Goal: Task Accomplishment & Management: Manage account settings

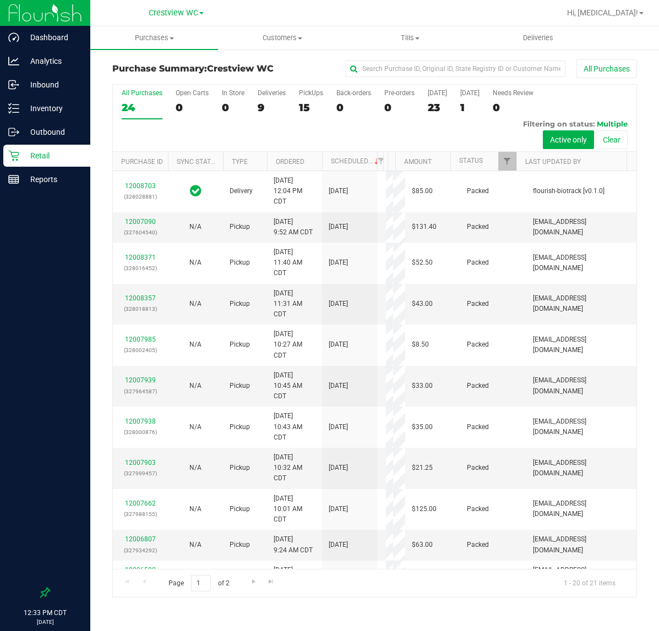
click at [58, 116] on div "Inventory" at bounding box center [46, 108] width 87 height 22
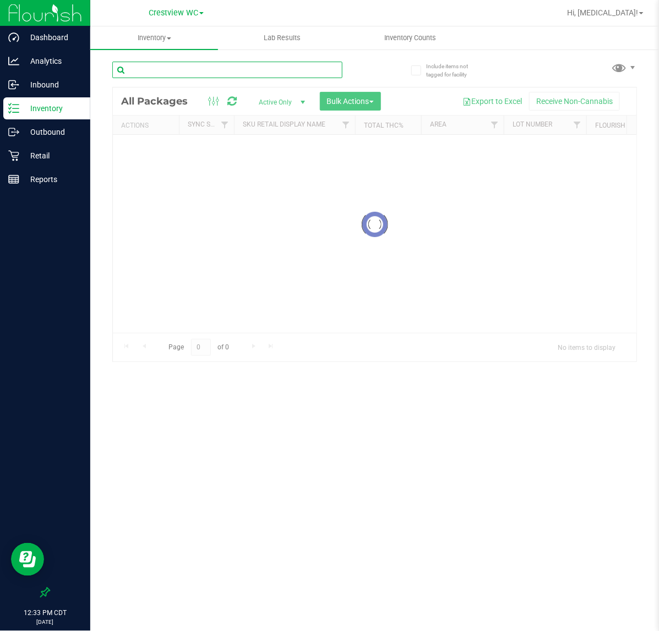
click at [146, 75] on input "text" at bounding box center [227, 70] width 230 height 17
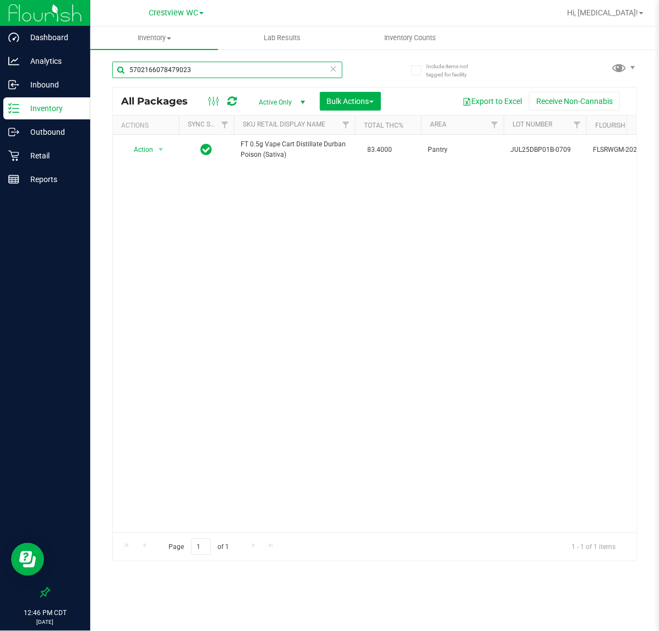
click at [243, 69] on input "5702166078479023" at bounding box center [227, 70] width 230 height 17
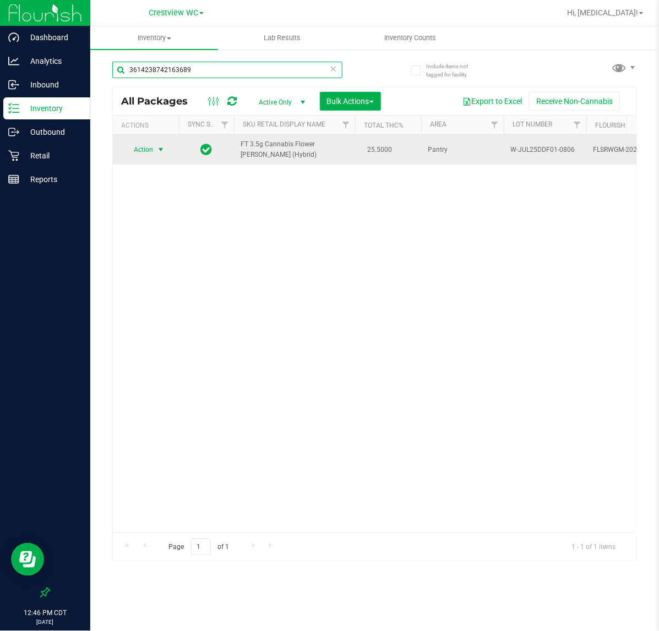
type input "3614238742163689"
click at [161, 147] on span "select" at bounding box center [160, 149] width 9 height 9
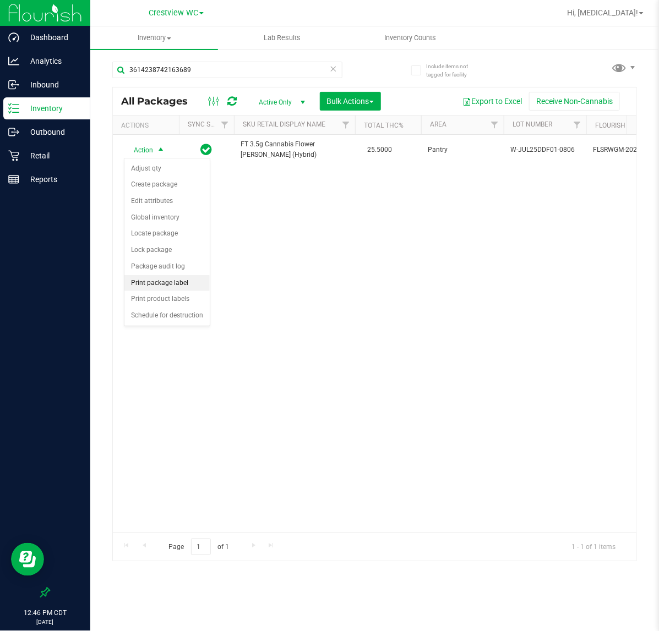
click at [164, 287] on li "Print package label" at bounding box center [166, 283] width 85 height 17
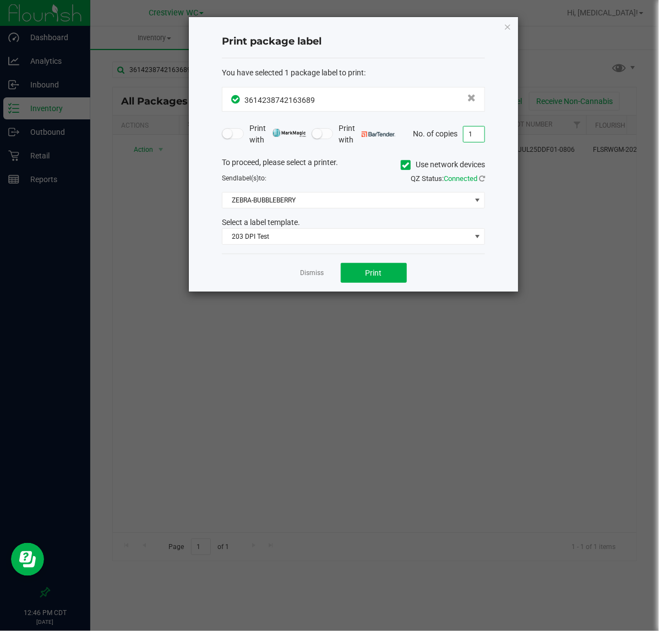
click at [475, 132] on input "1" at bounding box center [474, 134] width 21 height 15
type input "2"
click at [295, 239] on span "203 DPI Test" at bounding box center [346, 236] width 248 height 15
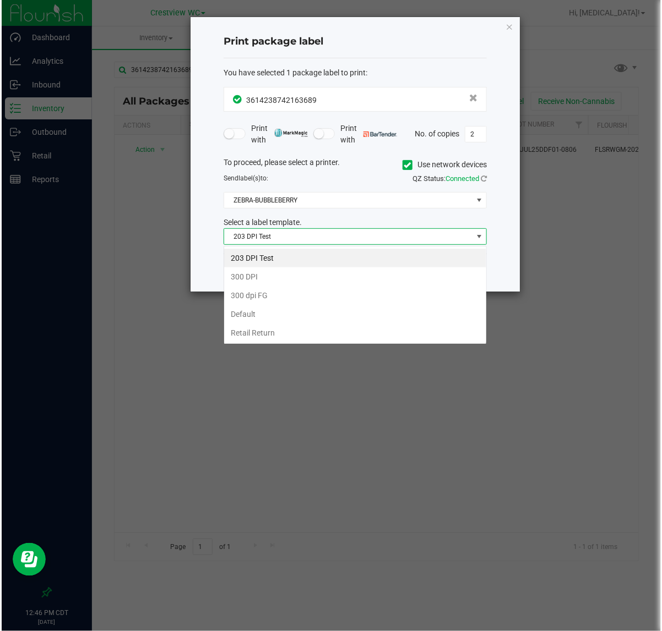
scroll to position [17, 263]
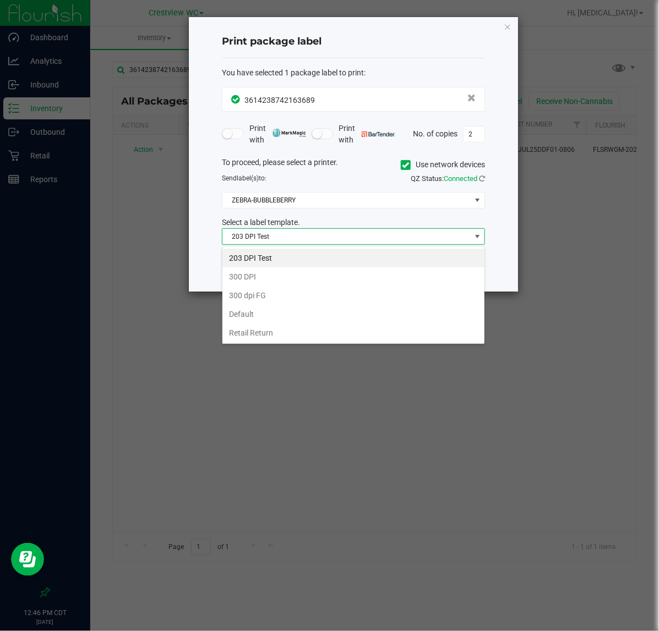
click at [221, 426] on ngb-modal-window "Print package label You have selected 1 package label to print : 36142387421636…" at bounding box center [333, 315] width 667 height 631
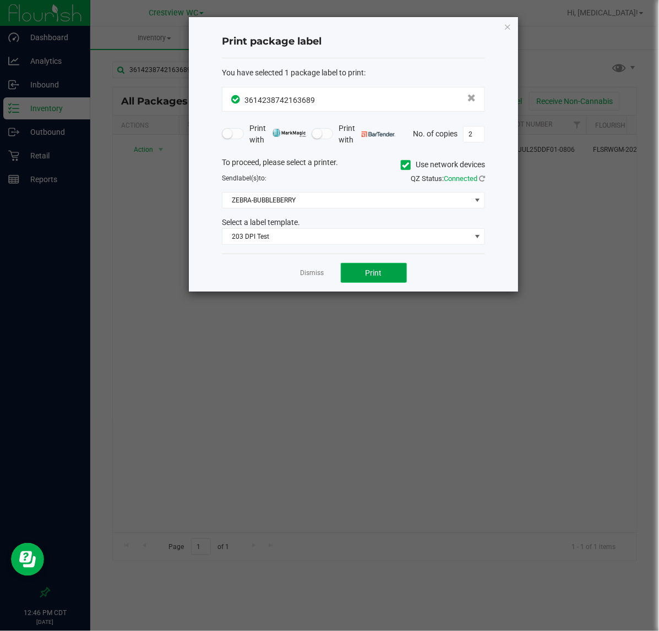
click at [381, 273] on button "Print" at bounding box center [374, 273] width 66 height 20
click at [507, 25] on icon "button" at bounding box center [508, 26] width 8 height 13
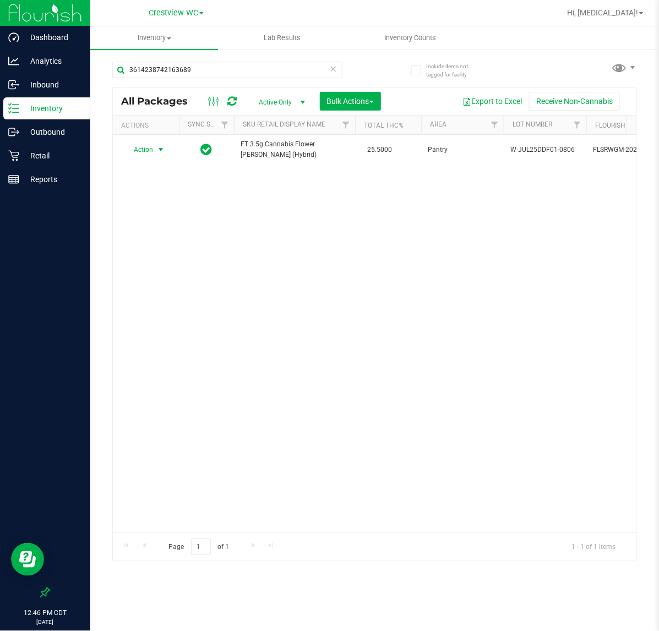
click at [324, 274] on div "Action Action Adjust qty Create package Edit attributes Global inventory Locate…" at bounding box center [375, 334] width 524 height 398
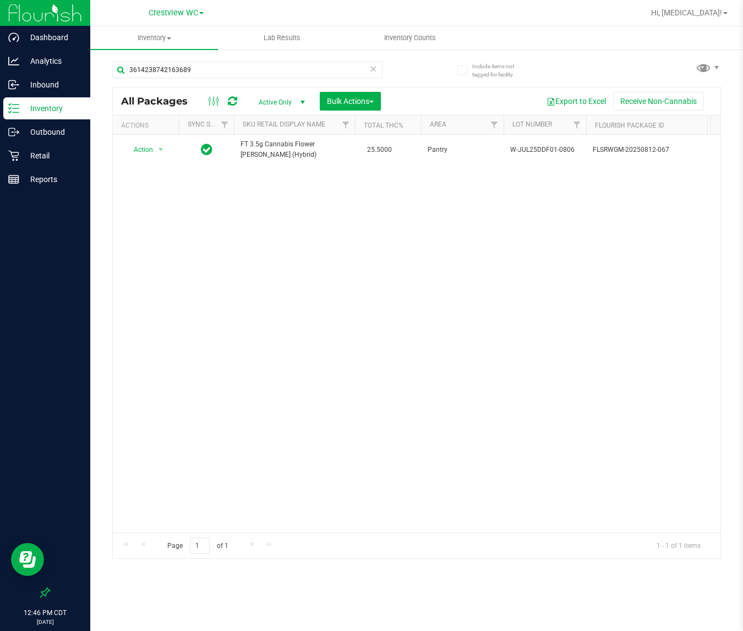
click at [280, 280] on div "Action Action Adjust qty Create package Edit attributes Global inventory Locate…" at bounding box center [417, 334] width 608 height 398
click at [222, 69] on input "3614238742163689" at bounding box center [247, 70] width 270 height 17
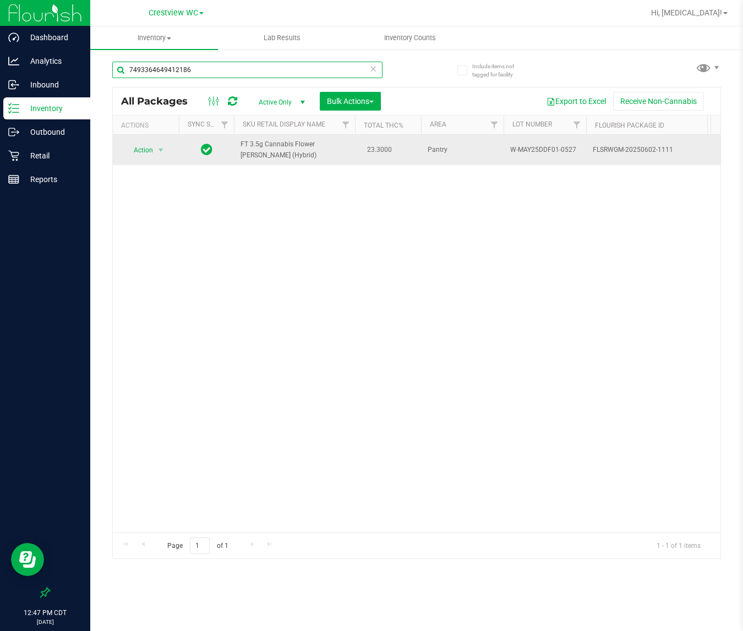
type input "7493364649412186"
click at [154, 149] on span "select" at bounding box center [161, 150] width 14 height 15
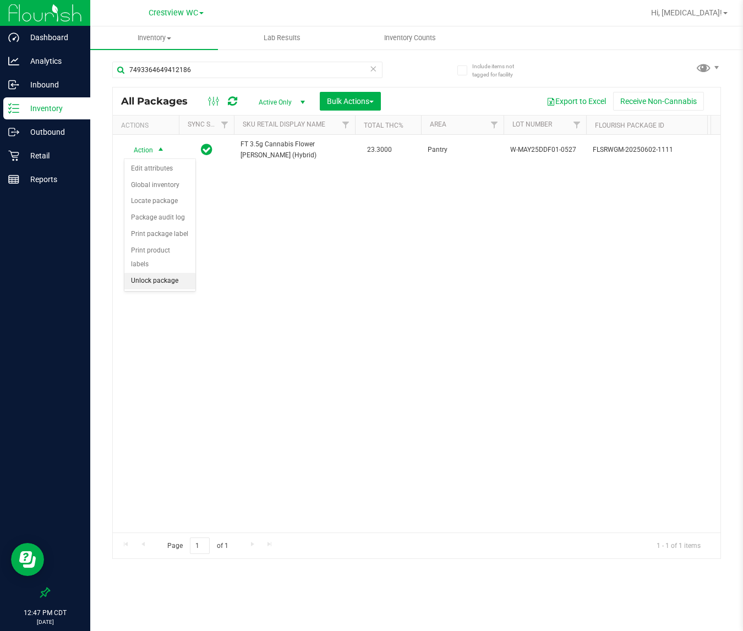
click at [149, 273] on li "Unlock package" at bounding box center [159, 281] width 71 height 17
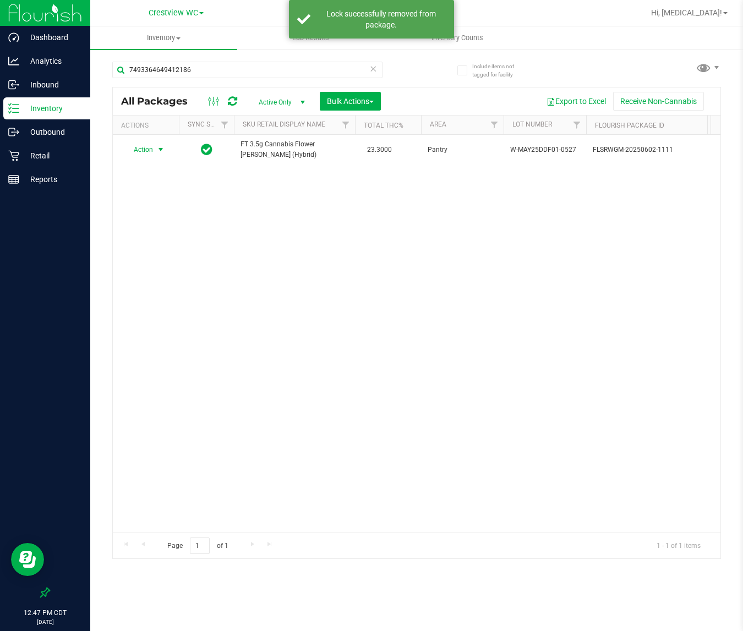
click at [150, 154] on span "Action" at bounding box center [139, 149] width 30 height 15
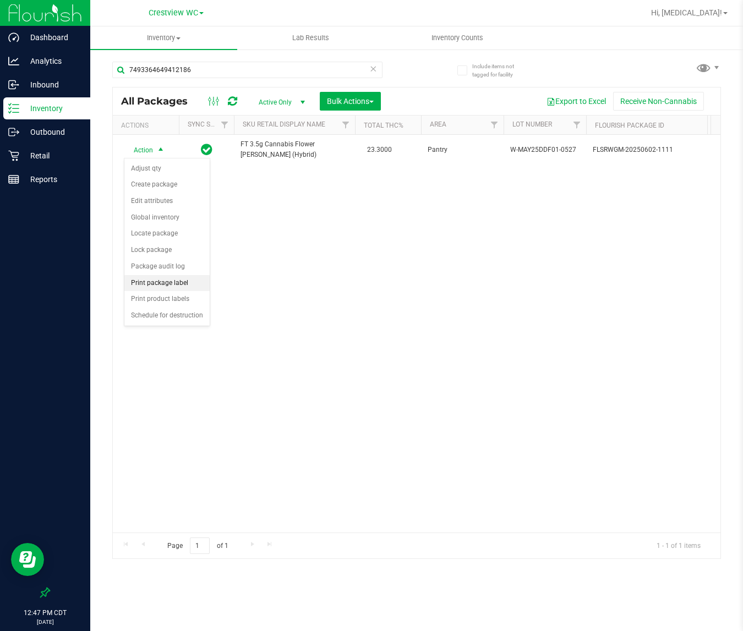
click at [136, 281] on li "Print package label" at bounding box center [166, 283] width 85 height 17
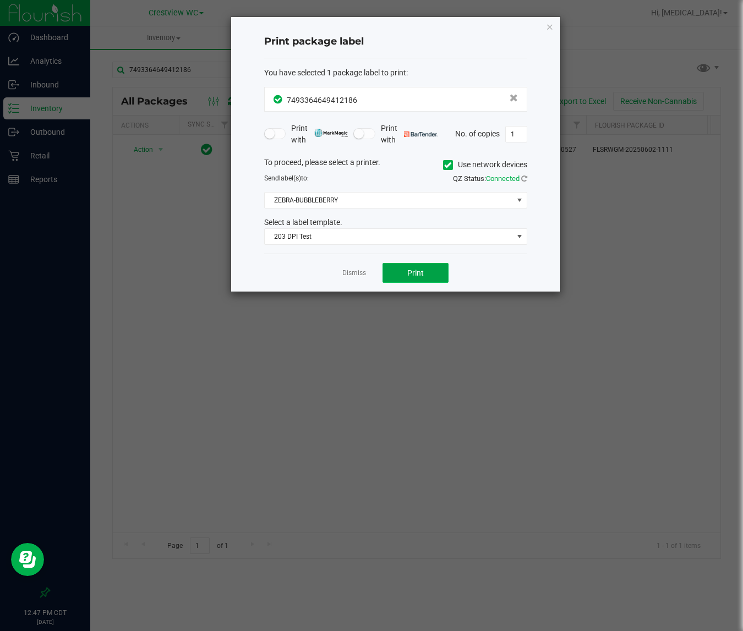
click at [394, 274] on button "Print" at bounding box center [416, 273] width 66 height 20
click at [552, 25] on icon "button" at bounding box center [550, 26] width 8 height 13
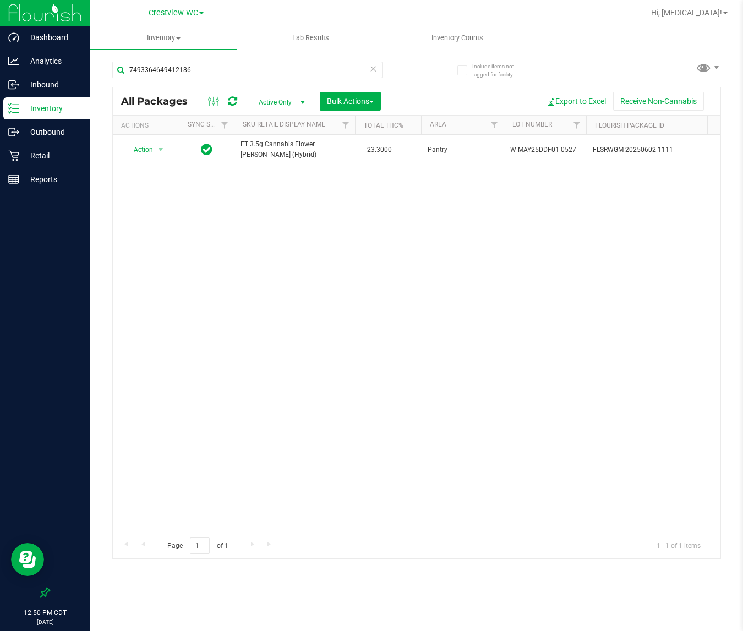
click at [391, 550] on div "Page 1 of 1 1 - 1 of 1 items" at bounding box center [417, 546] width 608 height 26
click at [168, 257] on div "Action Action Adjust qty Create package Edit attributes Global inventory Locate…" at bounding box center [417, 334] width 608 height 398
click at [270, 72] on input "7493364649412186" at bounding box center [247, 70] width 270 height 17
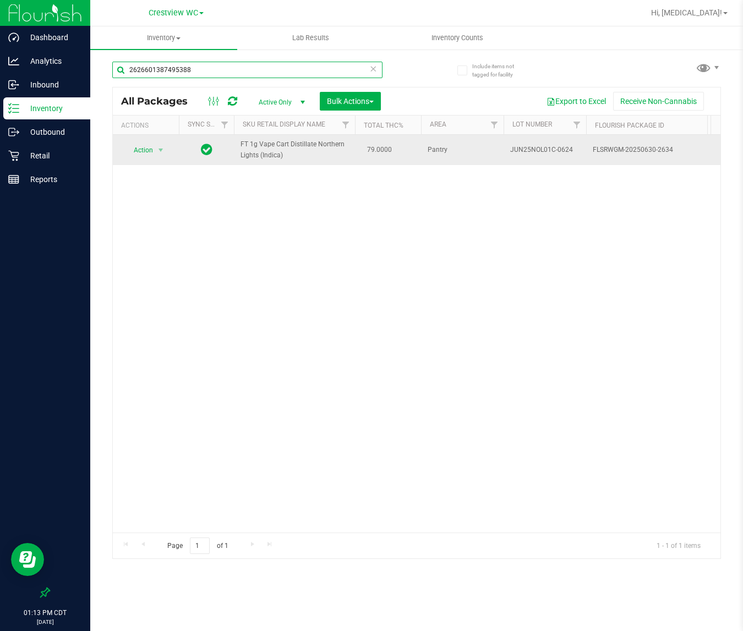
type input "2626601387495388"
click at [135, 153] on span "Action" at bounding box center [139, 150] width 30 height 15
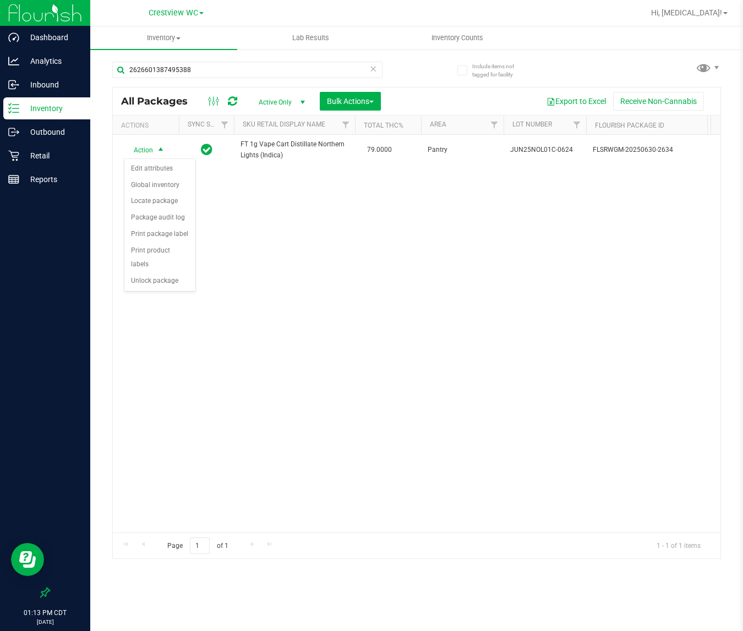
click at [161, 279] on div "Action Edit attributes Global inventory Locate package Package audit log Print …" at bounding box center [160, 226] width 72 height 134
click at [157, 273] on li "Unlock package" at bounding box center [159, 281] width 71 height 17
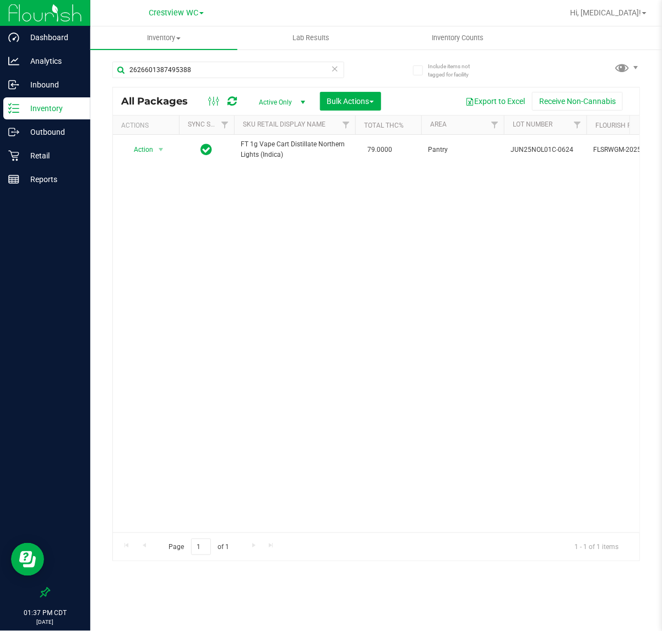
click at [223, 56] on div "2626601387495388" at bounding box center [244, 69] width 264 height 35
click at [223, 66] on input "2626601387495388" at bounding box center [228, 70] width 232 height 17
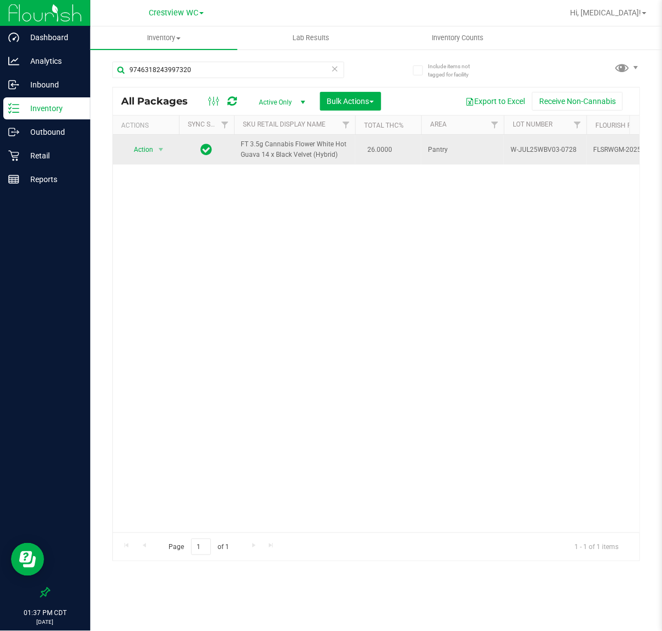
click at [144, 148] on span "Action" at bounding box center [139, 149] width 30 height 15
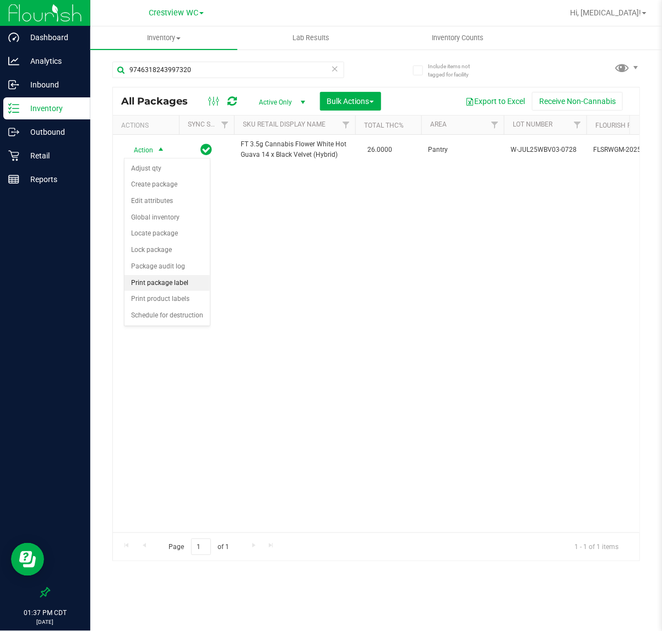
drag, startPoint x: 144, startPoint y: 282, endPoint x: 163, endPoint y: 282, distance: 18.7
click at [145, 282] on li "Print package label" at bounding box center [166, 283] width 85 height 17
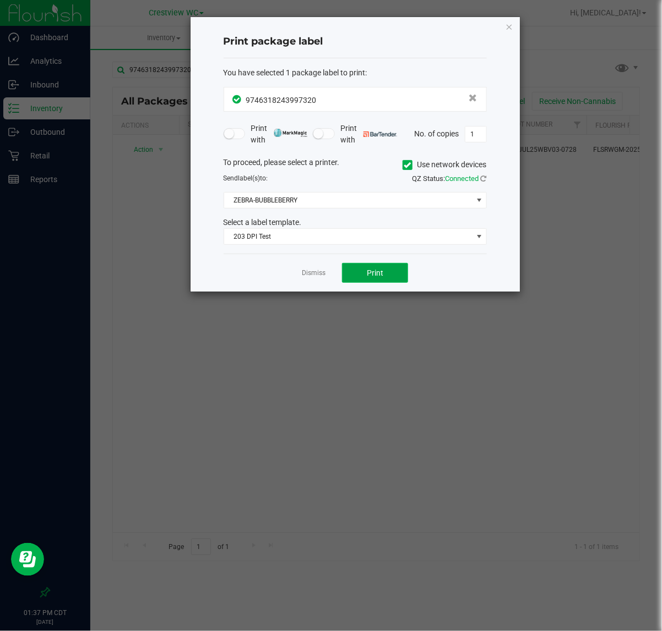
click at [384, 279] on button "Print" at bounding box center [375, 273] width 66 height 20
click at [306, 280] on div "Dismiss Print" at bounding box center [354, 273] width 263 height 38
click at [306, 278] on link "Dismiss" at bounding box center [314, 273] width 24 height 9
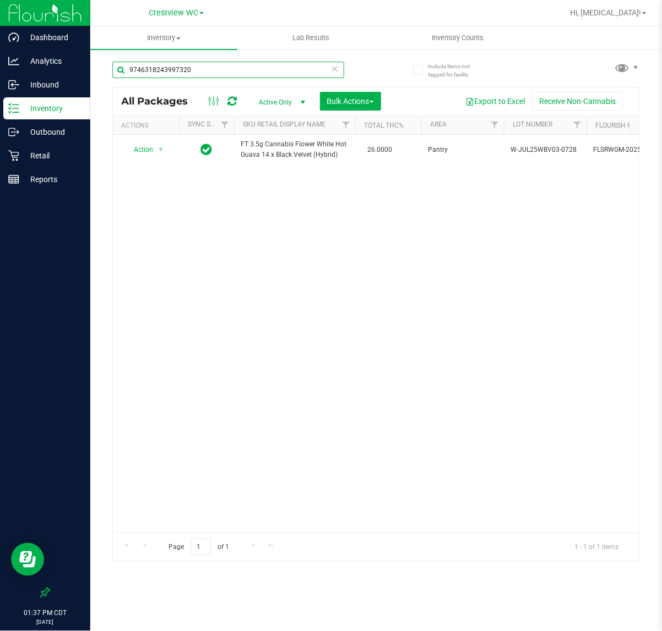
click at [211, 75] on input "9746318243997320" at bounding box center [228, 70] width 232 height 17
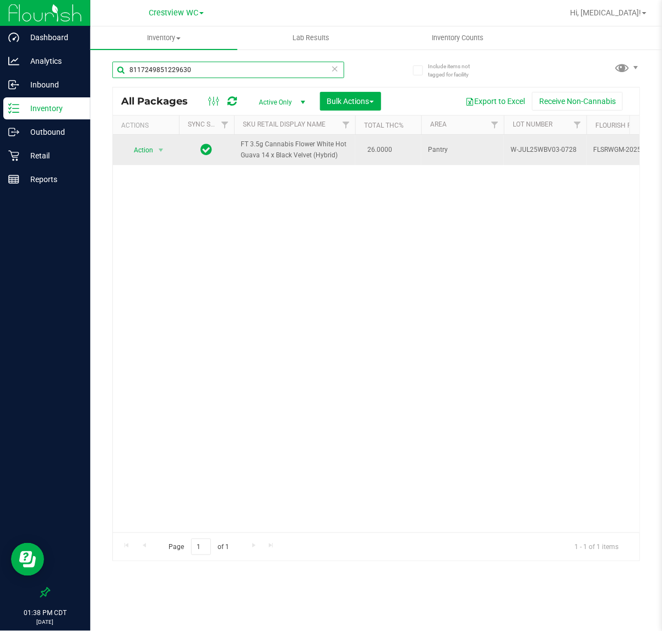
type input "8117249851229630"
click at [135, 155] on span "Action" at bounding box center [139, 150] width 30 height 15
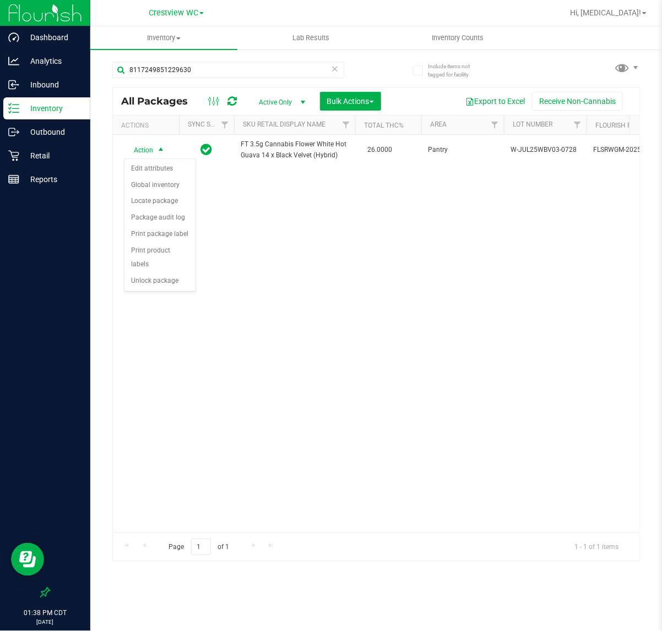
click at [151, 278] on div "Action Edit attributes Global inventory Locate package Package audit log Print …" at bounding box center [160, 226] width 72 height 134
click at [190, 273] on li "Unlock package" at bounding box center [159, 281] width 71 height 17
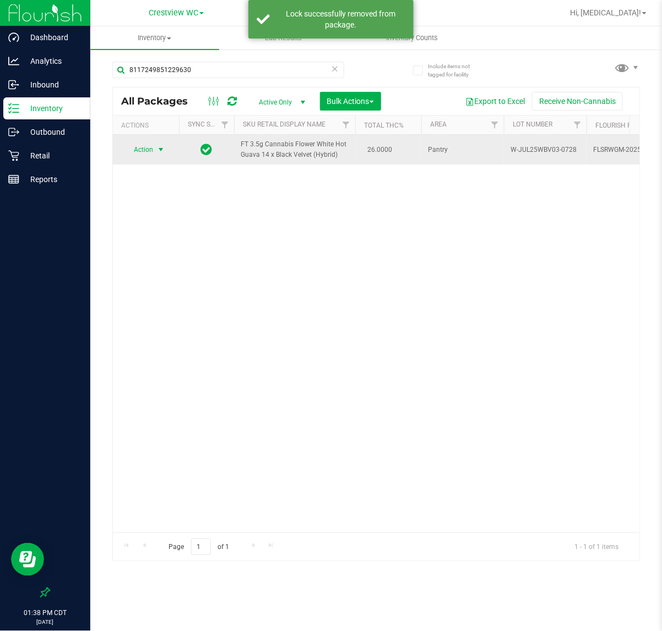
click at [138, 153] on span "Action" at bounding box center [139, 149] width 30 height 15
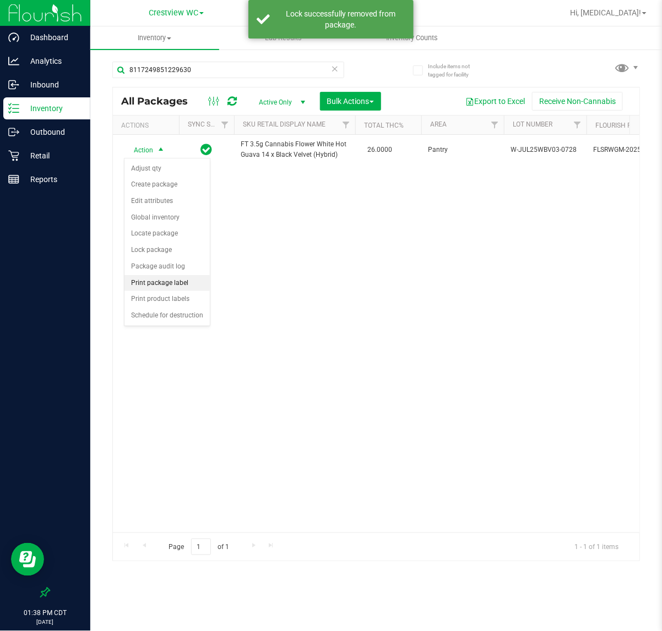
click at [182, 286] on li "Print package label" at bounding box center [166, 283] width 85 height 17
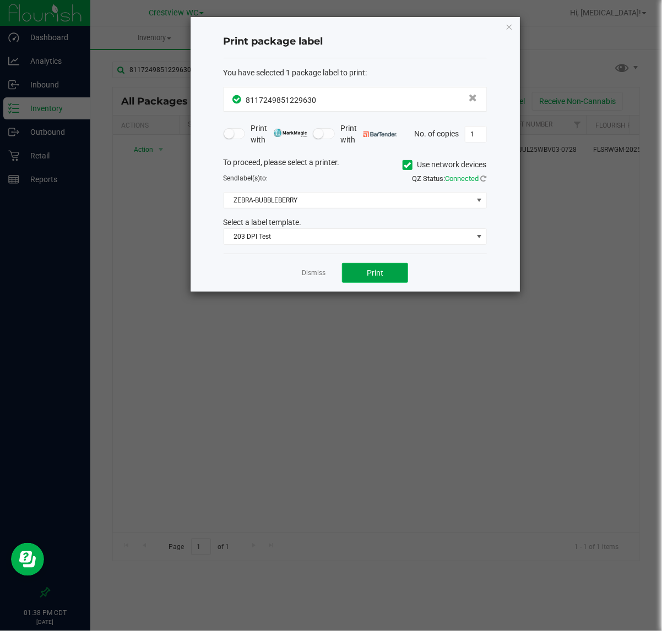
click at [369, 271] on span "Print" at bounding box center [375, 273] width 17 height 9
click at [312, 277] on link "Dismiss" at bounding box center [314, 273] width 24 height 9
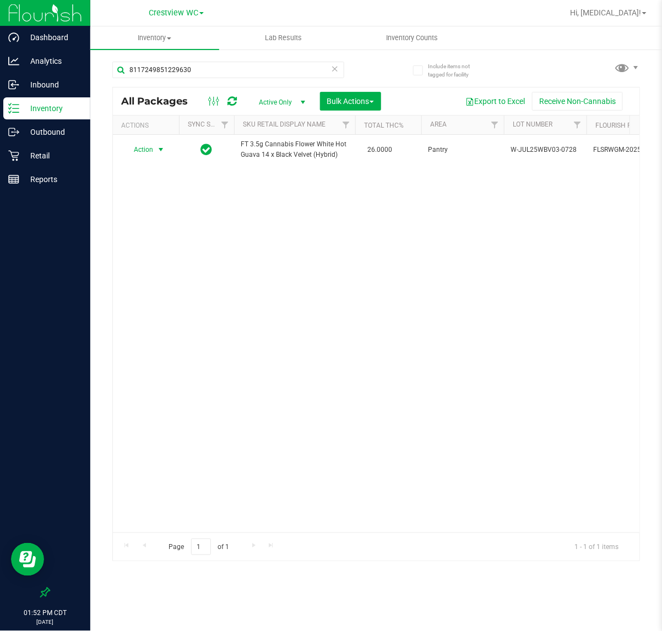
click at [47, 591] on icon at bounding box center [45, 592] width 11 height 11
click at [40, 594] on input "checkbox" at bounding box center [40, 594] width 0 height 0
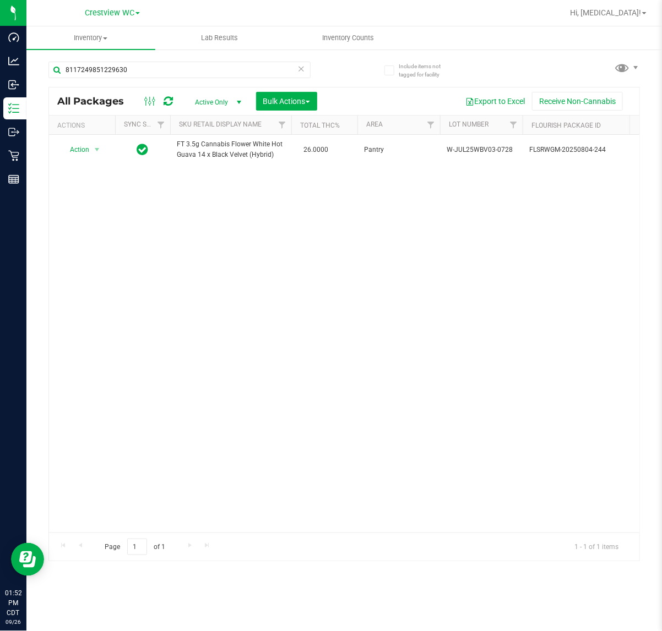
click at [262, 339] on div "Action Action Adjust qty Create package Edit attributes Global inventory Locate…" at bounding box center [344, 334] width 590 height 398
click at [152, 67] on input "8117249851229630" at bounding box center [179, 70] width 262 height 17
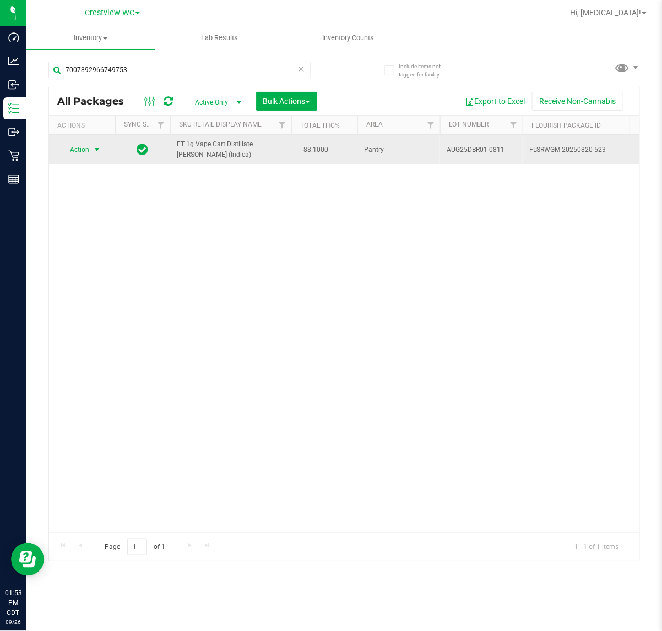
click at [79, 152] on span "Action" at bounding box center [75, 149] width 30 height 15
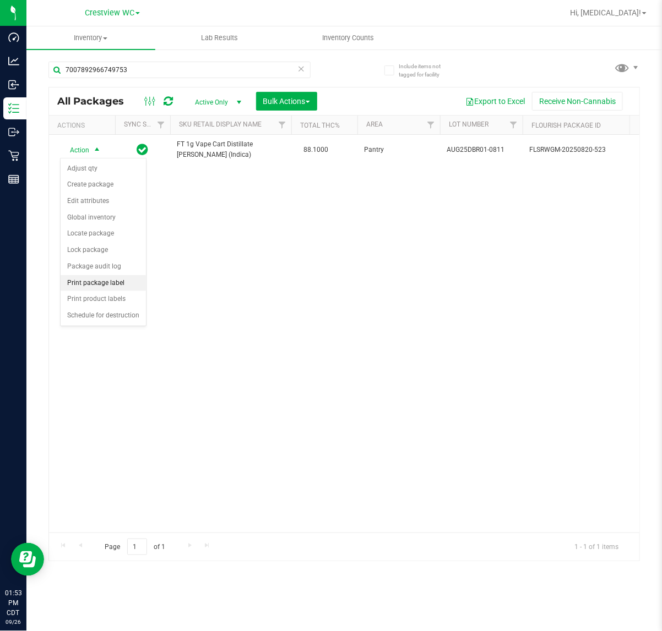
click at [112, 284] on li "Print package label" at bounding box center [103, 283] width 85 height 17
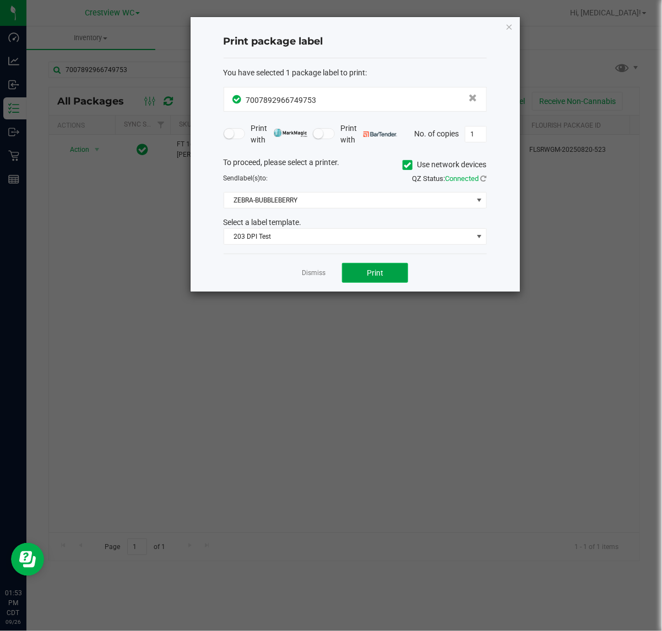
click at [383, 268] on button "Print" at bounding box center [375, 273] width 66 height 20
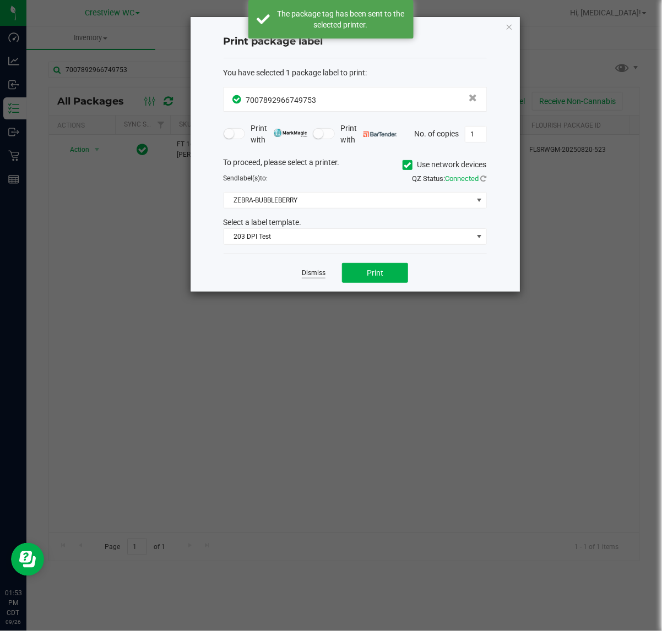
click at [306, 273] on link "Dismiss" at bounding box center [314, 273] width 24 height 9
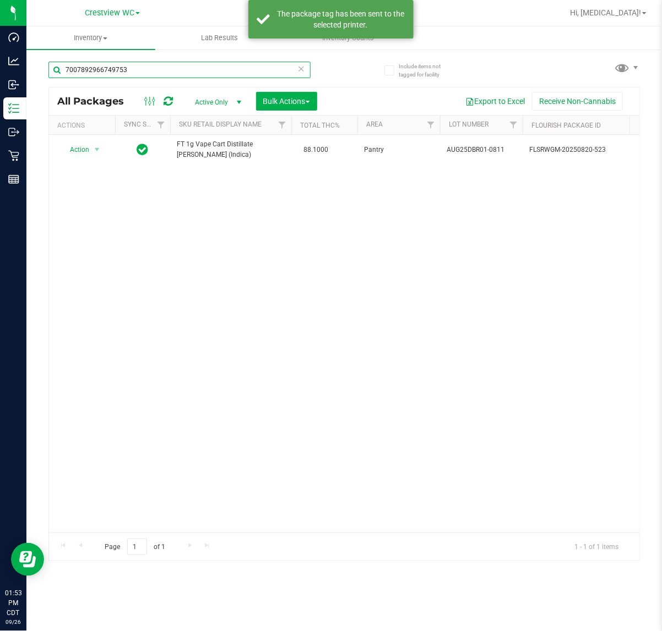
click at [159, 69] on input "7007892966749753" at bounding box center [179, 70] width 262 height 17
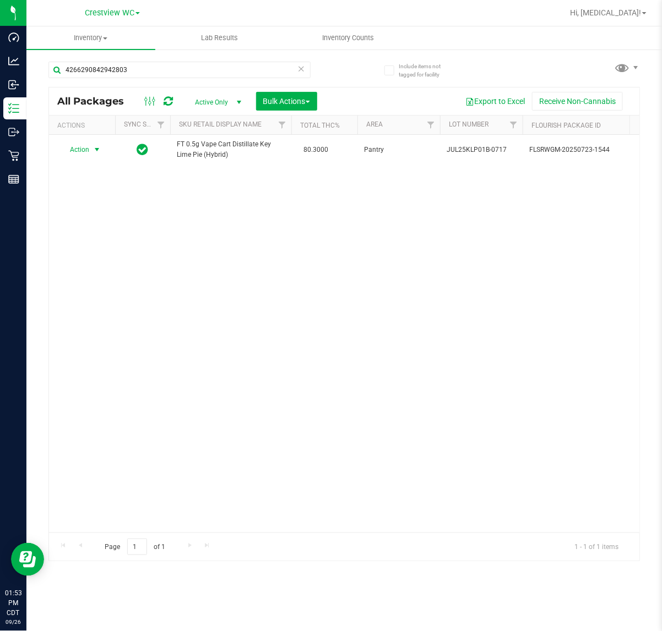
click at [84, 151] on span "Action" at bounding box center [75, 149] width 30 height 15
click at [122, 284] on li "Print package label" at bounding box center [103, 283] width 85 height 17
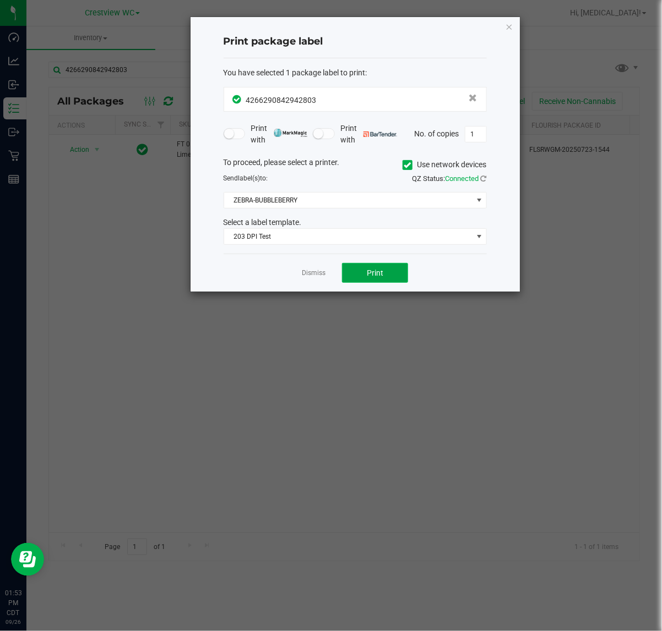
click at [394, 272] on button "Print" at bounding box center [375, 273] width 66 height 20
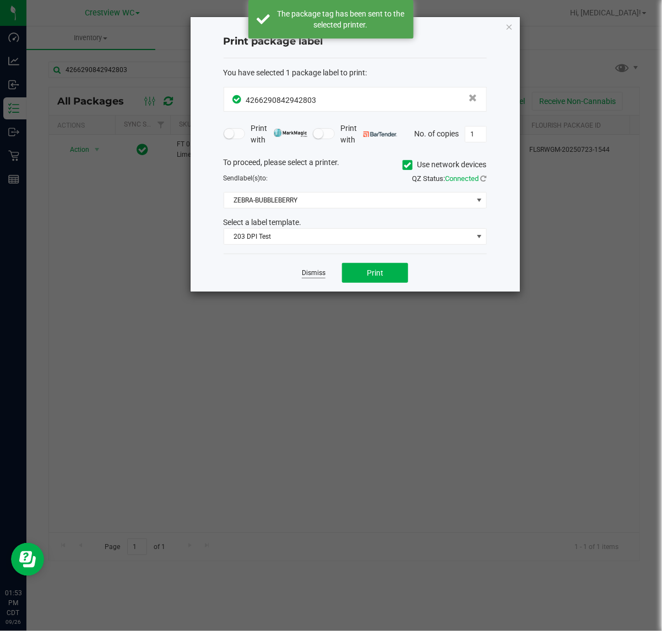
click at [315, 272] on link "Dismiss" at bounding box center [314, 273] width 24 height 9
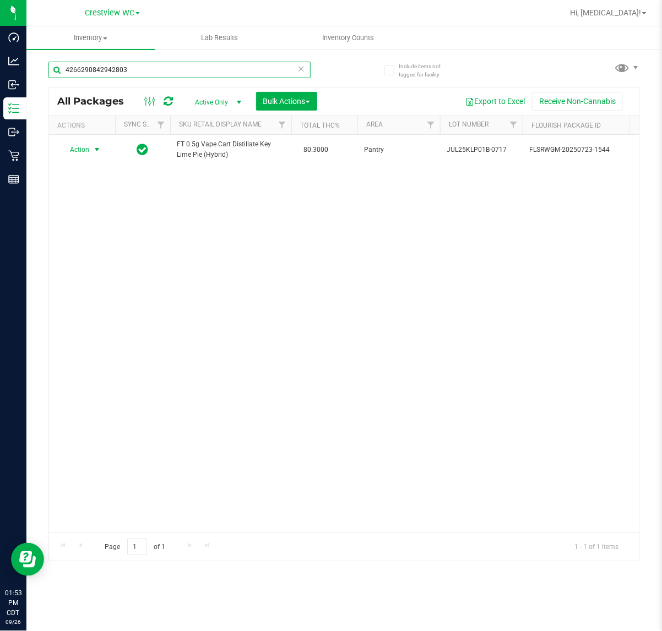
click at [154, 68] on input "4266290842942803" at bounding box center [179, 70] width 262 height 17
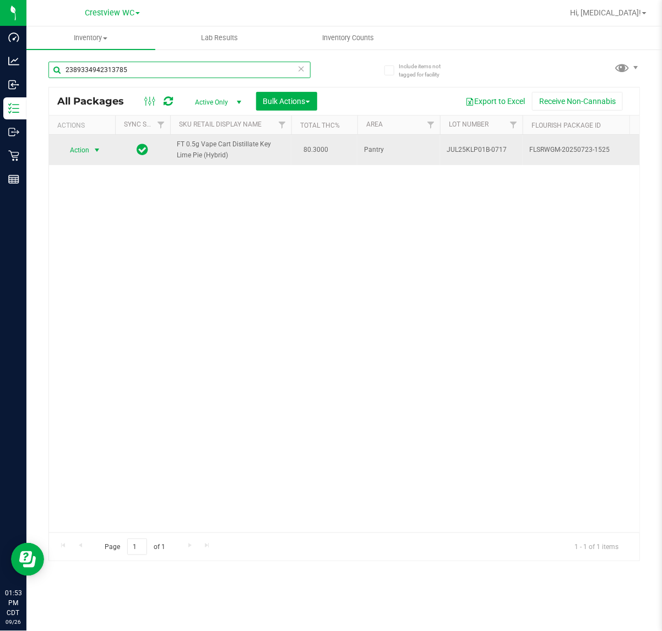
type input "2389334942313785"
click at [79, 152] on span "Action" at bounding box center [75, 150] width 30 height 15
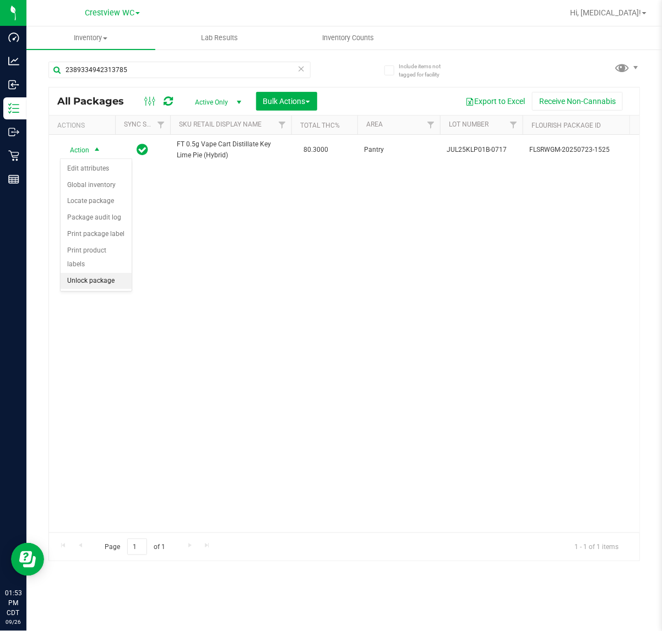
click at [105, 273] on li "Unlock package" at bounding box center [96, 281] width 71 height 17
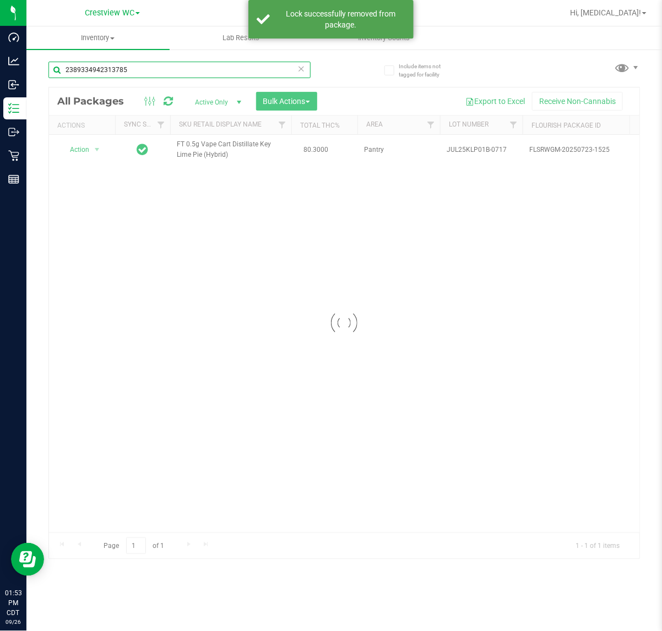
click at [170, 70] on input "2389334942313785" at bounding box center [179, 70] width 262 height 17
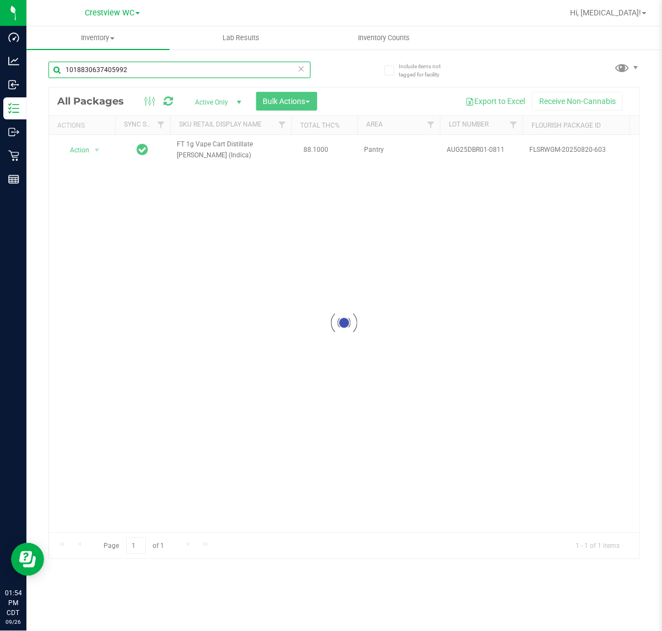
type input "1018830637405992"
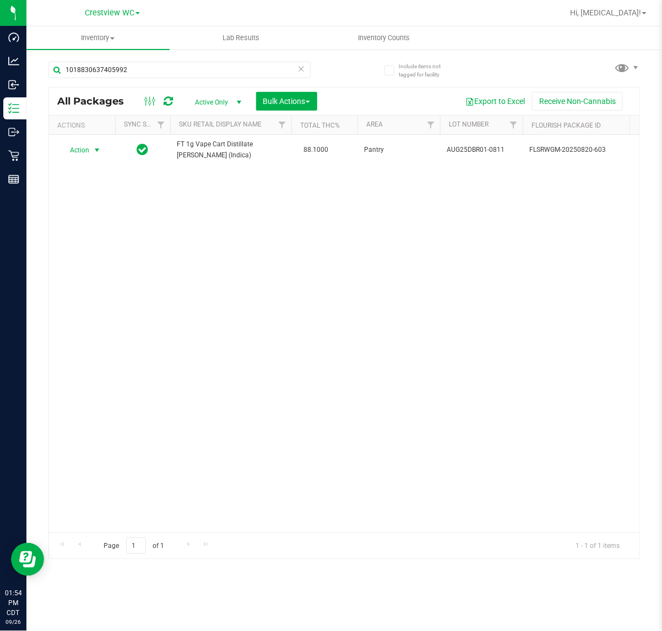
click at [95, 150] on span "select" at bounding box center [96, 150] width 9 height 9
click at [92, 273] on li "Unlock package" at bounding box center [96, 281] width 71 height 17
click at [169, 67] on input "1018830637405992" at bounding box center [179, 70] width 262 height 17
click at [139, 72] on input "1018830637405992" at bounding box center [179, 70] width 262 height 17
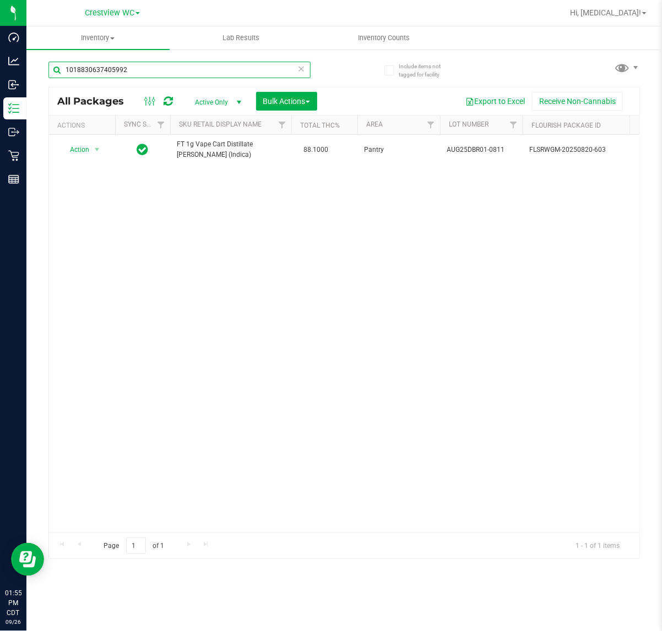
click at [139, 72] on input "1018830637405992" at bounding box center [179, 70] width 262 height 17
click at [77, 153] on span "Action" at bounding box center [75, 149] width 30 height 15
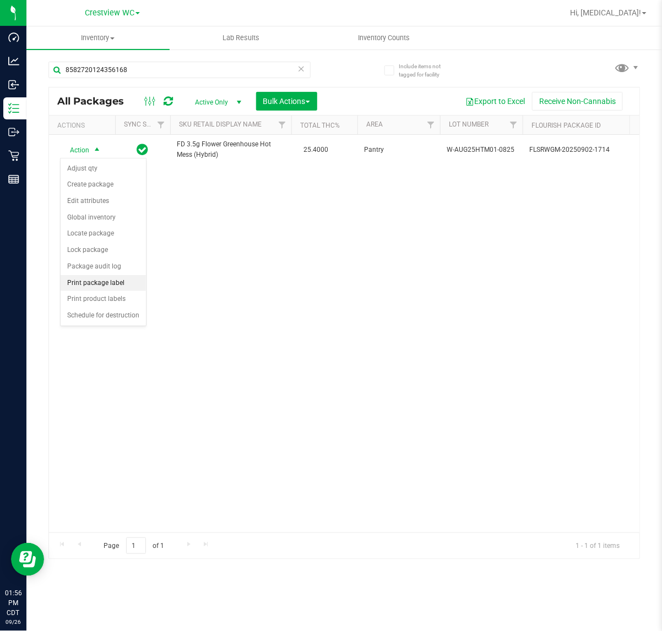
click at [99, 279] on li "Print package label" at bounding box center [103, 283] width 85 height 17
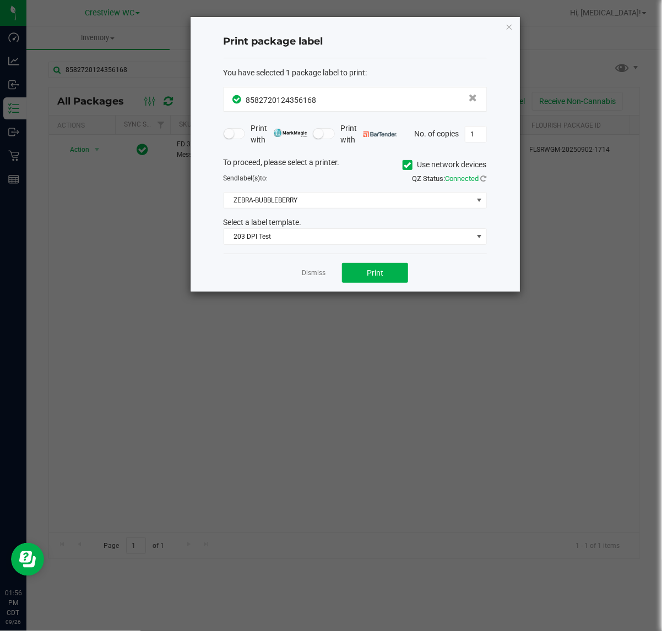
click at [367, 219] on div "Select a label template." at bounding box center [355, 223] width 280 height 12
click at [362, 238] on span "203 DPI Test" at bounding box center [348, 236] width 248 height 15
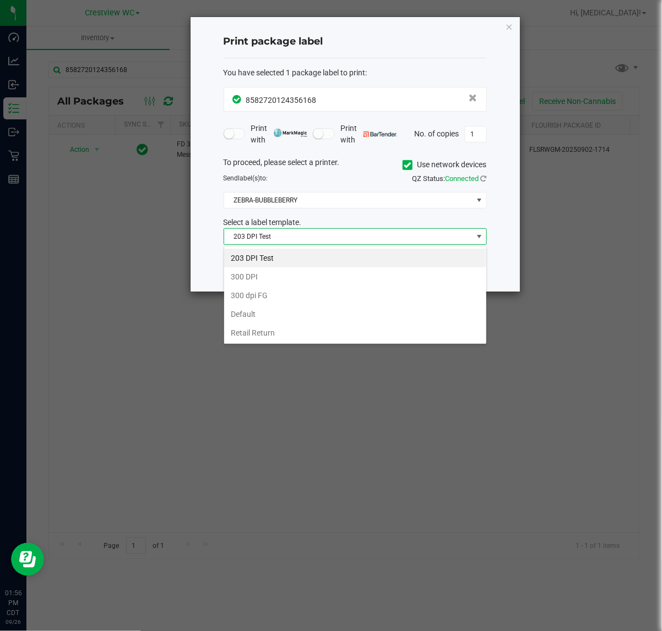
scroll to position [17, 263]
click at [342, 254] on li "203 DPI Test" at bounding box center [355, 258] width 262 height 19
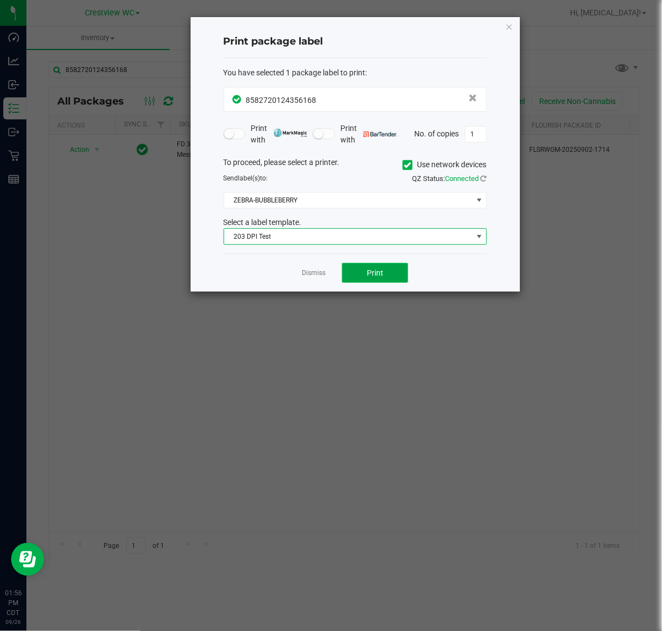
click at [362, 264] on button "Print" at bounding box center [375, 273] width 66 height 20
click at [323, 274] on link "Dismiss" at bounding box center [314, 273] width 24 height 9
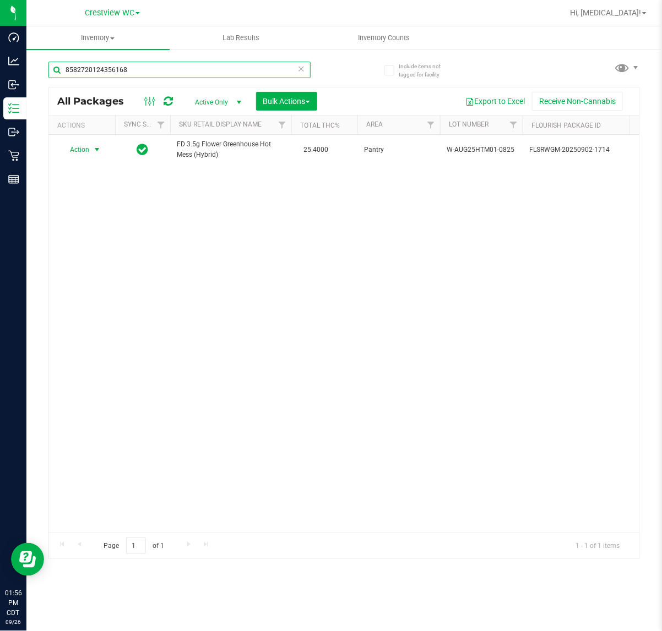
click at [201, 69] on input "8582720124356168" at bounding box center [179, 70] width 262 height 17
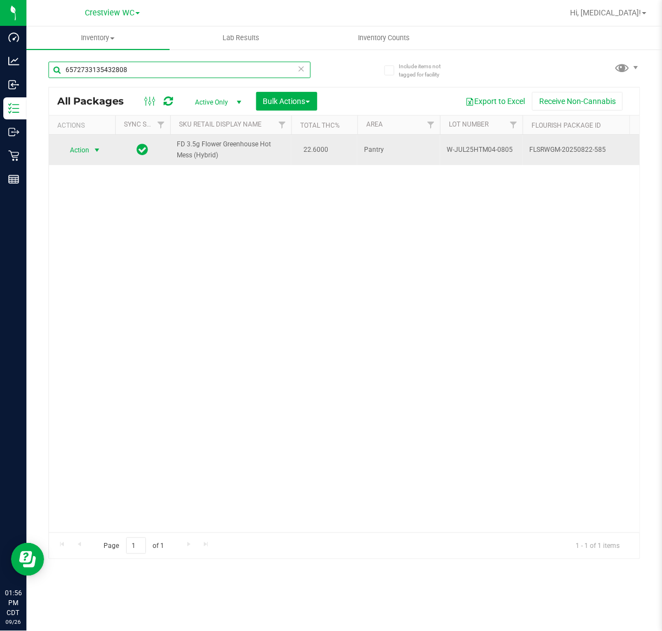
type input "6572733135432808"
click at [97, 149] on span "select" at bounding box center [96, 150] width 9 height 9
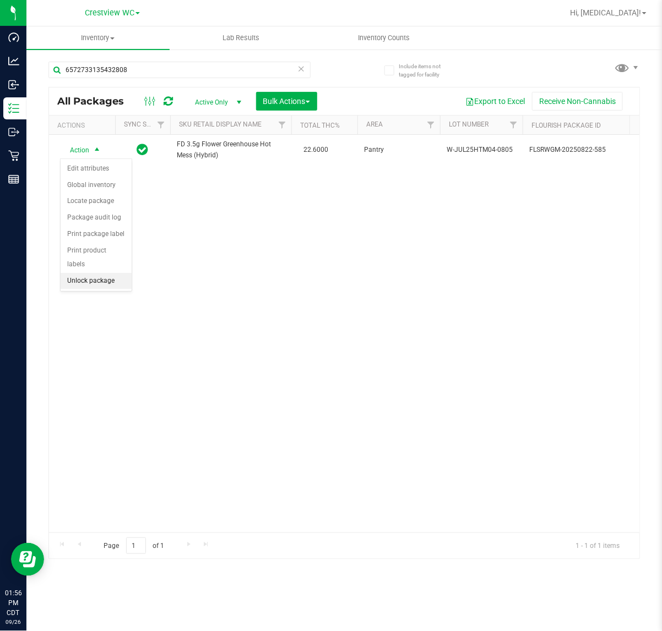
click at [109, 273] on li "Unlock package" at bounding box center [96, 281] width 71 height 17
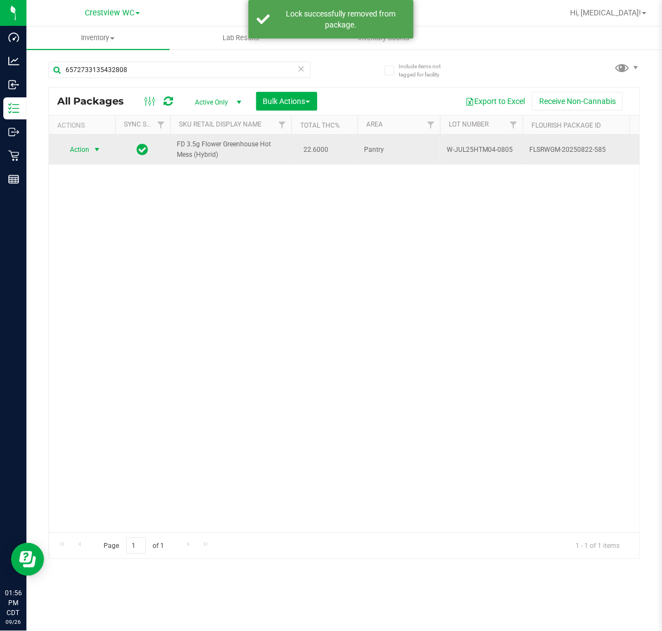
click at [89, 152] on span "Action" at bounding box center [75, 149] width 30 height 15
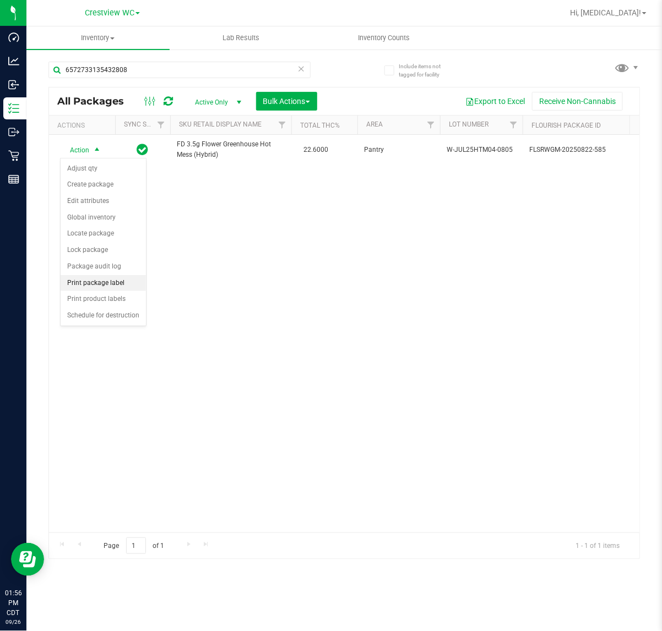
click at [131, 286] on li "Print package label" at bounding box center [103, 283] width 85 height 17
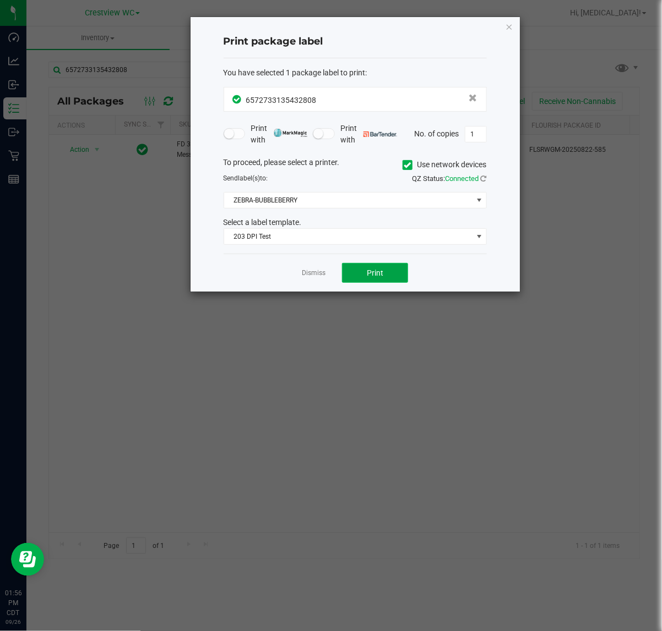
click at [358, 274] on button "Print" at bounding box center [375, 273] width 66 height 20
click at [319, 276] on link "Dismiss" at bounding box center [314, 273] width 24 height 9
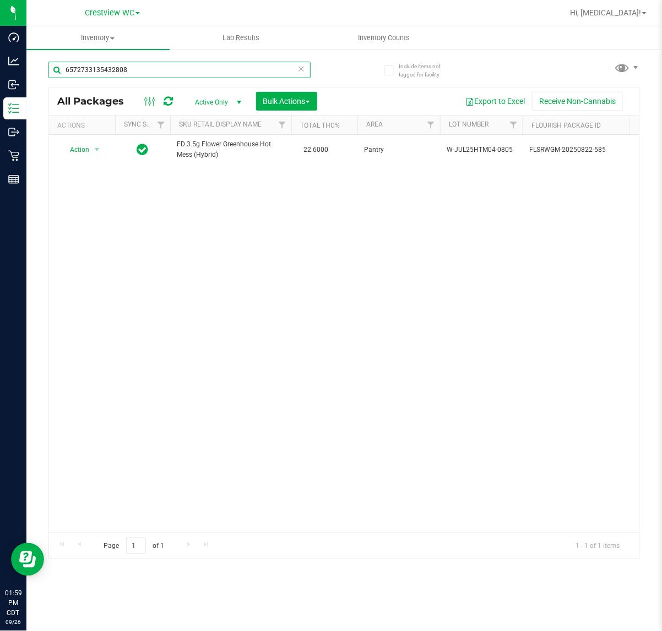
drag, startPoint x: 173, startPoint y: 78, endPoint x: 160, endPoint y: 73, distance: 14.4
click at [170, 78] on input "6572733135432808" at bounding box center [179, 70] width 262 height 17
drag, startPoint x: 160, startPoint y: 73, endPoint x: 123, endPoint y: 72, distance: 36.9
click at [124, 73] on input "6572733135432808" at bounding box center [179, 70] width 262 height 17
drag, startPoint x: 123, startPoint y: 72, endPoint x: -108, endPoint y: 72, distance: 231.2
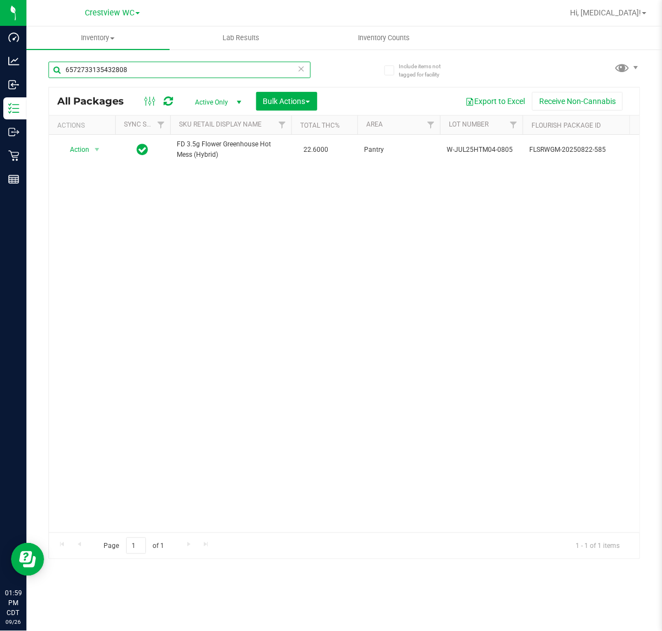
click at [0, 72] on html "Dashboard Analytics Inbound Inventory Outbound Retail Reports 01:59 PM CDT [DAT…" at bounding box center [331, 315] width 662 height 631
click at [231, 78] on input "6572733135432808" at bounding box center [179, 70] width 262 height 17
drag, startPoint x: 230, startPoint y: 78, endPoint x: 45, endPoint y: 78, distance: 185.0
click at [45, 78] on div "Include items not tagged for facility 6572733135432808 All Packages Active Only…" at bounding box center [343, 216] width 635 height 336
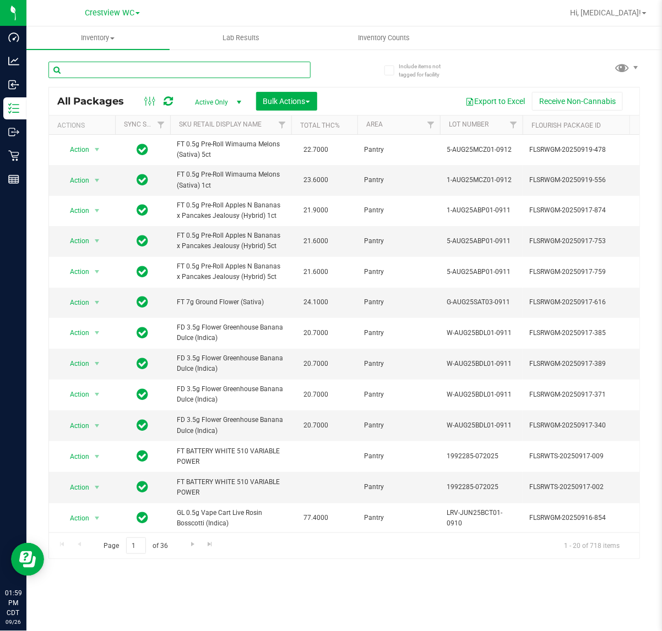
click at [117, 70] on input "text" at bounding box center [179, 70] width 262 height 17
paste input "1-APR25TSK01-0428"
click at [68, 72] on input "1-APR25TSK01-0428" at bounding box center [179, 70] width 262 height 17
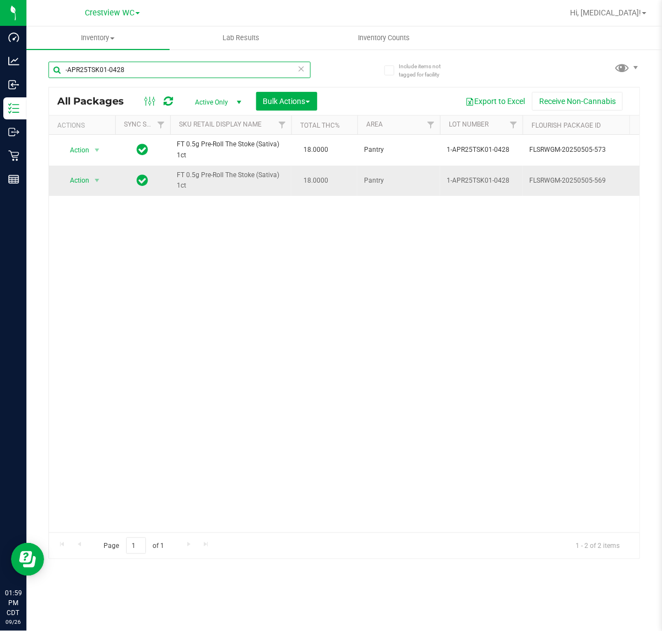
type input "-APR25TSK01-0428"
click at [80, 183] on span "Action" at bounding box center [75, 180] width 30 height 15
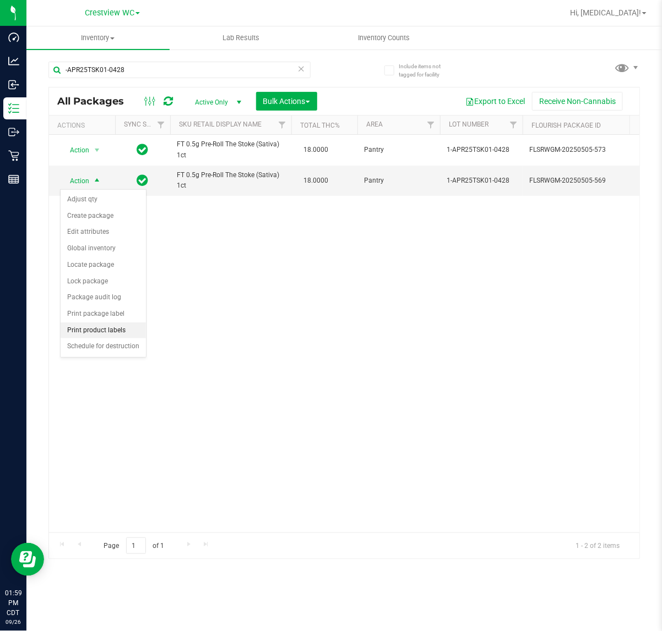
click at [121, 326] on li "Print product labels" at bounding box center [103, 331] width 85 height 17
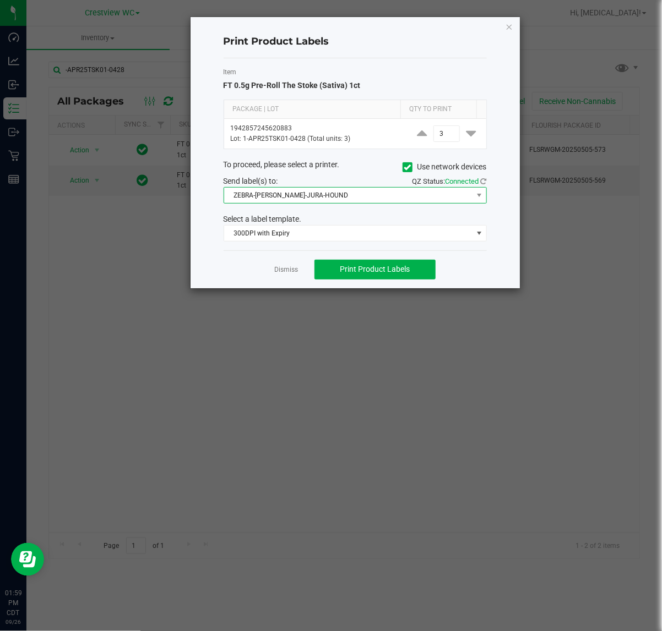
click at [301, 203] on span "ZEBRA-[PERSON_NAME]-JURA-HOUND" at bounding box center [348, 195] width 248 height 15
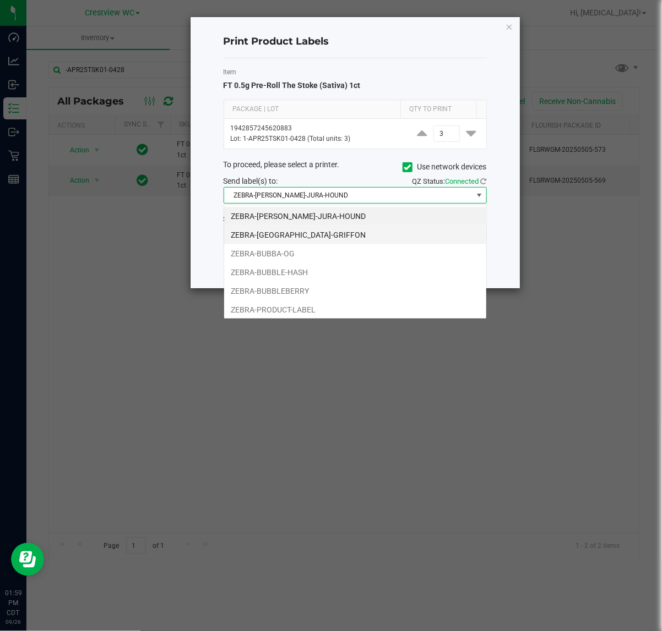
scroll to position [17, 263]
click at [312, 238] on li "ZEBRA-[GEOGRAPHIC_DATA]-GRIFFON" at bounding box center [355, 235] width 262 height 19
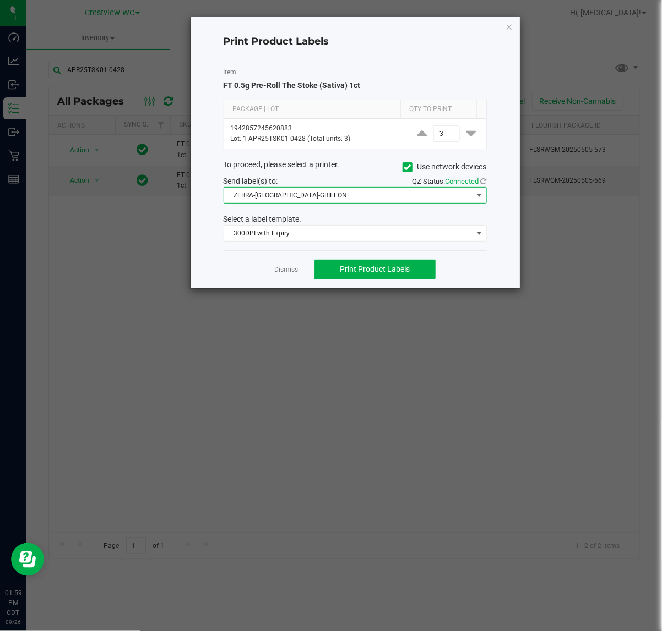
click at [322, 193] on span "ZEBRA-[GEOGRAPHIC_DATA]-GRIFFON" at bounding box center [348, 195] width 248 height 15
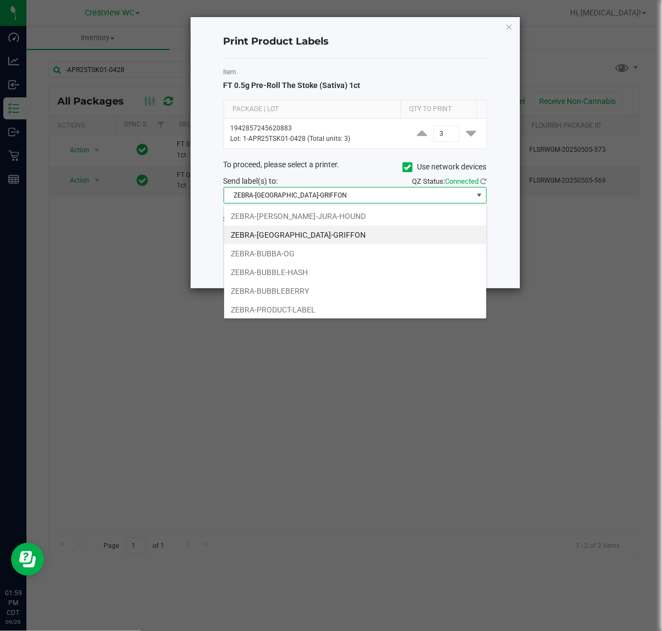
drag, startPoint x: 313, startPoint y: 308, endPoint x: 312, endPoint y: 256, distance: 52.3
click at [314, 307] on li "ZEBRA-PRODUCT-LABEL" at bounding box center [355, 310] width 262 height 19
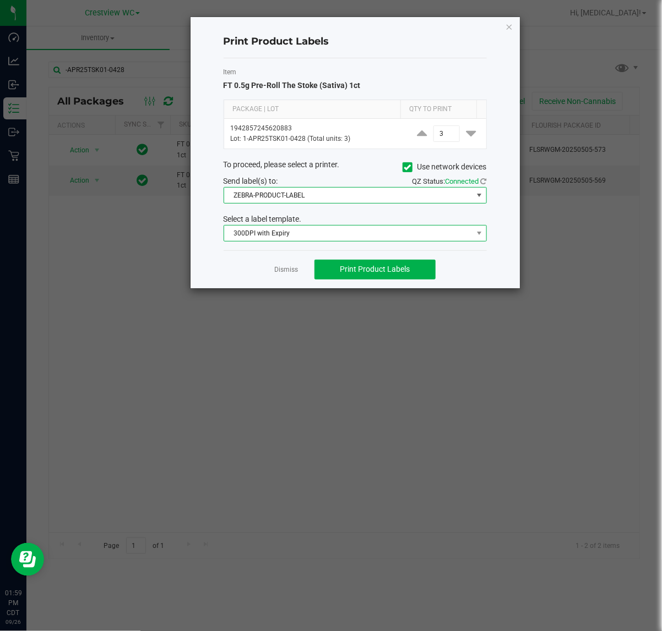
click at [309, 226] on span "300DPI with Expiry" at bounding box center [354, 233] width 263 height 17
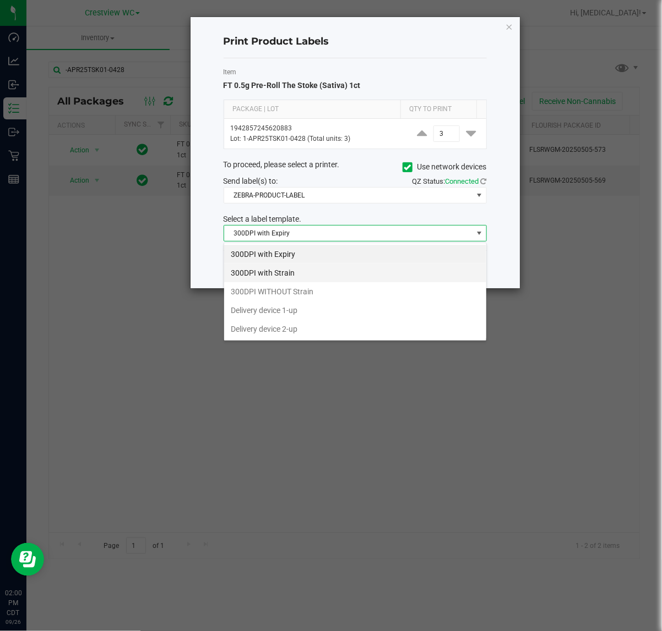
click at [307, 276] on li "300DPI with Strain" at bounding box center [355, 273] width 262 height 19
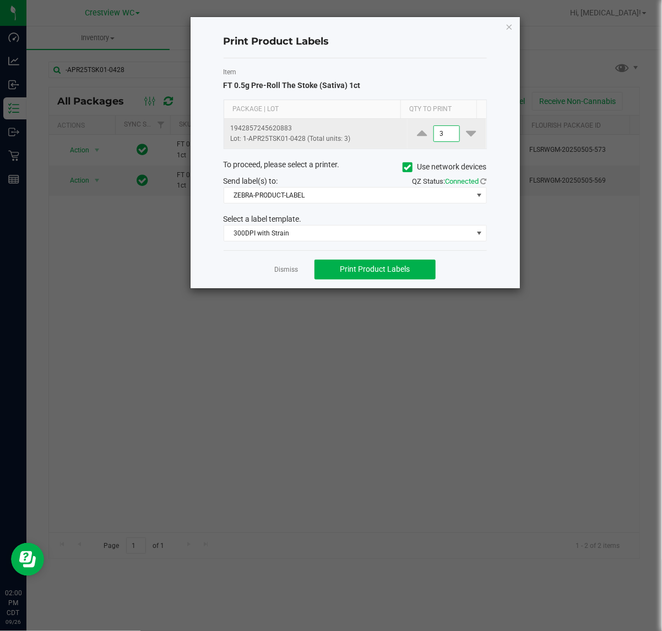
click at [442, 141] on input "3" at bounding box center [446, 133] width 25 height 15
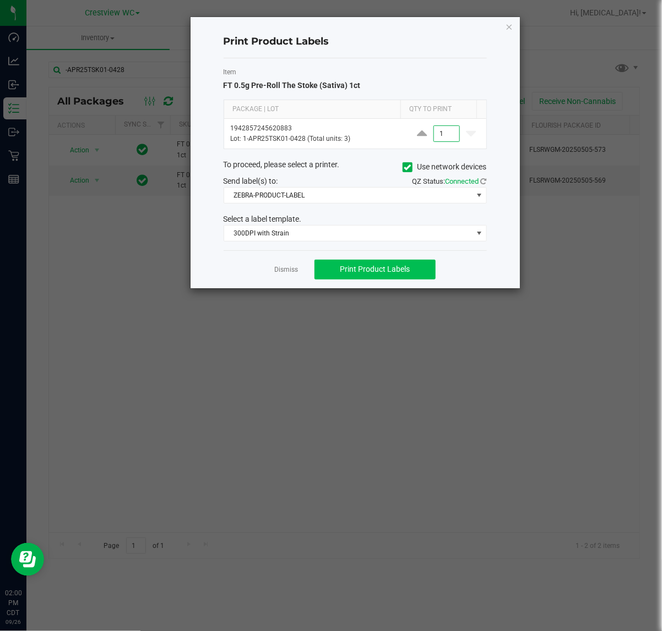
type input "1"
click at [429, 265] on button "Print Product Labels" at bounding box center [374, 270] width 121 height 20
click at [283, 275] on link "Dismiss" at bounding box center [286, 269] width 24 height 9
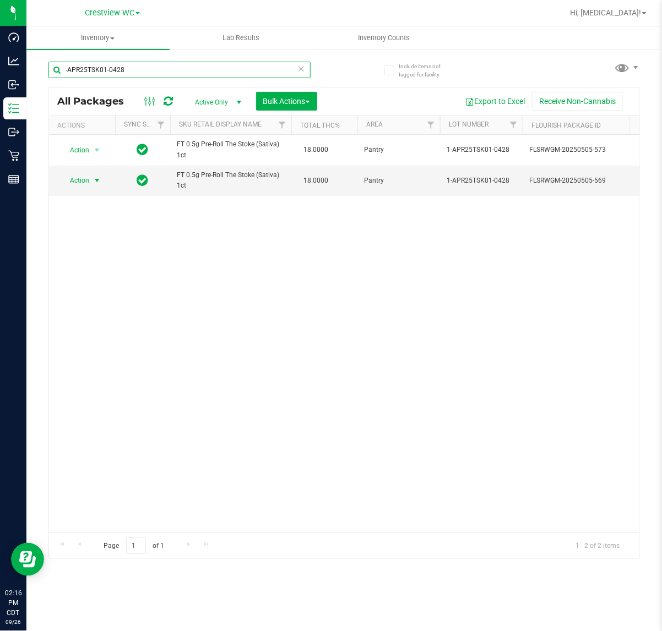
drag, startPoint x: -79, startPoint y: 87, endPoint x: -271, endPoint y: 87, distance: 192.1
click at [0, 87] on html "Dashboard Analytics Inbound Inventory Outbound Retail Reports 02:16 PM CDT [DAT…" at bounding box center [331, 315] width 662 height 631
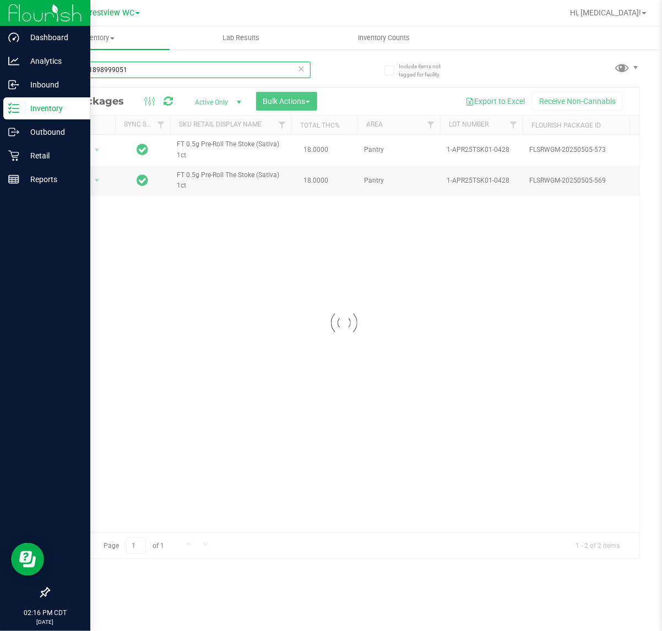
type input "7372571898999051"
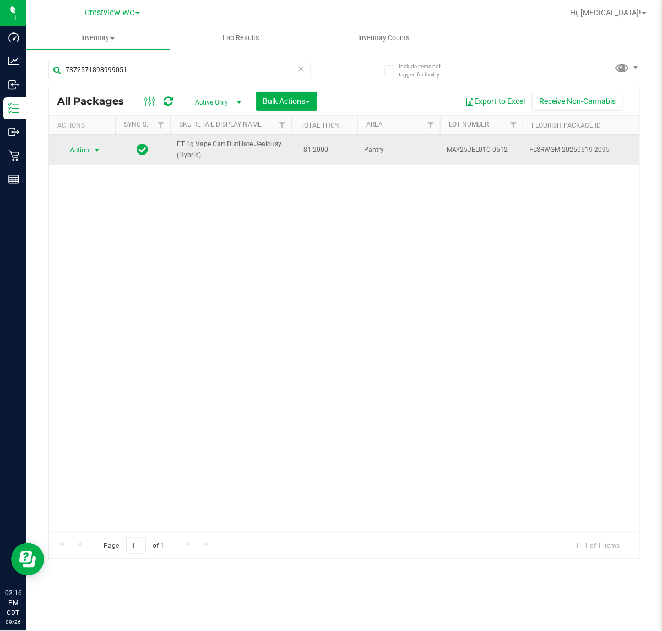
click at [80, 152] on span "Action" at bounding box center [75, 150] width 30 height 15
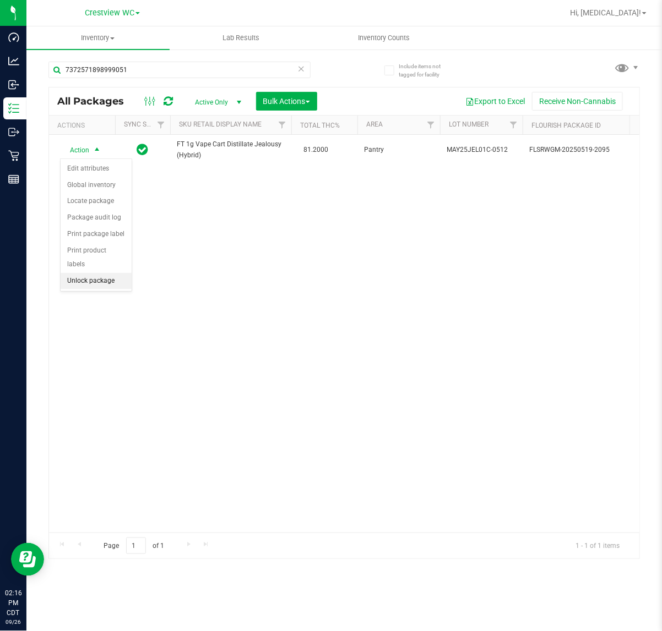
click at [89, 273] on li "Unlock package" at bounding box center [96, 281] width 71 height 17
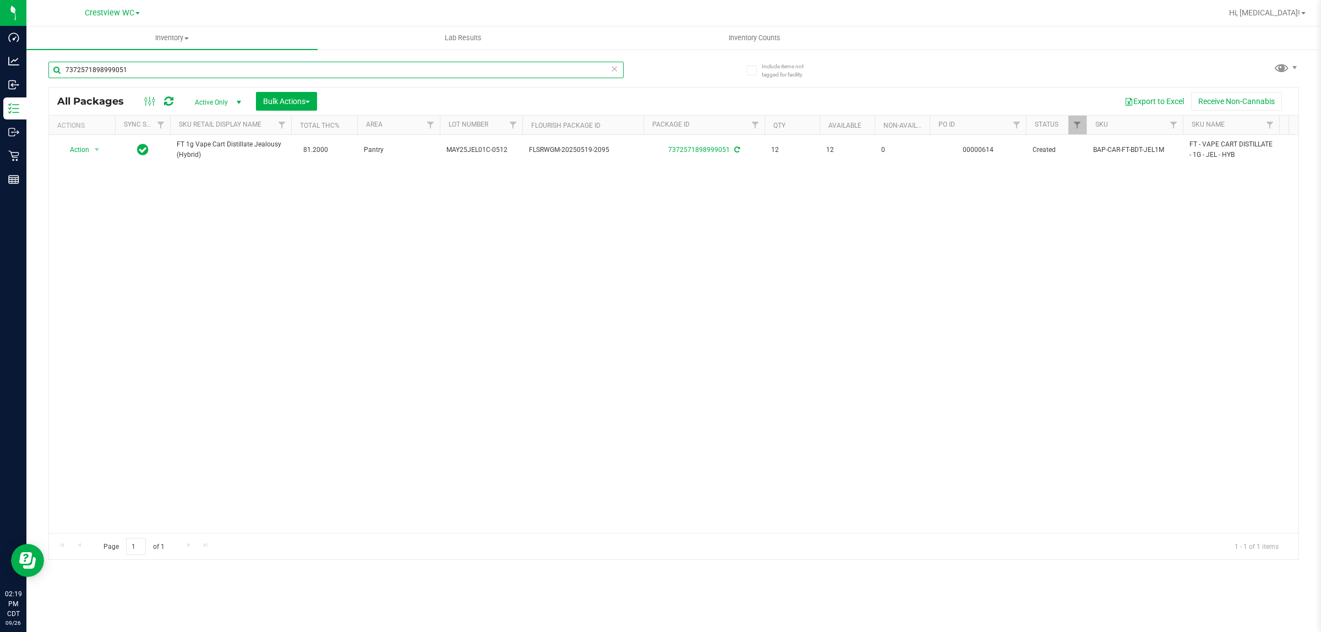
click at [178, 70] on input "7372571898999051" at bounding box center [335, 70] width 575 height 17
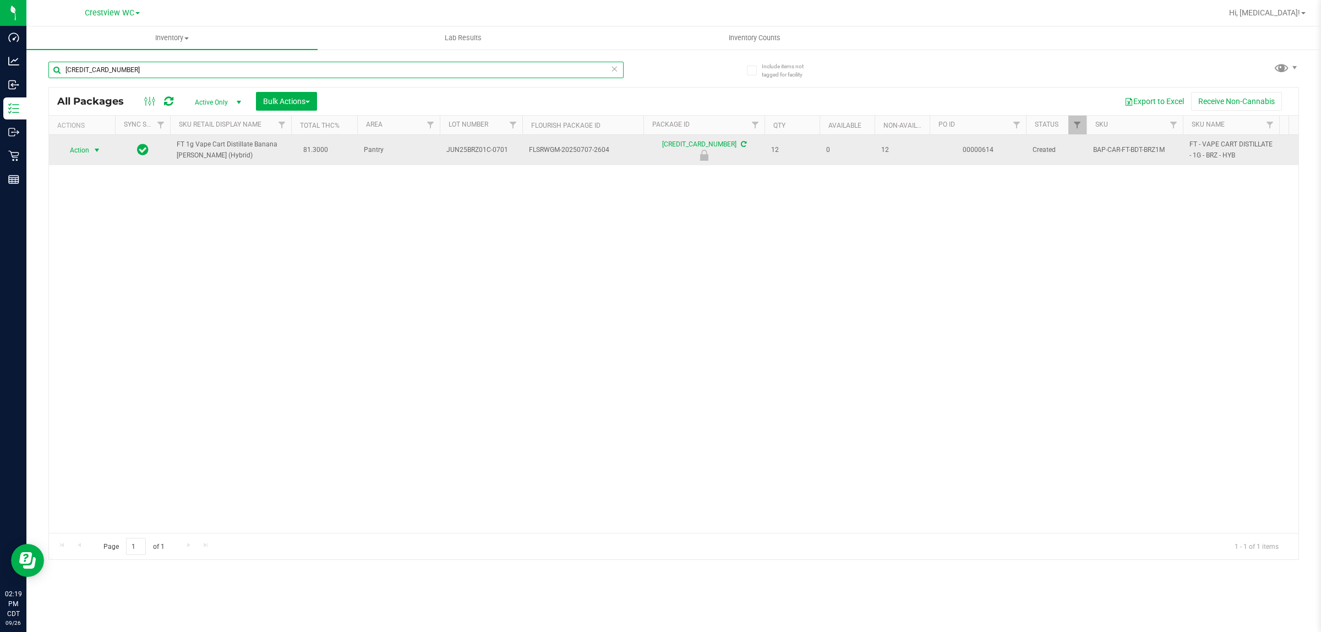
type input "[CREDIT_CARD_NUMBER]"
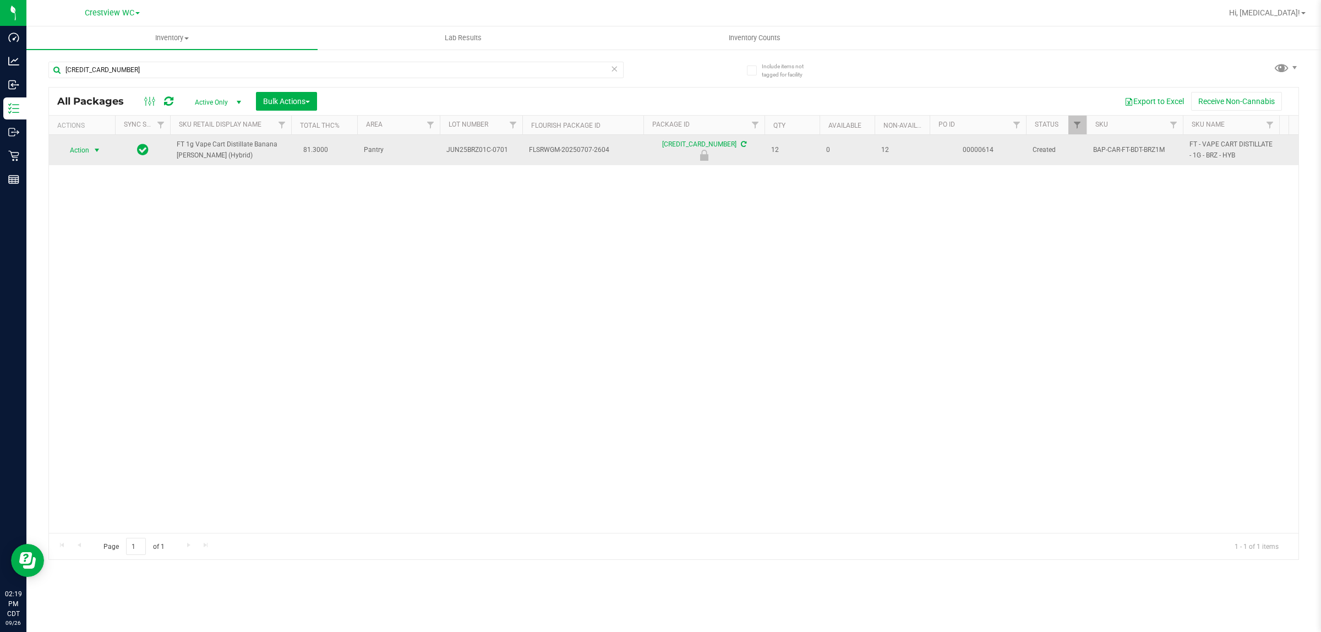
click at [83, 152] on span "Action" at bounding box center [75, 150] width 30 height 15
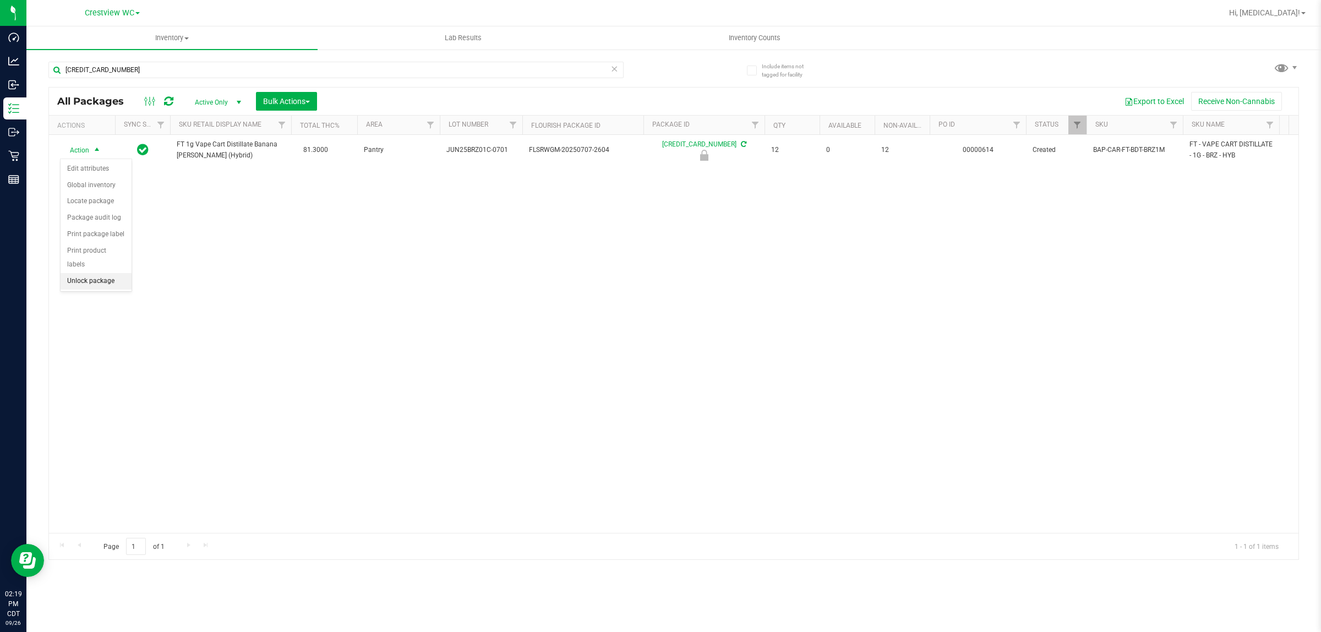
click at [89, 273] on li "Unlock package" at bounding box center [96, 281] width 71 height 17
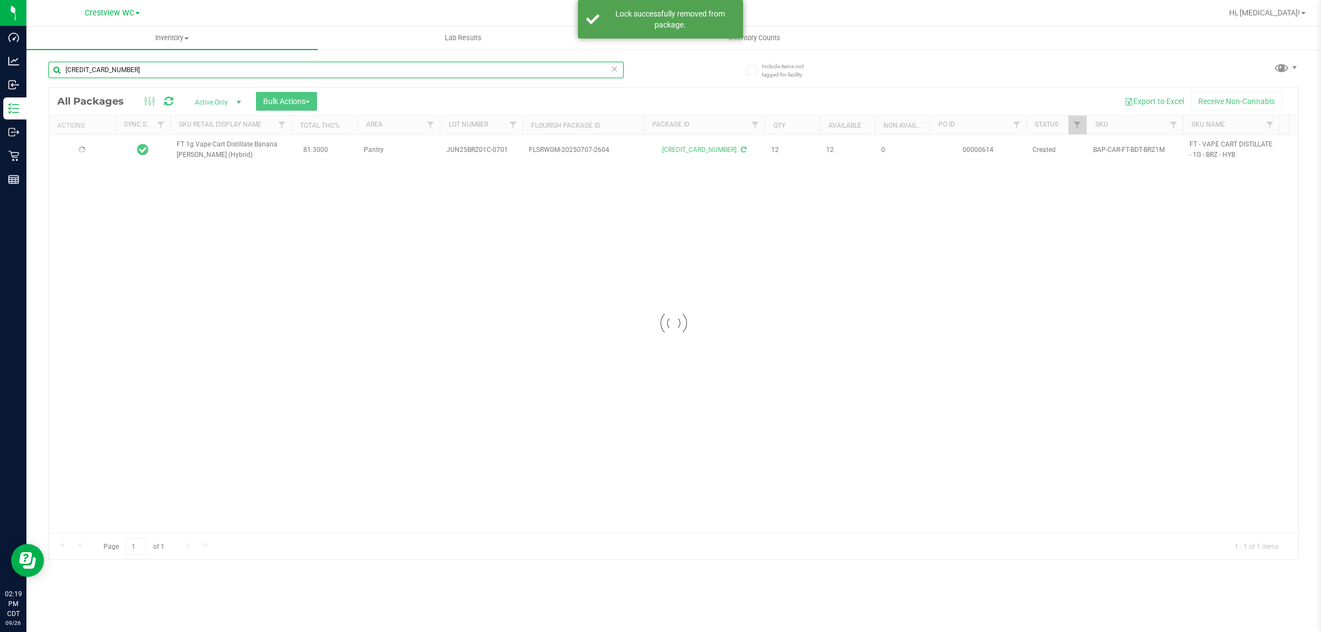
click at [181, 69] on input "[CREDIT_CARD_NUMBER]" at bounding box center [335, 70] width 575 height 17
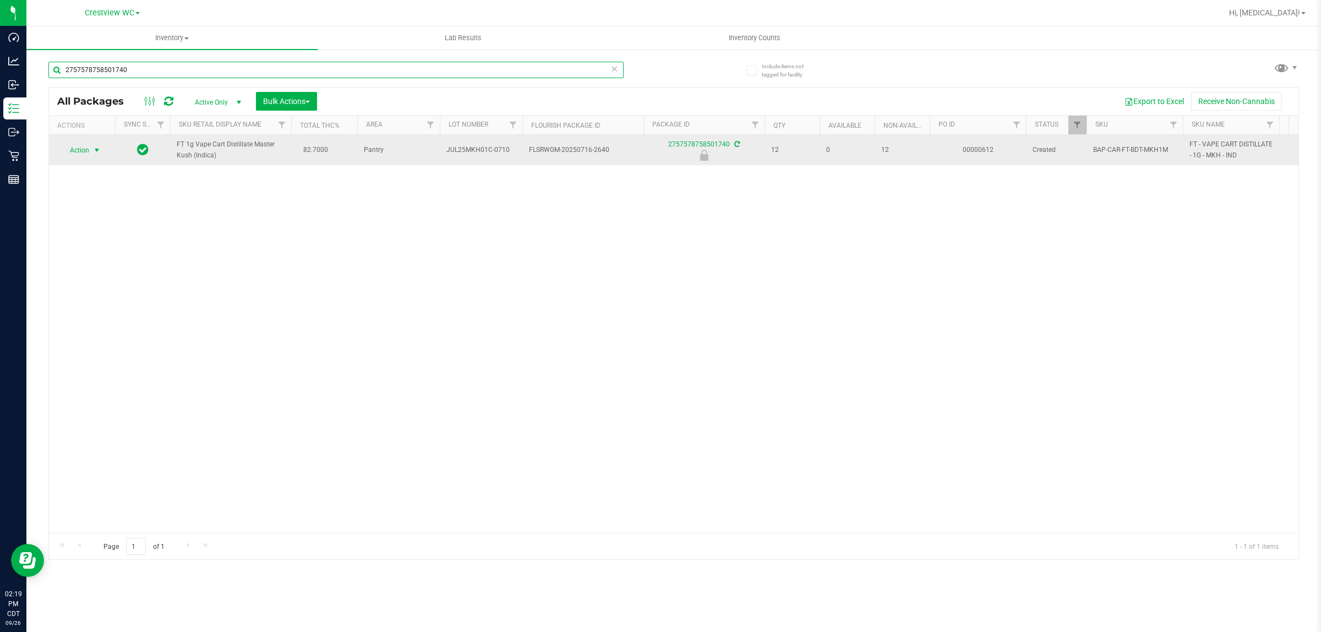
type input "2757578758501740"
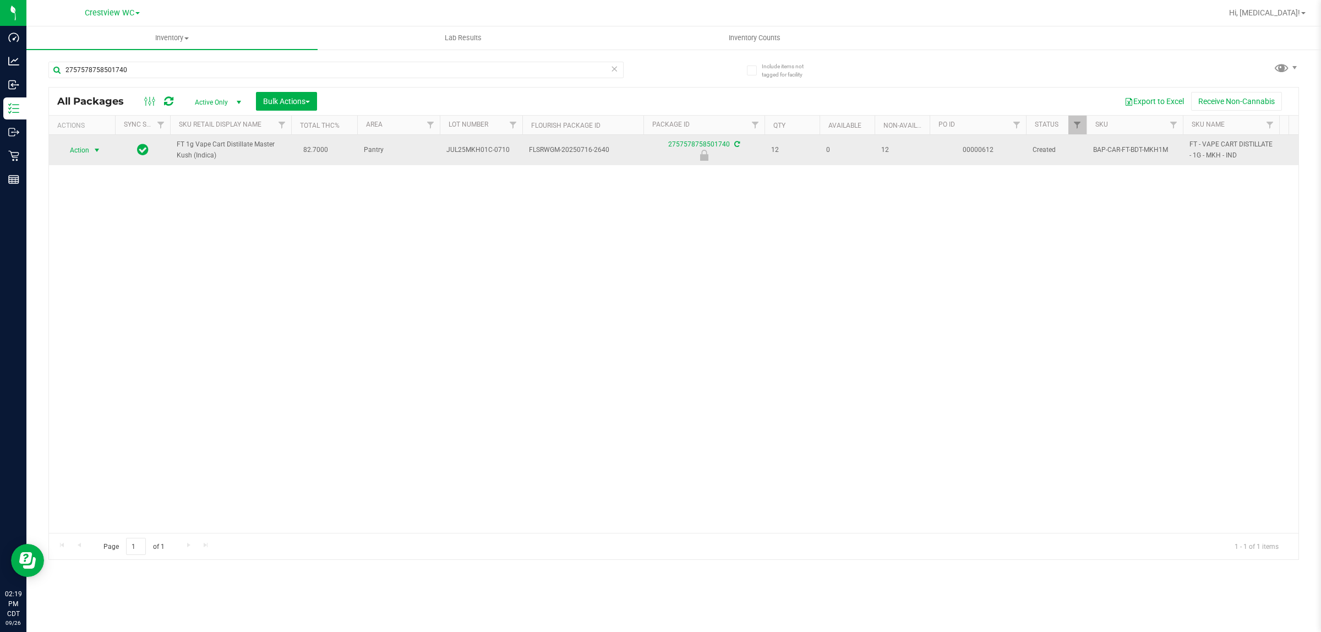
click at [88, 151] on span "Action" at bounding box center [75, 150] width 30 height 15
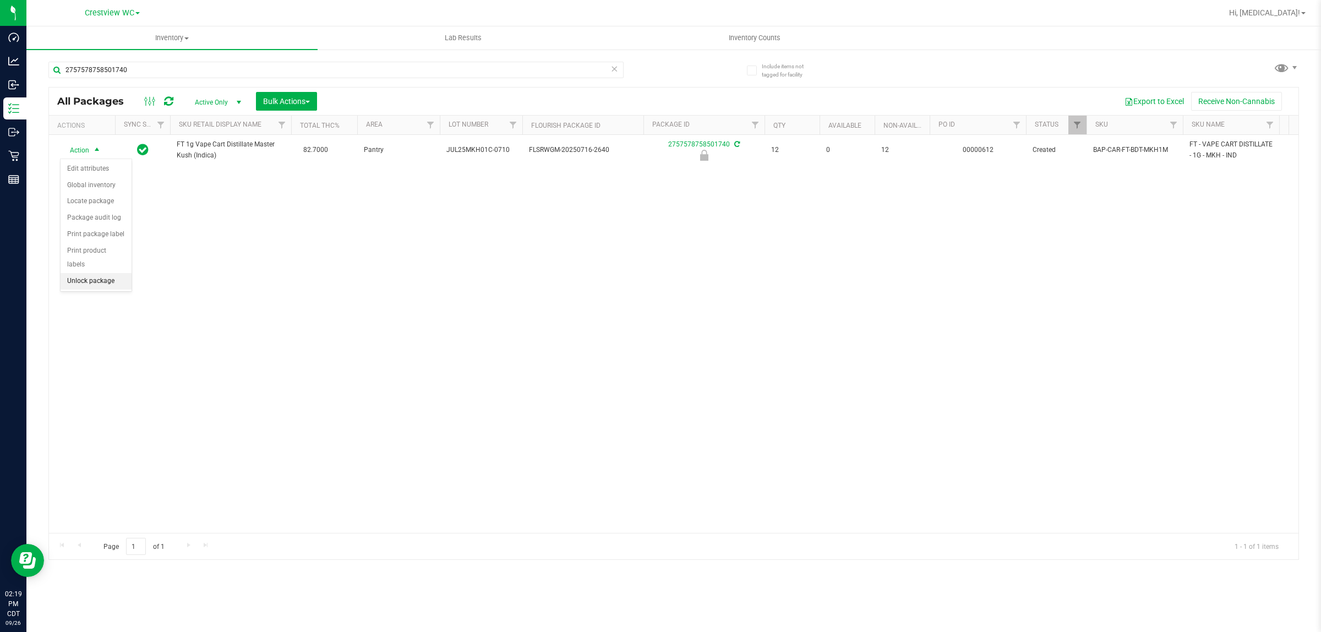
click at [85, 273] on li "Unlock package" at bounding box center [96, 281] width 71 height 17
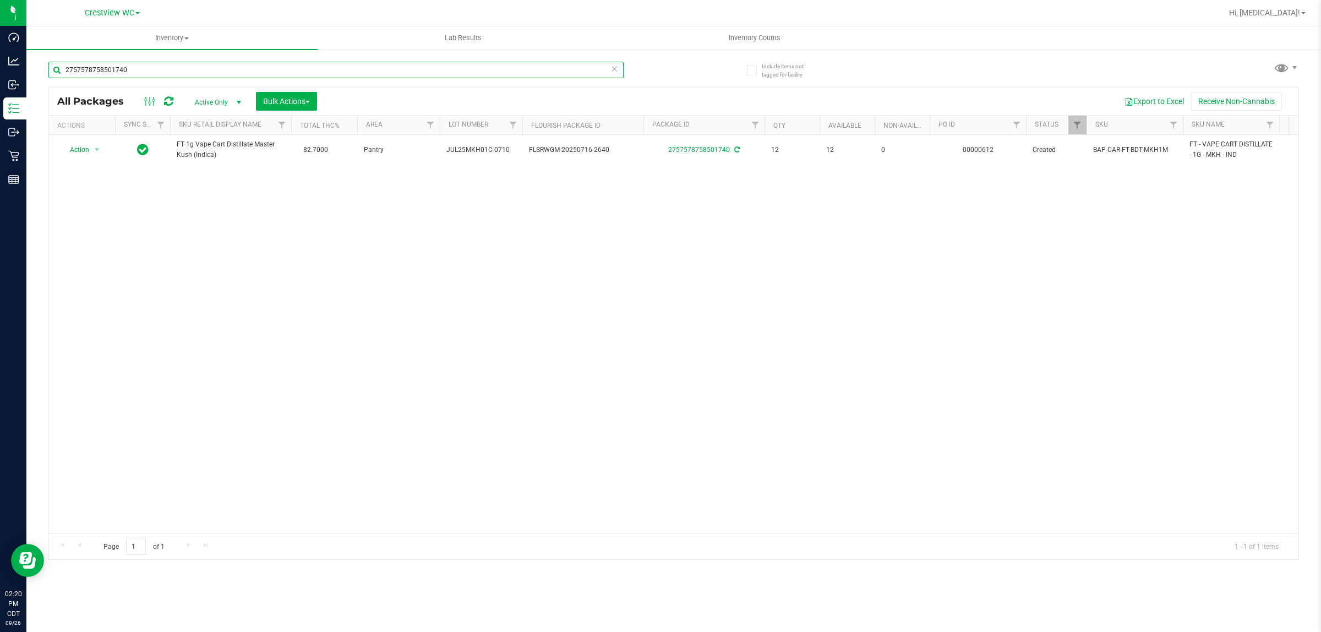
click at [217, 69] on input "2757578758501740" at bounding box center [335, 70] width 575 height 17
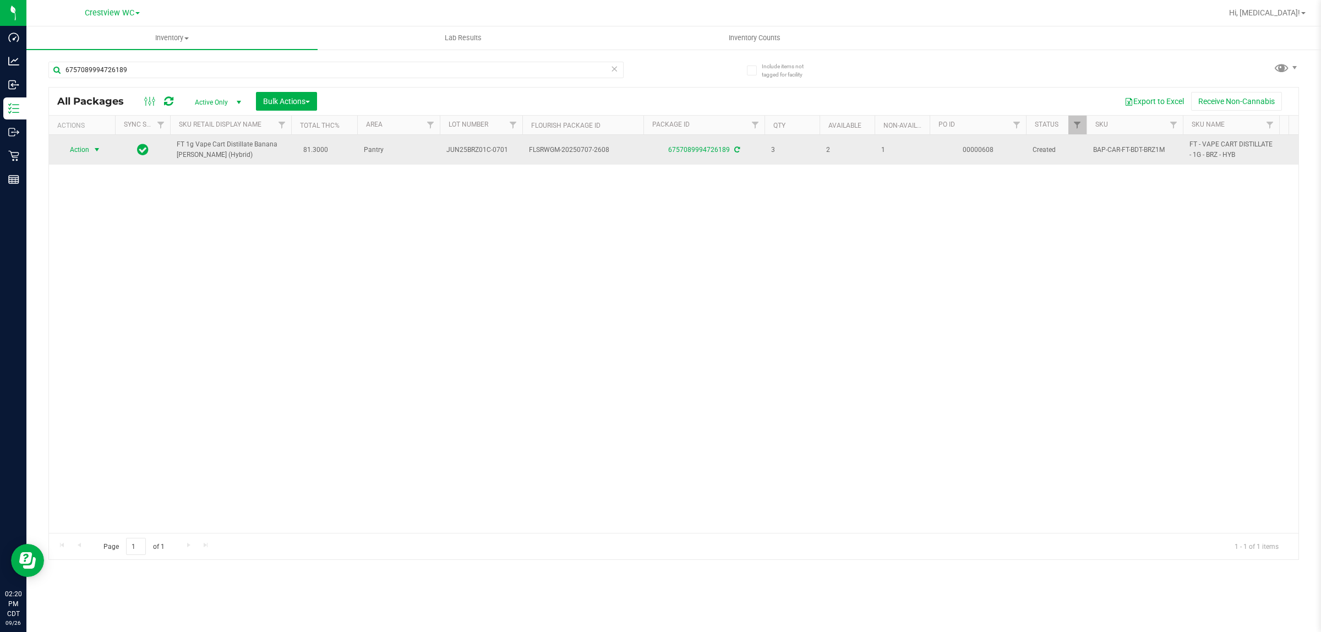
click at [81, 157] on span "Action" at bounding box center [75, 149] width 30 height 15
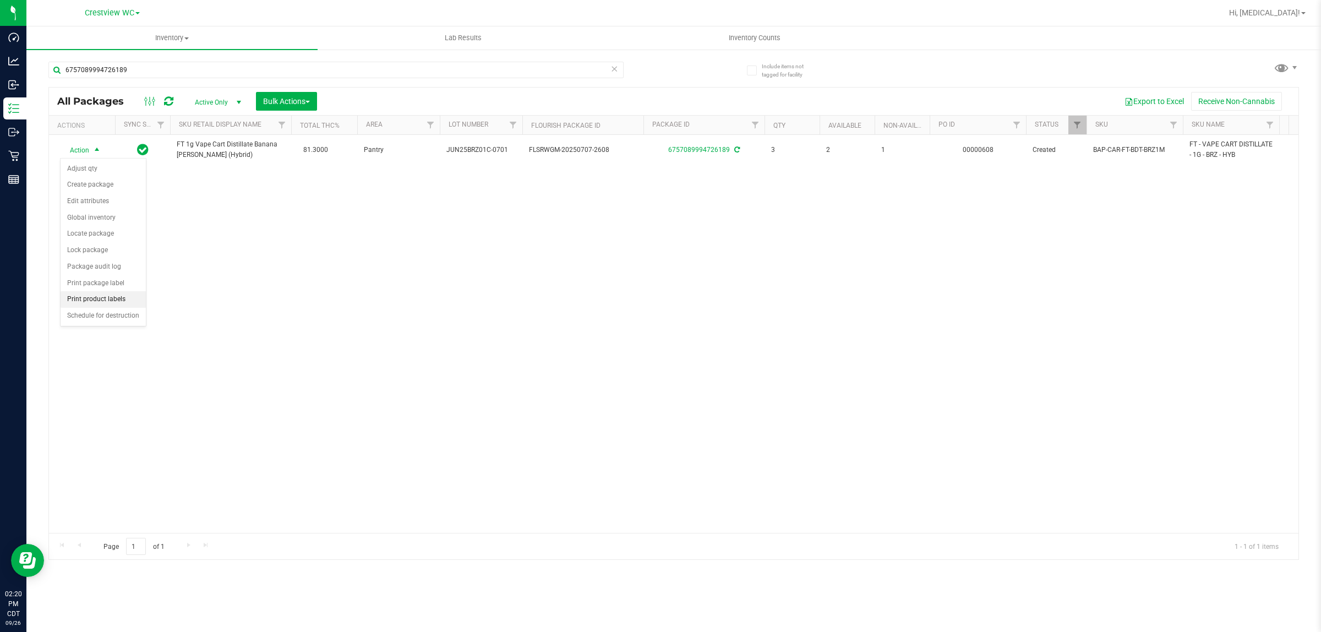
click at [113, 299] on li "Print product labels" at bounding box center [103, 299] width 85 height 17
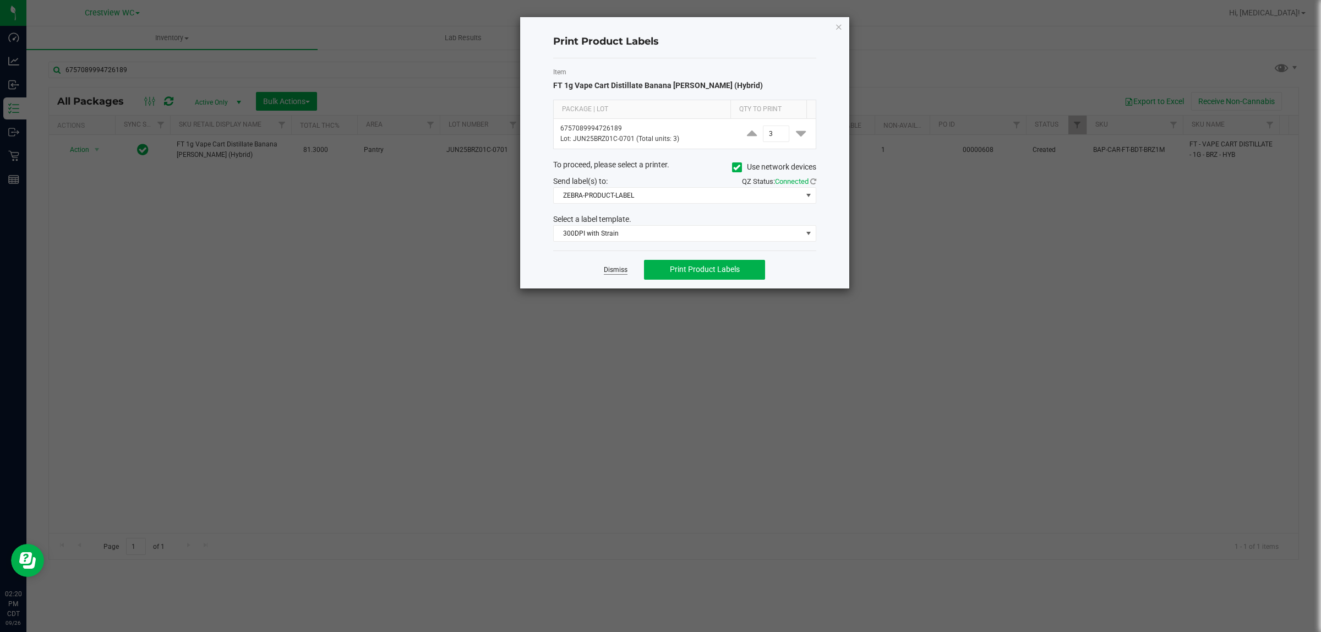
click at [614, 267] on link "Dismiss" at bounding box center [616, 269] width 24 height 9
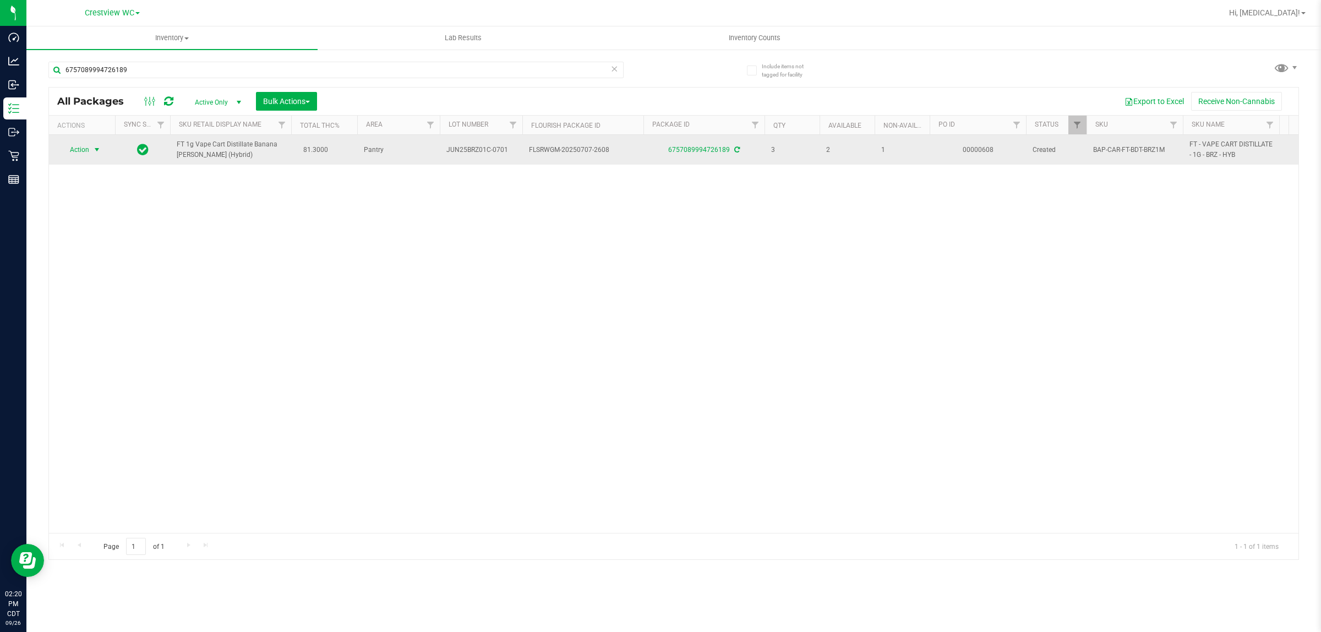
click at [86, 150] on span "Action" at bounding box center [75, 149] width 30 height 15
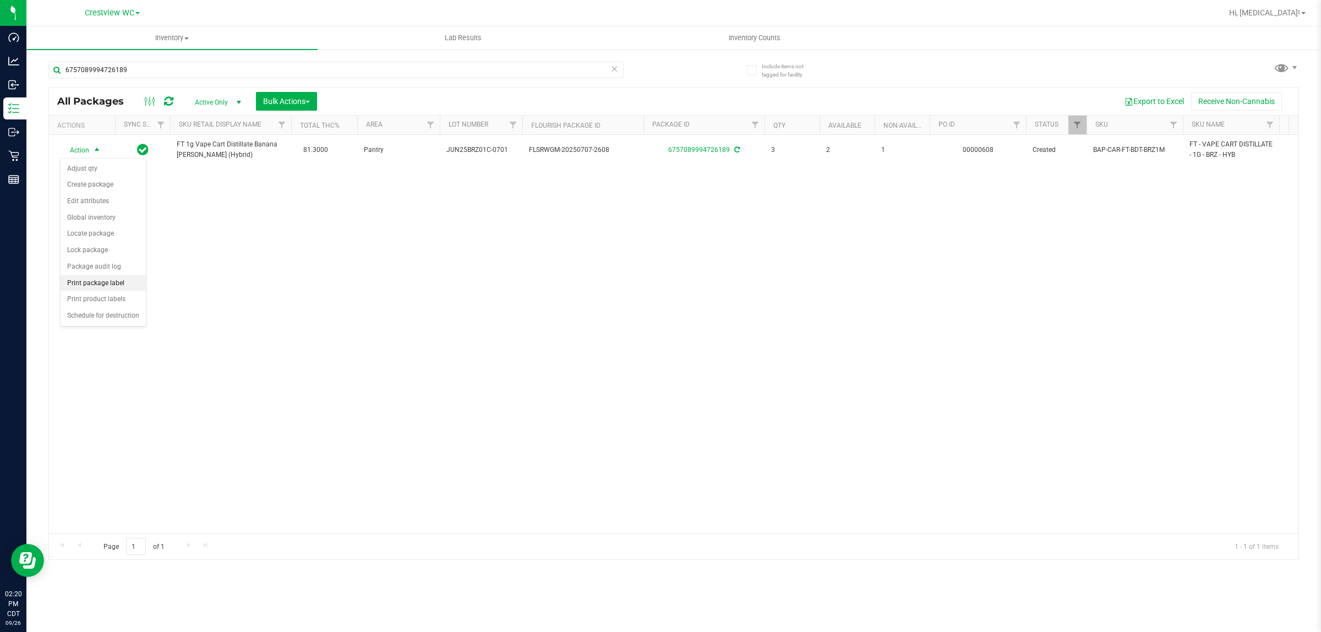
click at [100, 284] on li "Print package label" at bounding box center [103, 283] width 85 height 17
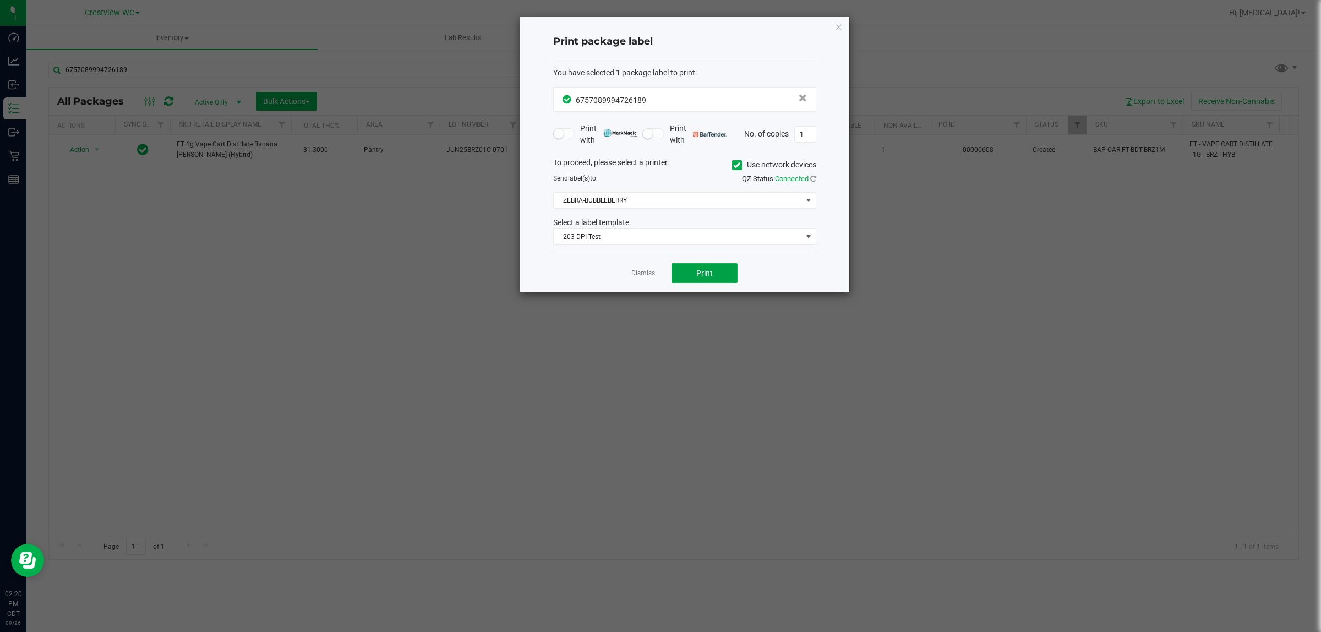
click at [658, 272] on span "Print" at bounding box center [704, 273] width 17 height 9
click at [640, 274] on link "Dismiss" at bounding box center [643, 273] width 24 height 9
click at [601, 388] on div "Action Action Adjust qty Create package Edit attributes Global inventory Locate…" at bounding box center [674, 334] width 1250 height 398
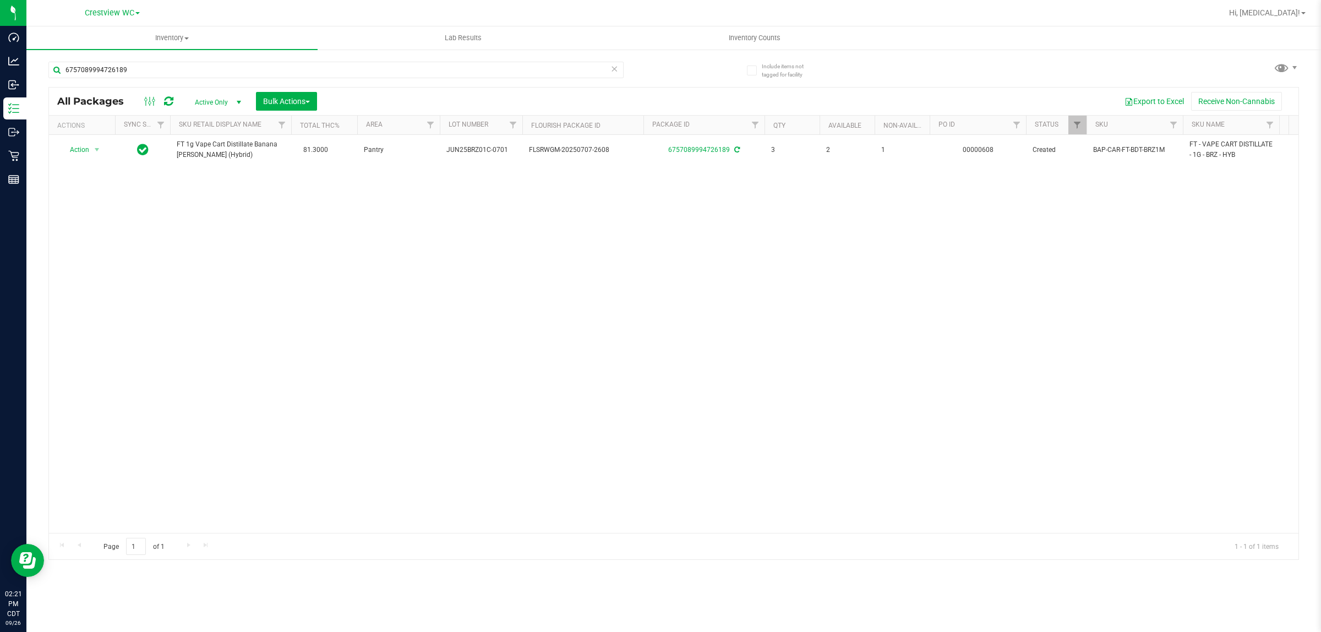
drag, startPoint x: 164, startPoint y: 52, endPoint x: 151, endPoint y: 75, distance: 26.4
click at [163, 52] on div "6757089994726189" at bounding box center [360, 69] width 625 height 35
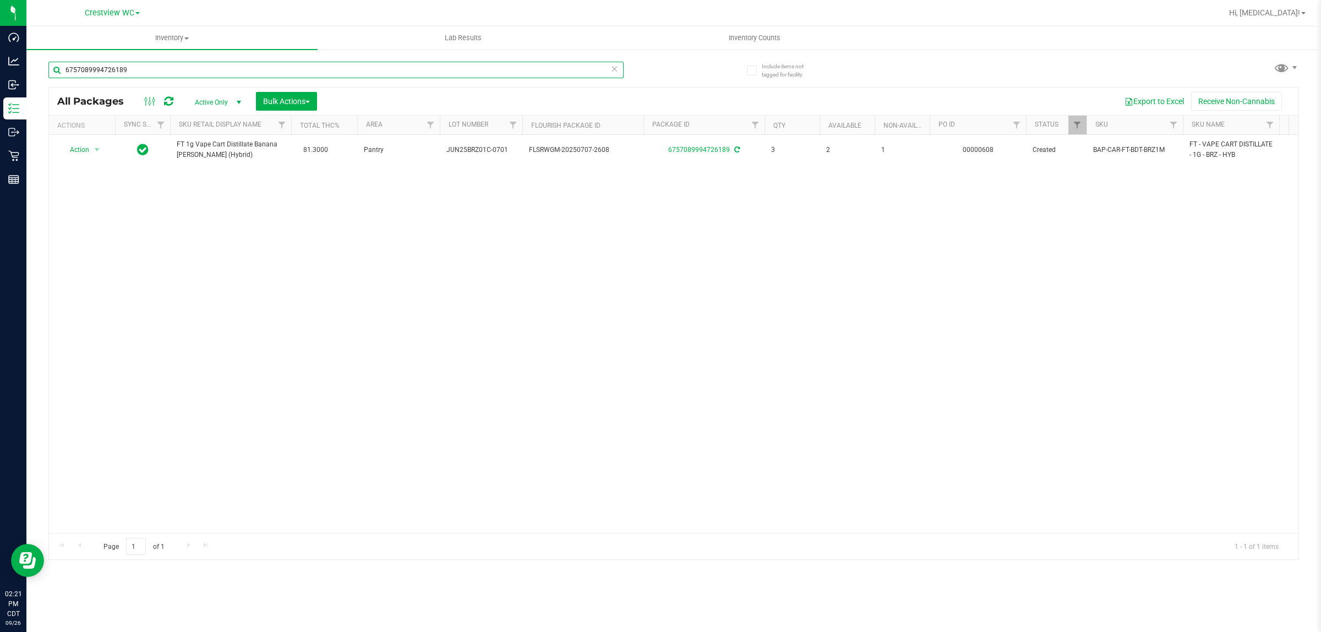
click at [151, 76] on input "6757089994726189" at bounding box center [335, 70] width 575 height 17
type input "4821055712684079"
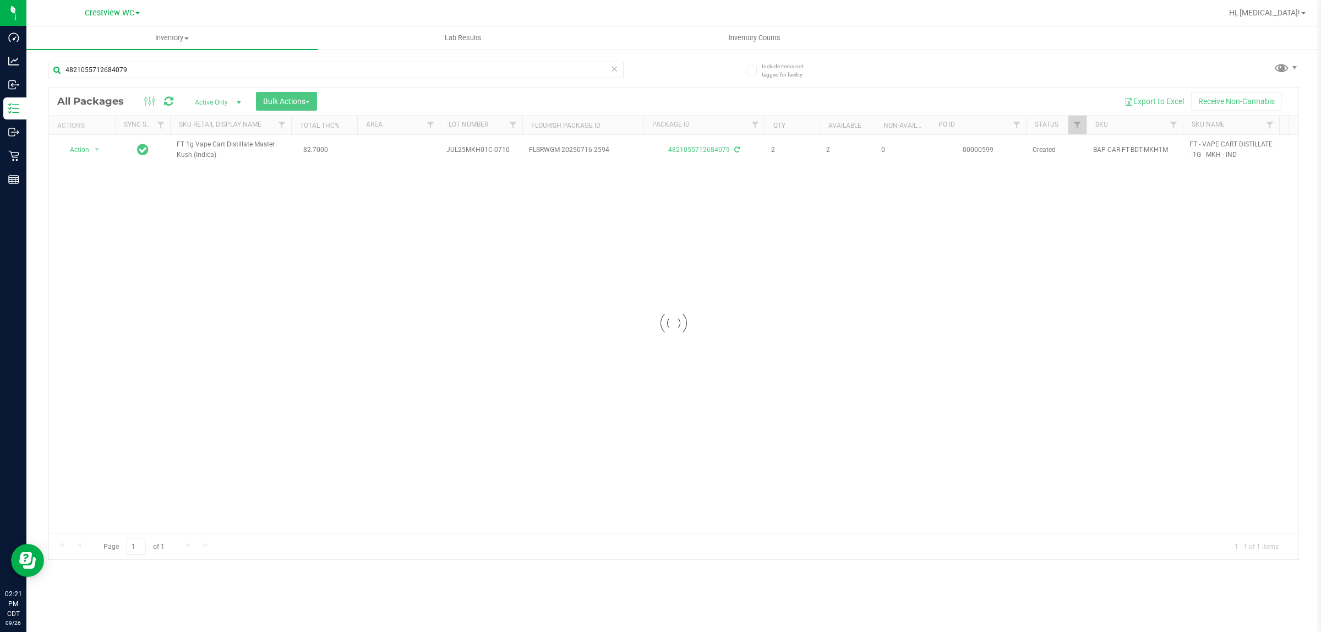
click at [81, 148] on div at bounding box center [674, 324] width 1250 height 472
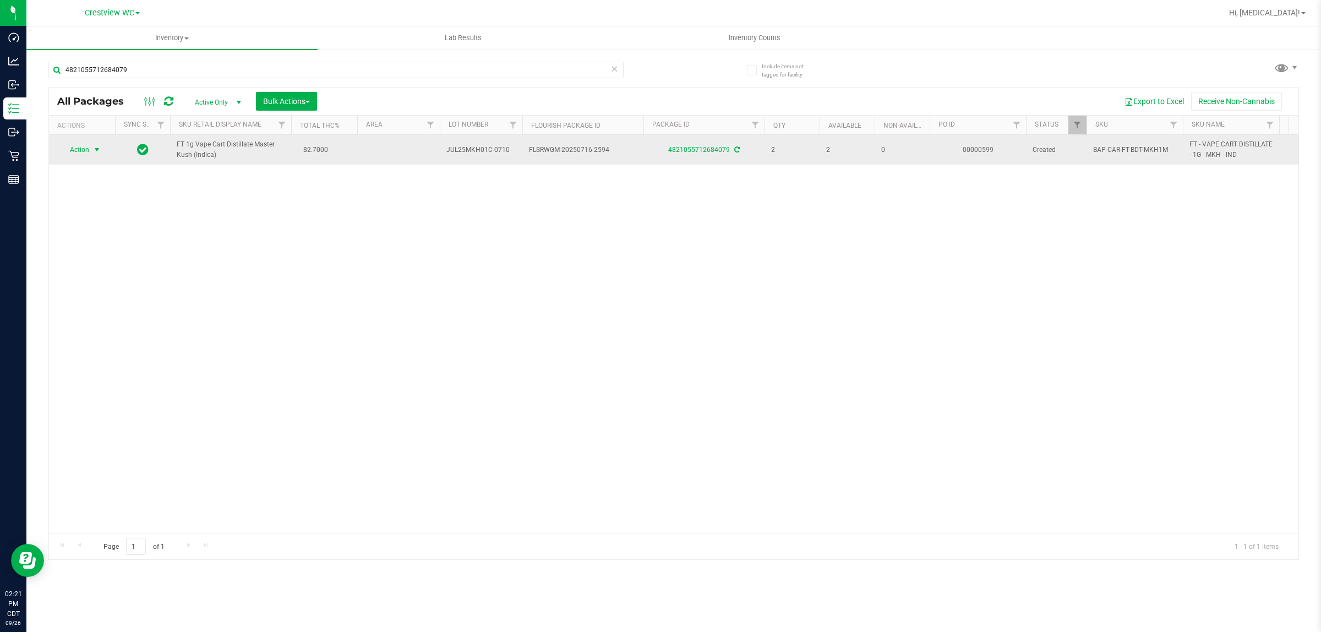
click at [84, 149] on span "Action" at bounding box center [75, 149] width 30 height 15
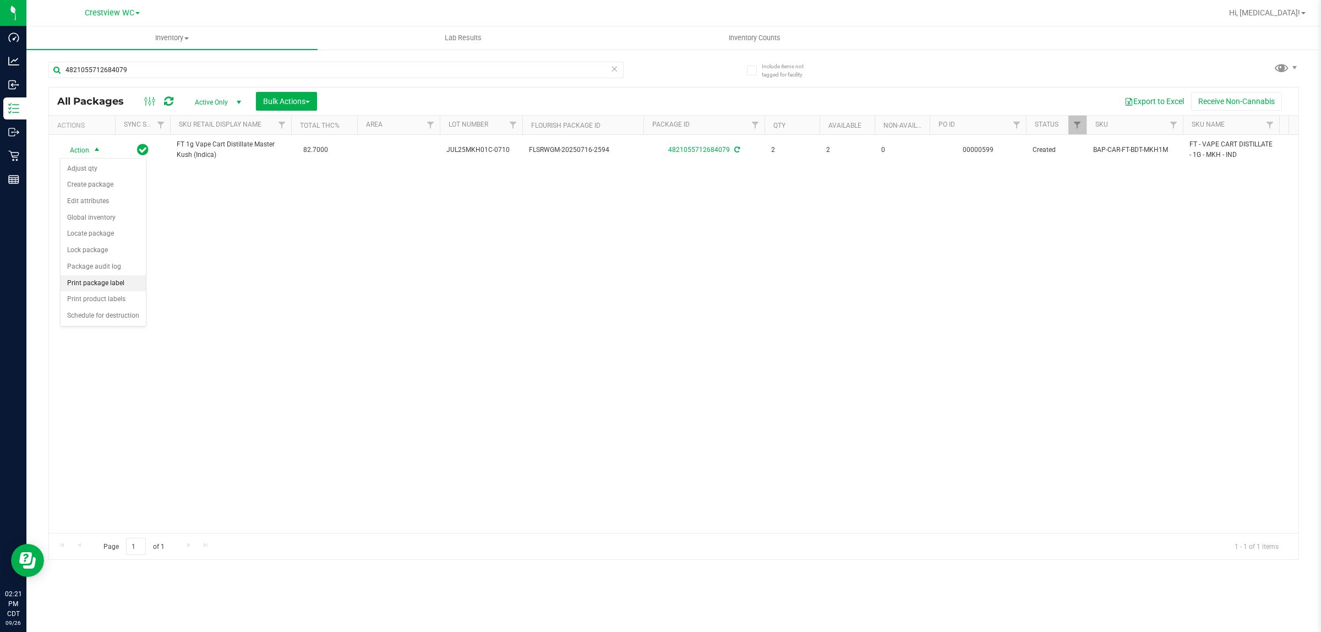
click at [98, 286] on li "Print package label" at bounding box center [103, 283] width 85 height 17
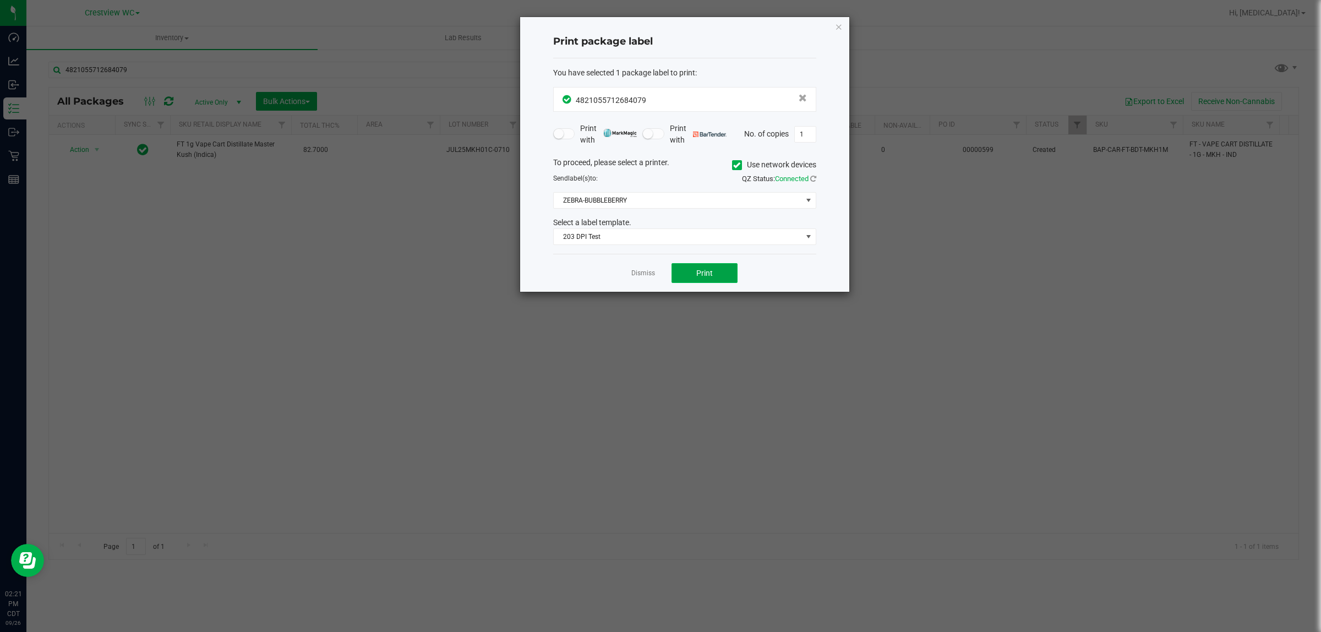
click at [658, 272] on button "Print" at bounding box center [705, 273] width 66 height 20
click at [658, 273] on span "Print" at bounding box center [704, 273] width 17 height 9
click at [634, 274] on link "Dismiss" at bounding box center [643, 273] width 24 height 9
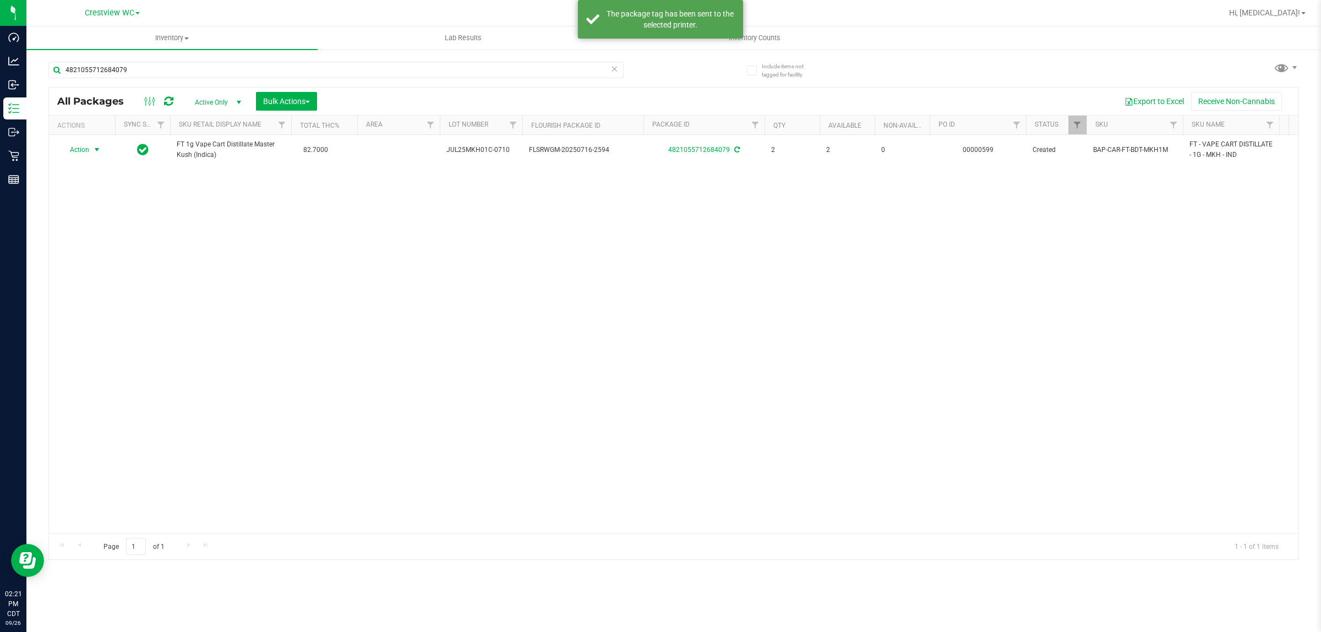
click at [637, 370] on div "Action Action Adjust qty Create package Edit attributes Global inventory Locate…" at bounding box center [674, 334] width 1250 height 398
click at [658, 403] on div "Action Action Adjust qty Create package Edit attributes Global inventory Locate…" at bounding box center [674, 334] width 1250 height 398
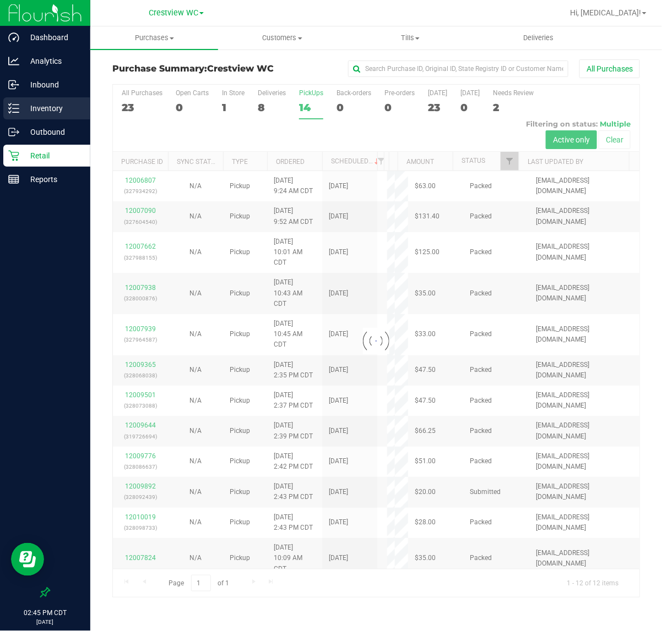
click at [52, 102] on p "Inventory" at bounding box center [52, 108] width 66 height 13
click at [70, 109] on p "Inventory" at bounding box center [52, 108] width 66 height 13
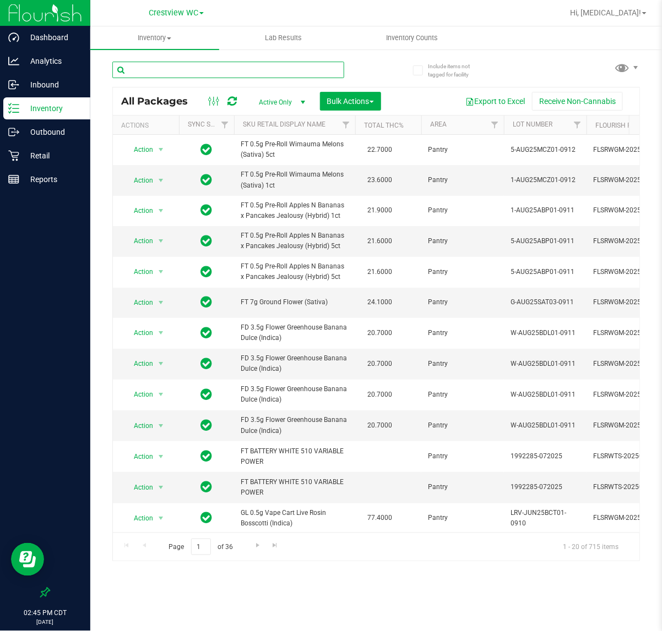
click at [185, 66] on input "text" at bounding box center [228, 70] width 232 height 17
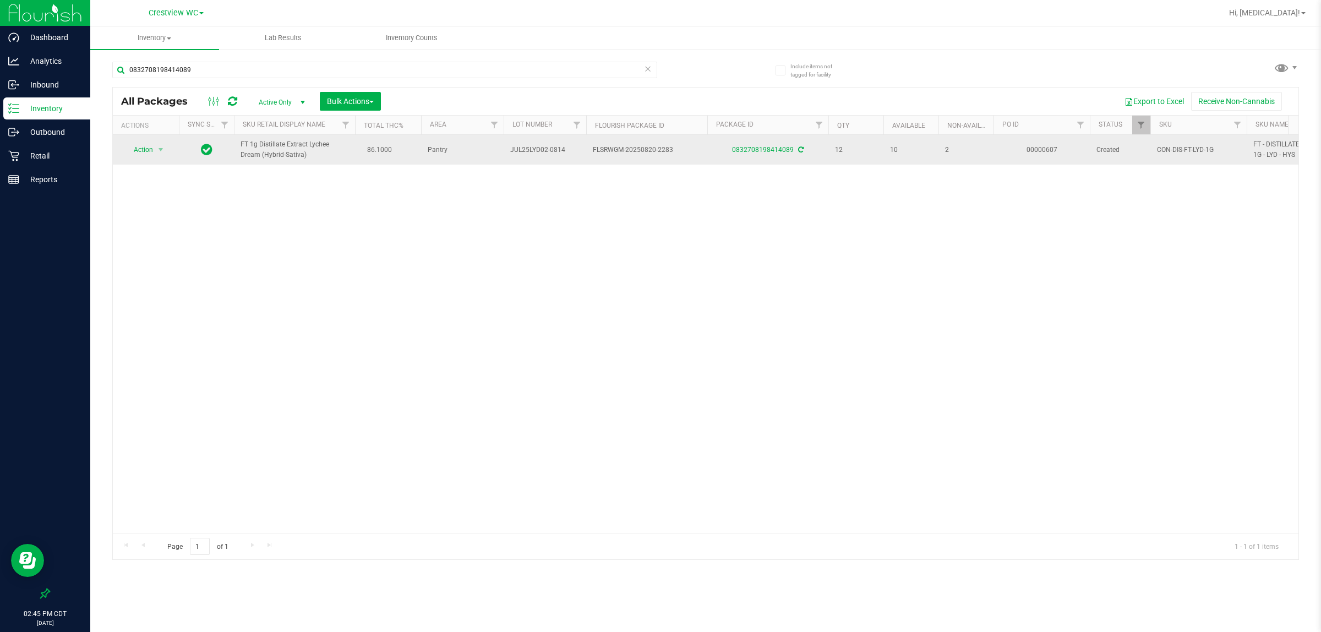
click at [124, 151] on span "Action" at bounding box center [139, 149] width 30 height 15
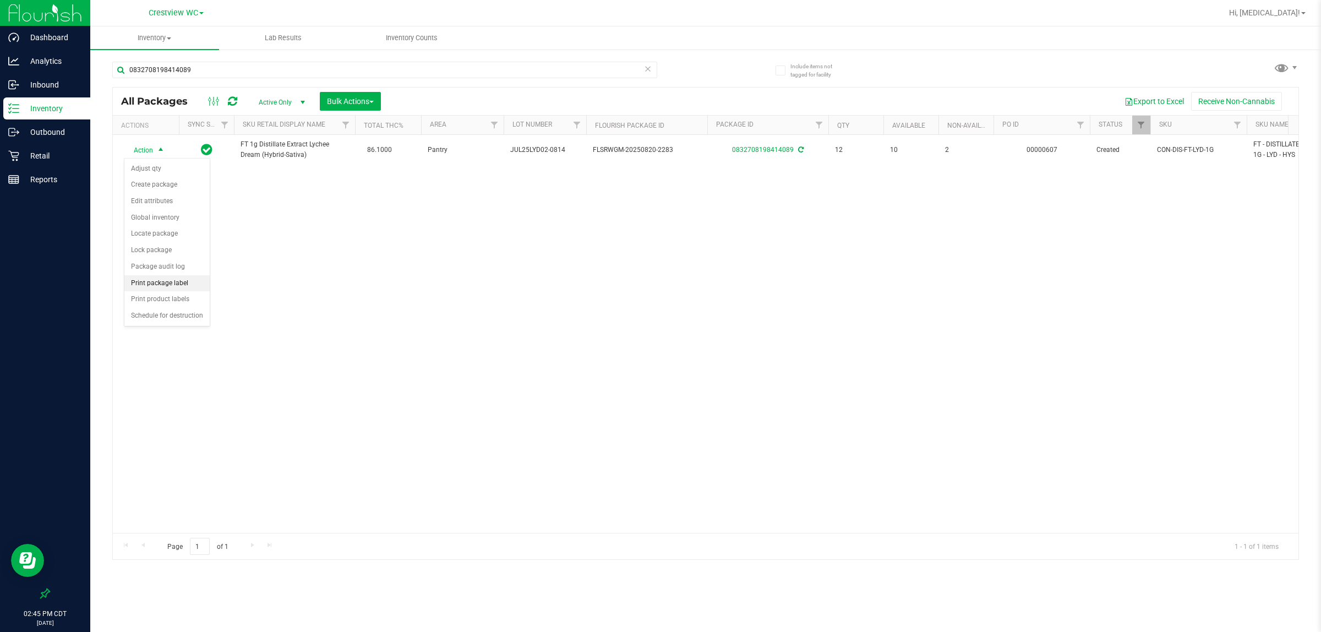
click at [167, 287] on li "Print package label" at bounding box center [166, 283] width 85 height 17
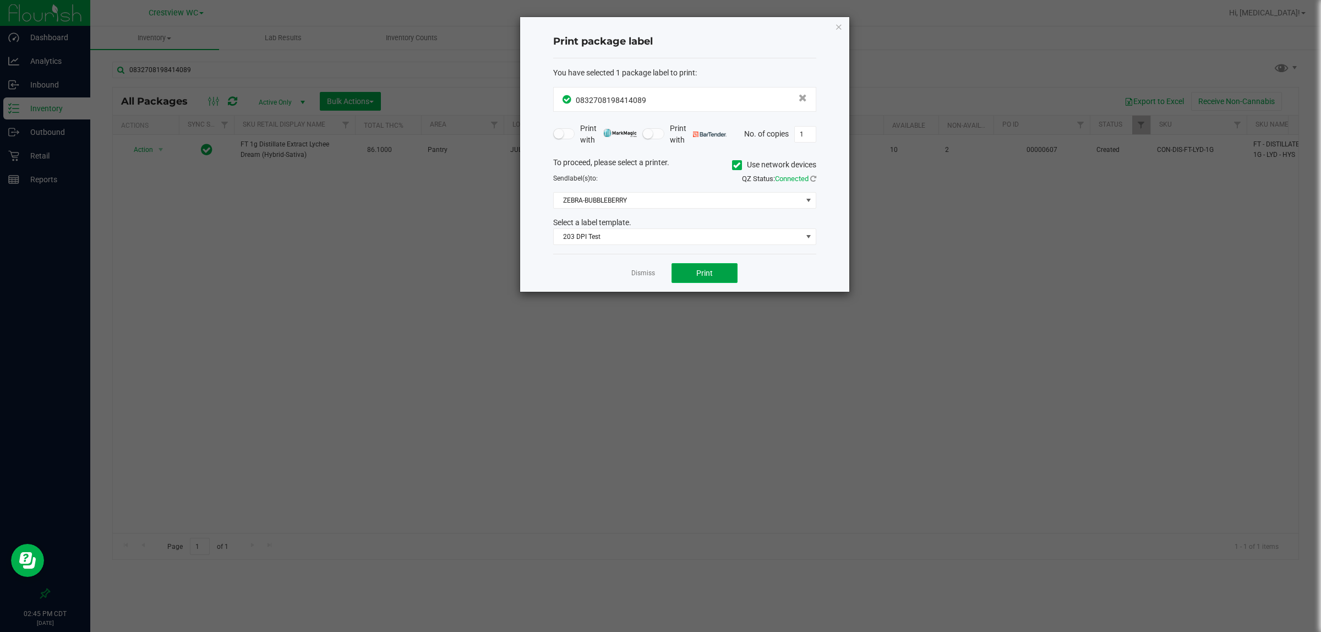
click at [661, 277] on button "Print" at bounding box center [705, 273] width 66 height 20
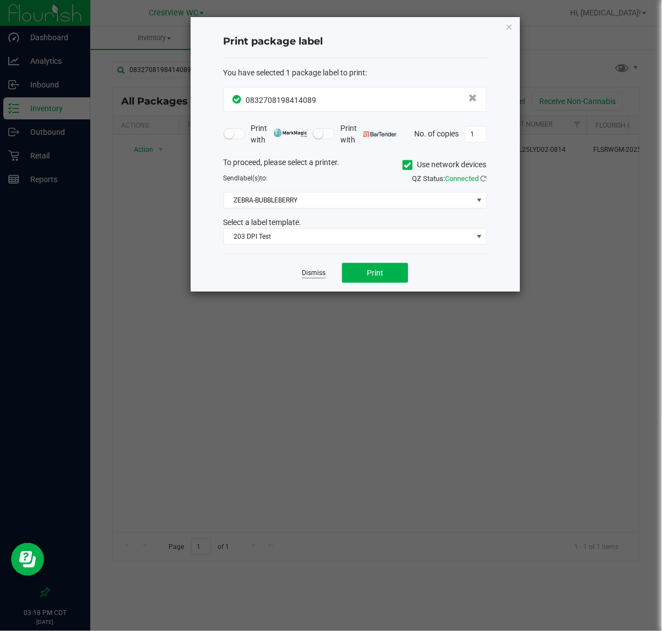
click at [323, 276] on link "Dismiss" at bounding box center [314, 273] width 24 height 9
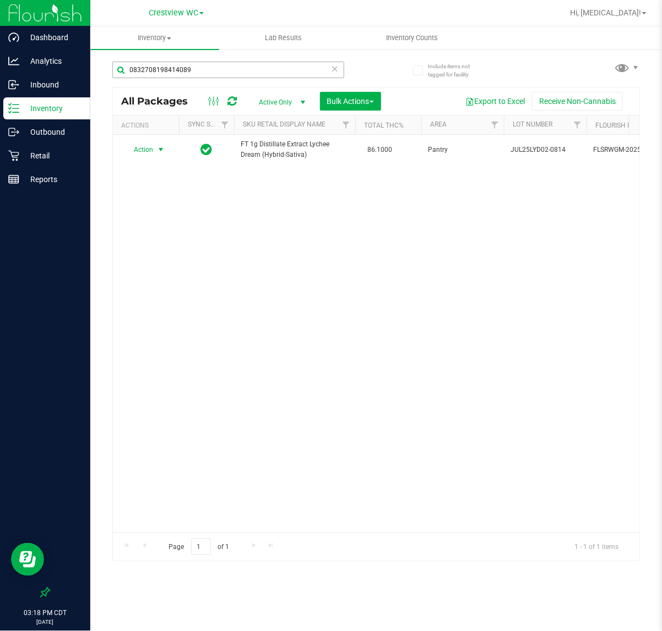
click at [221, 79] on div "0832708198414089" at bounding box center [228, 74] width 232 height 25
drag, startPoint x: 221, startPoint y: 75, endPoint x: -320, endPoint y: 81, distance: 541.2
click at [0, 81] on html "Dashboard Analytics Inbound Inventory Outbound Retail Reports 03:18 PM CDT 09/2…" at bounding box center [331, 315] width 662 height 631
click at [152, 149] on span "Action" at bounding box center [139, 149] width 30 height 15
click at [167, 290] on li "Print package label" at bounding box center [166, 283] width 85 height 17
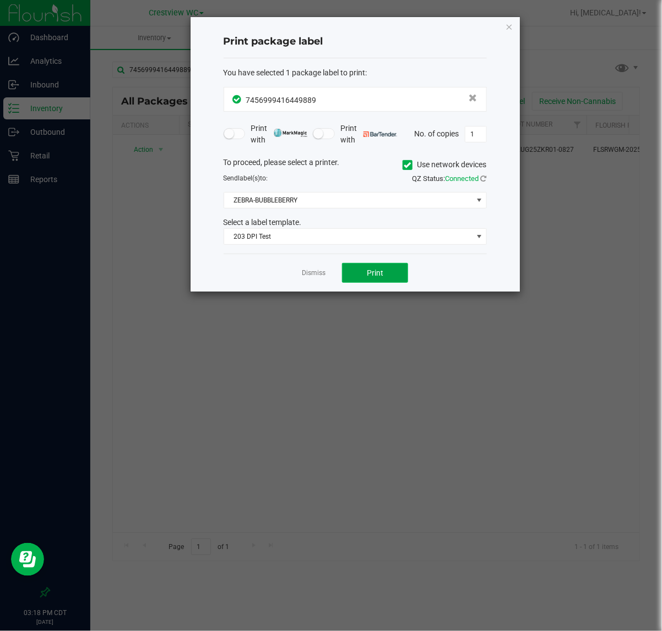
click at [369, 270] on span "Print" at bounding box center [375, 273] width 17 height 9
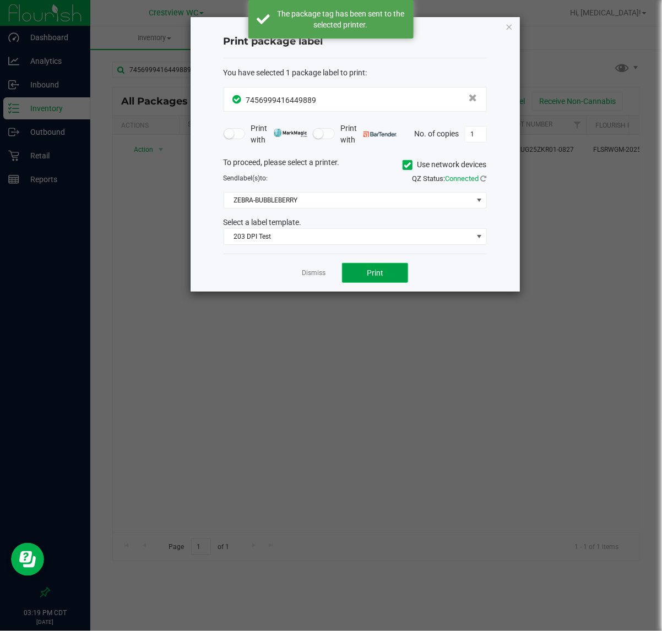
click at [370, 270] on span "Print" at bounding box center [375, 273] width 17 height 9
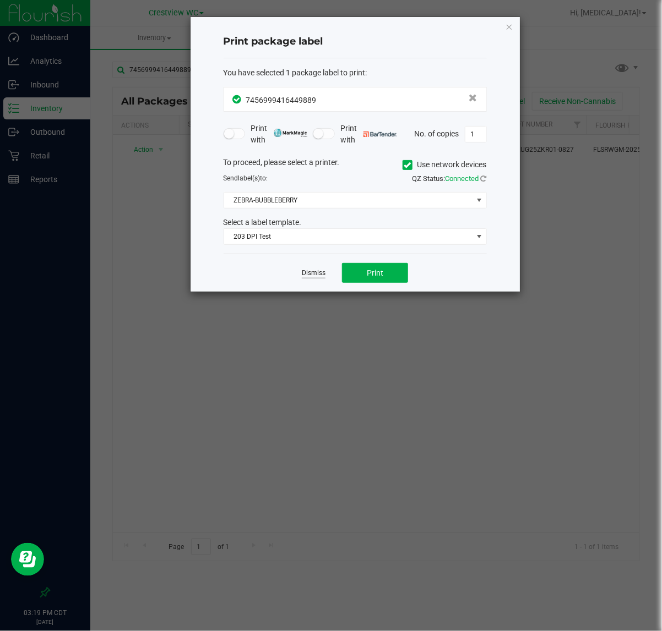
click at [312, 276] on link "Dismiss" at bounding box center [314, 273] width 24 height 9
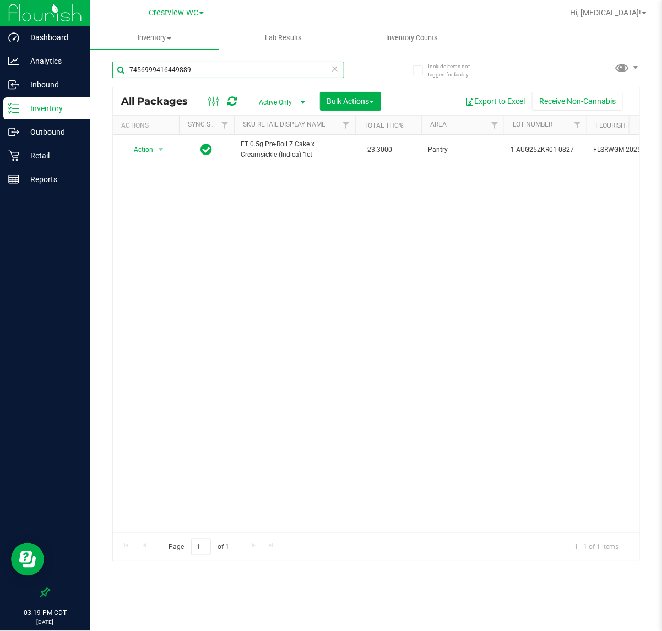
drag, startPoint x: 216, startPoint y: 78, endPoint x: -148, endPoint y: 53, distance: 364.7
click at [0, 53] on html "Dashboard Analytics Inbound Inventory Outbound Retail Reports 03:19 PM CDT 09/2…" at bounding box center [331, 315] width 662 height 631
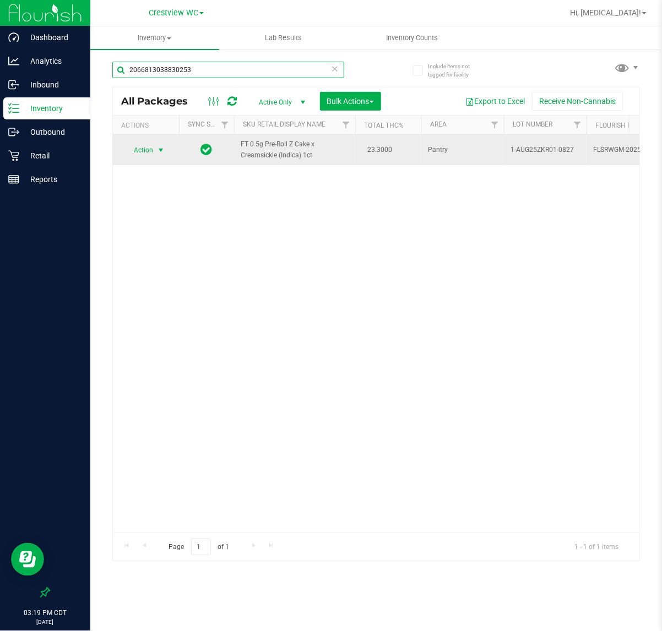
type input "2066813038830253"
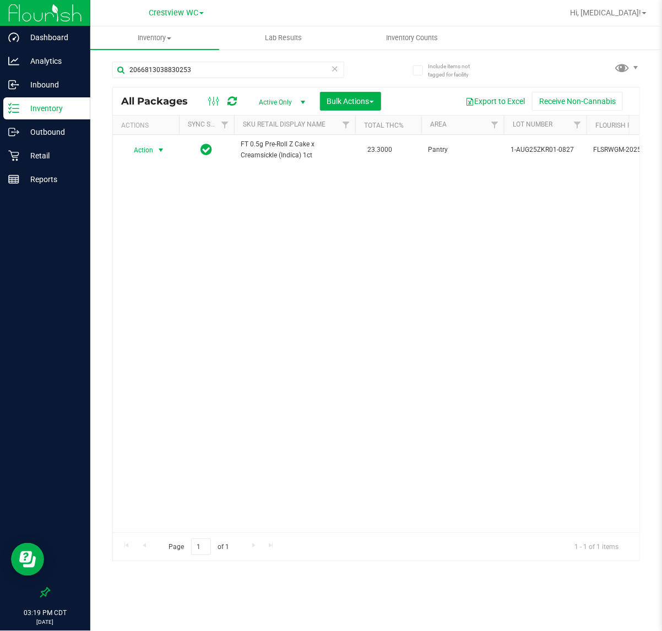
drag, startPoint x: 158, startPoint y: 146, endPoint x: 161, endPoint y: 202, distance: 55.7
click at [158, 147] on span "select" at bounding box center [160, 150] width 9 height 9
click at [163, 273] on li "Unlock package" at bounding box center [159, 281] width 71 height 17
drag, startPoint x: 217, startPoint y: 70, endPoint x: -15, endPoint y: 95, distance: 234.2
click at [0, 95] on html "Dashboard Analytics Inbound Inventory Outbound Retail Reports 03:20 PM CDT 09/2…" at bounding box center [331, 315] width 662 height 631
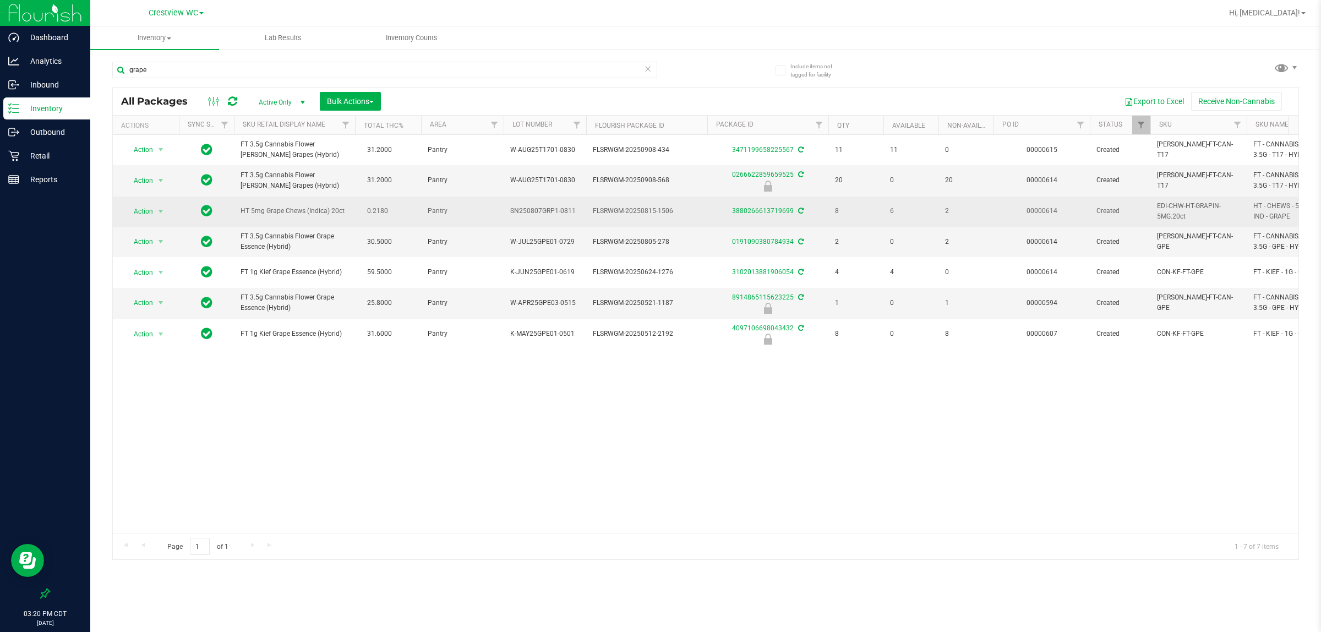
drag, startPoint x: 325, startPoint y: 216, endPoint x: 215, endPoint y: 216, distance: 110.1
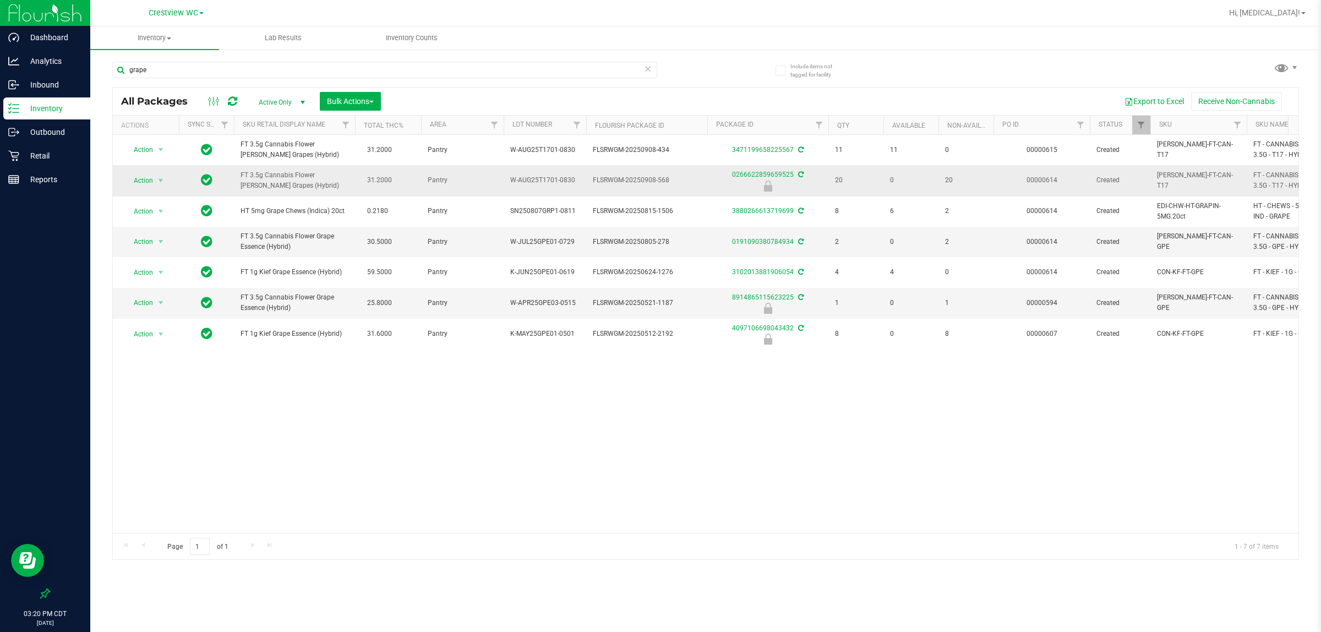
copy tr "HT 5mg Grape Chews (Indica) 20ct"
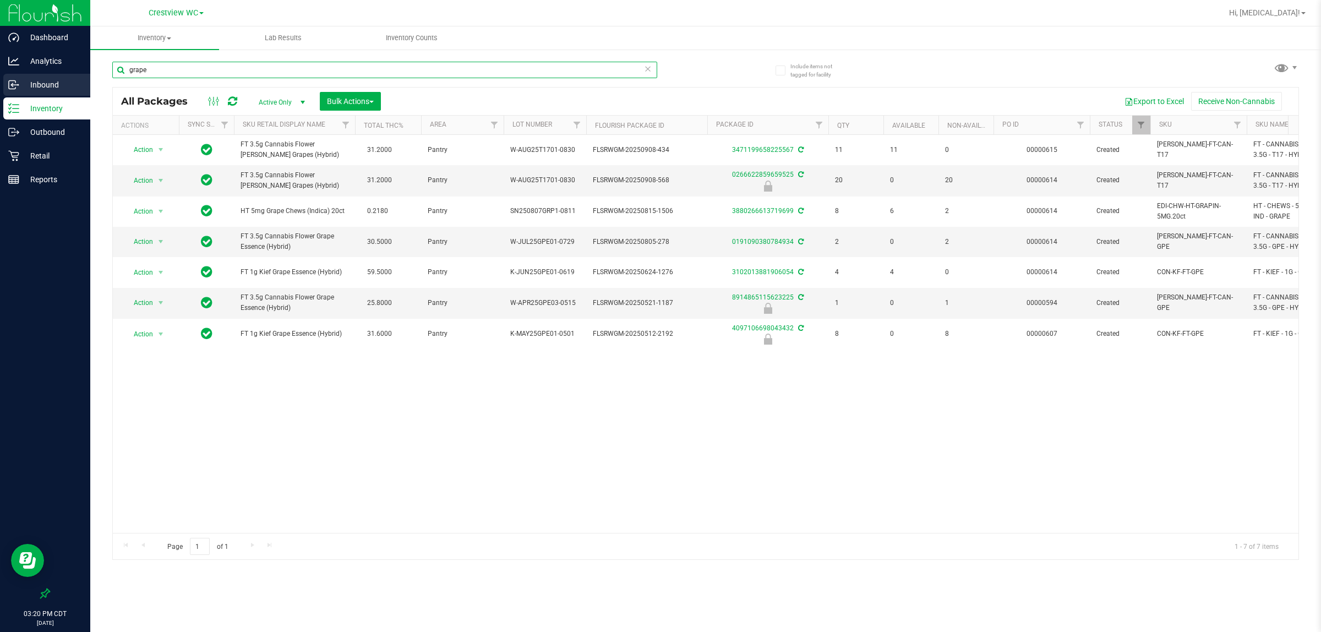
drag, startPoint x: 169, startPoint y: 74, endPoint x: 0, endPoint y: 74, distance: 169.0
click at [0, 74] on div "Dashboard Analytics Inbound Inventory Outbound Retail Reports 03:20 PM CDT 09/2…" at bounding box center [660, 316] width 1321 height 632
paste input "HT 5mg Grape Chews (Indica) 20ct"
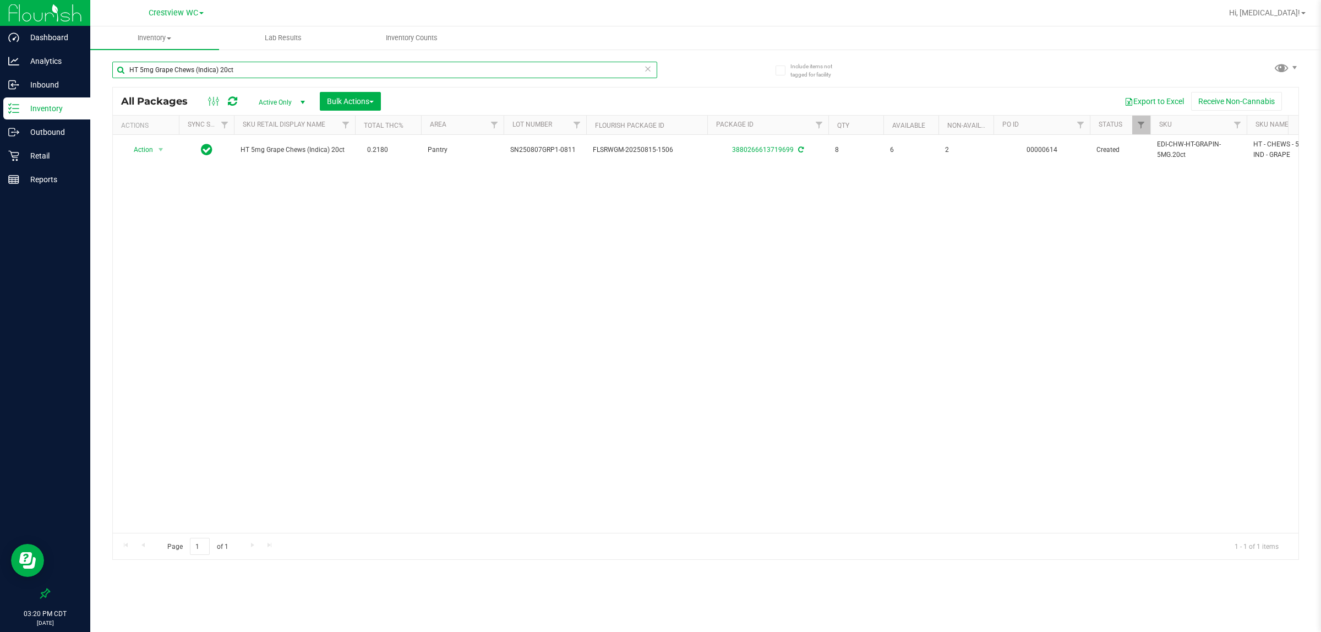
drag, startPoint x: 272, startPoint y: 64, endPoint x: 121, endPoint y: 58, distance: 151.5
click at [122, 62] on input "HT 5mg Grape Chews (Indica) 20ct" at bounding box center [384, 70] width 545 height 17
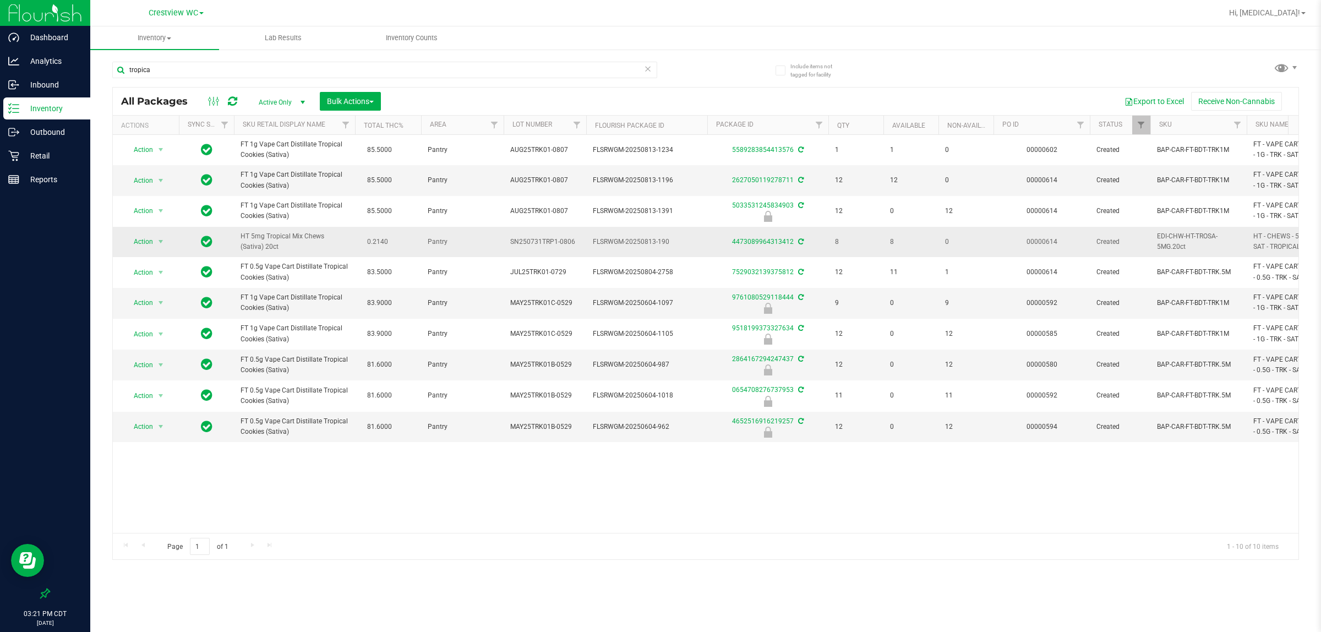
drag, startPoint x: 263, startPoint y: 247, endPoint x: 219, endPoint y: 240, distance: 45.1
copy tr "HT 5mg Tropical Mix Chews (Sativa) 20ct"
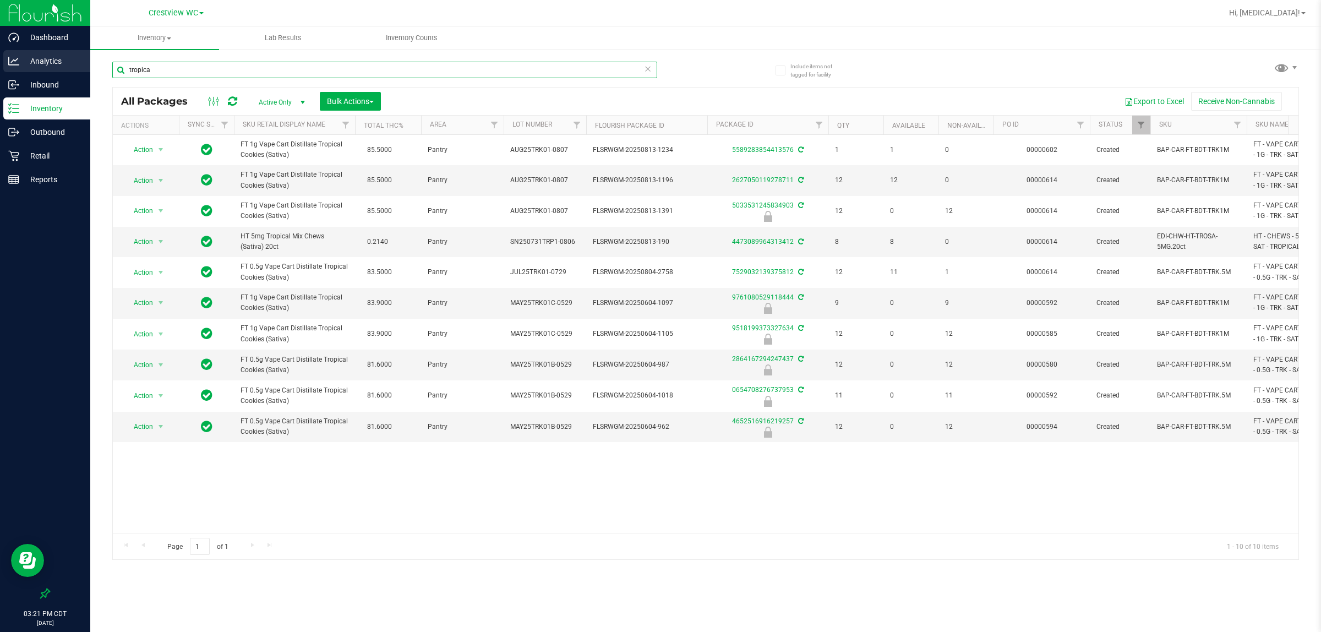
drag, startPoint x: 160, startPoint y: 70, endPoint x: 0, endPoint y: 73, distance: 159.7
click at [0, 73] on div "Dashboard Analytics Inbound Inventory Outbound Retail Reports 03:21 PM CDT 09/2…" at bounding box center [660, 316] width 1321 height 632
paste input "HT 5mg Tropical Mix Chews (Sativa) 20ct"
type input "HT 5mg Tropical Mix Chews (Sativa) 20ct"
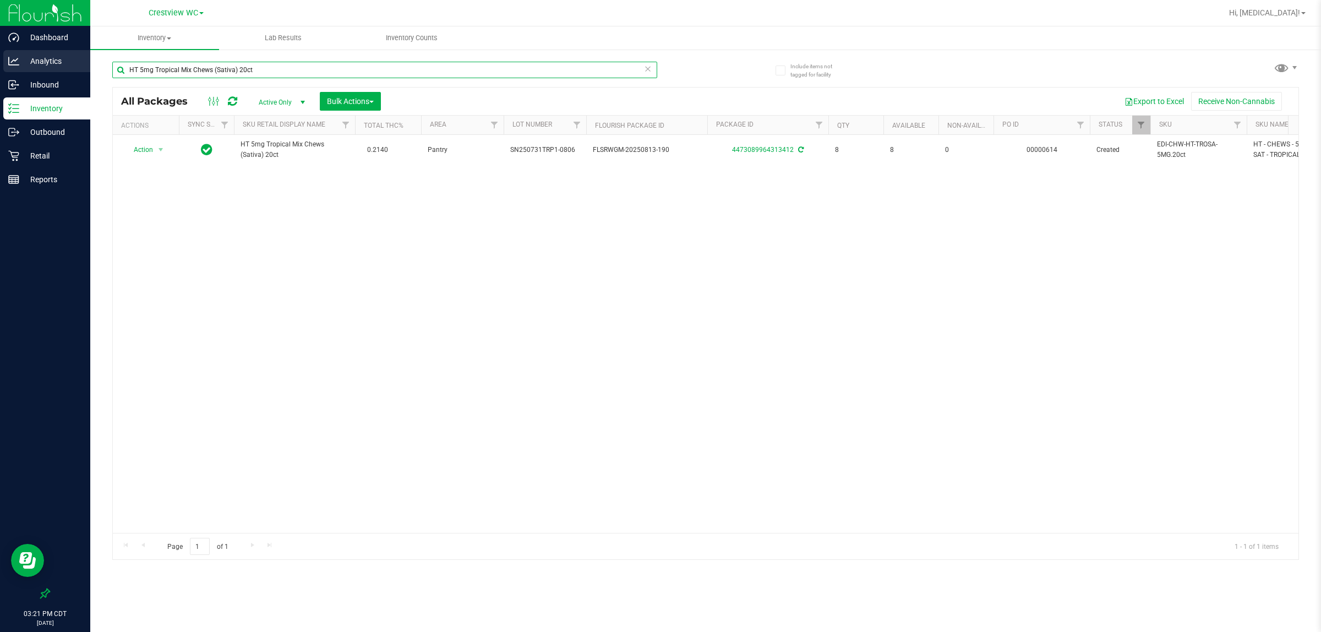
drag, startPoint x: 281, startPoint y: 73, endPoint x: 83, endPoint y: 62, distance: 197.9
click at [84, 63] on div "Dashboard Analytics Inbound Inventory Outbound Retail Reports 03:21 PM CDT 09/2…" at bounding box center [660, 316] width 1321 height 632
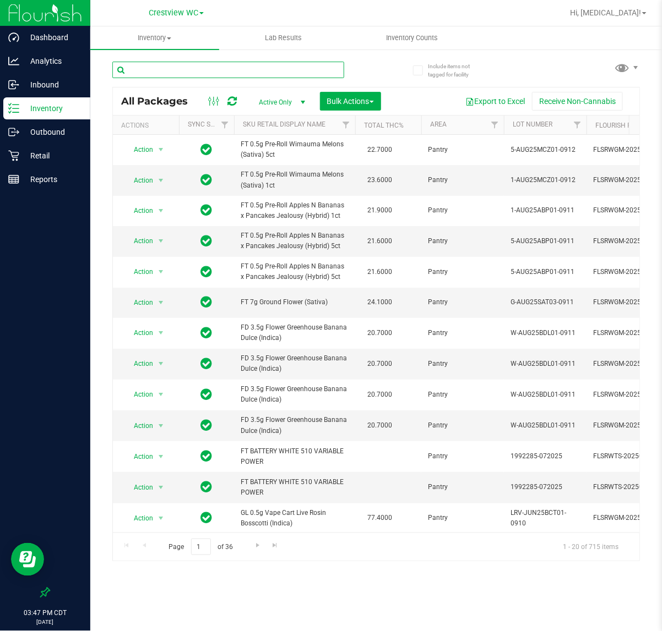
click at [137, 70] on input "text" at bounding box center [228, 70] width 232 height 17
type input "n"
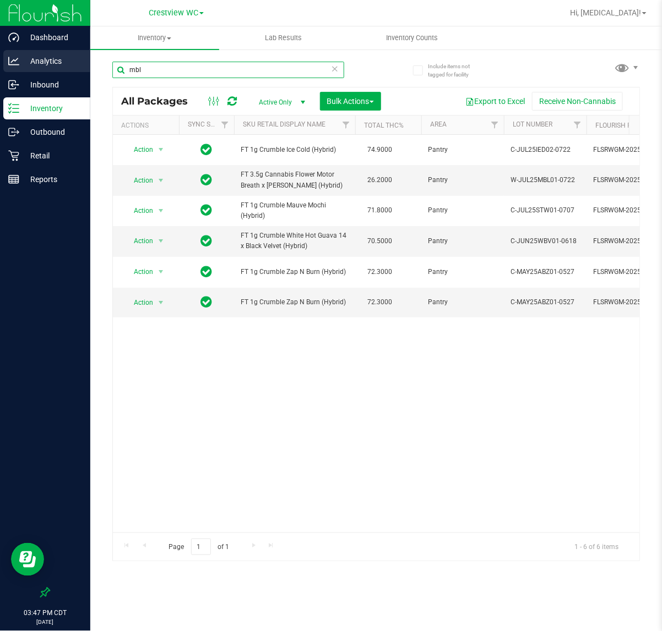
drag, startPoint x: 160, startPoint y: 69, endPoint x: -10, endPoint y: 69, distance: 169.5
click at [0, 69] on html "Dashboard Analytics Inbound Inventory Outbound Retail Reports 03:47 PM CDT 09/2…" at bounding box center [331, 315] width 662 height 631
type input "hash"
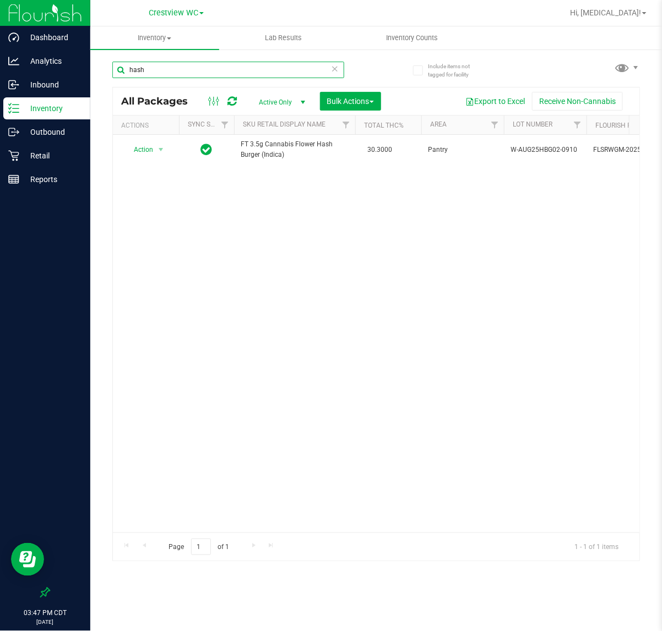
drag, startPoint x: 142, startPoint y: 72, endPoint x: 103, endPoint y: 72, distance: 39.1
click at [103, 72] on div "Include items not tagged for facility hash All Packages Active Only Active Only…" at bounding box center [375, 216] width 571 height 336
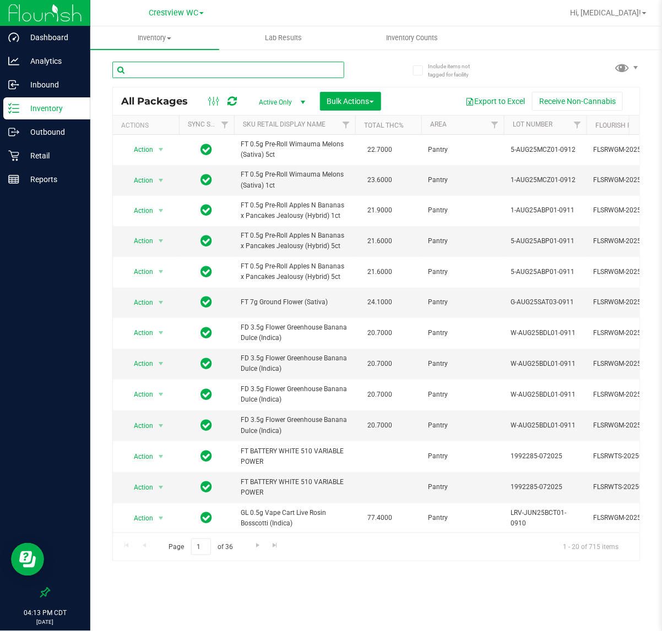
click at [171, 62] on input "text" at bounding box center [228, 70] width 232 height 17
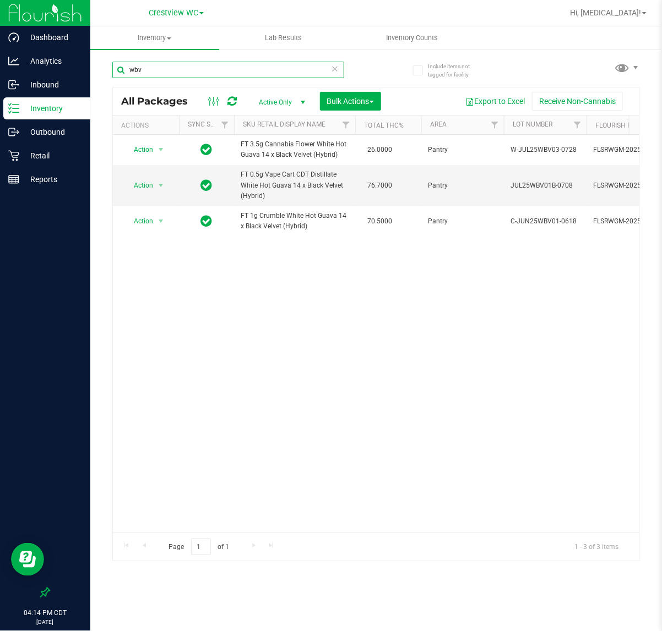
type input "wbv"
click at [350, 369] on div "Action Action Adjust qty Create package Edit attributes Global inventory Locate…" at bounding box center [376, 334] width 526 height 398
drag, startPoint x: 160, startPoint y: 59, endPoint x: 179, endPoint y: 73, distance: 24.0
click at [161, 59] on div "wbv" at bounding box center [244, 69] width 264 height 35
drag, startPoint x: 179, startPoint y: 73, endPoint x: -84, endPoint y: 37, distance: 265.5
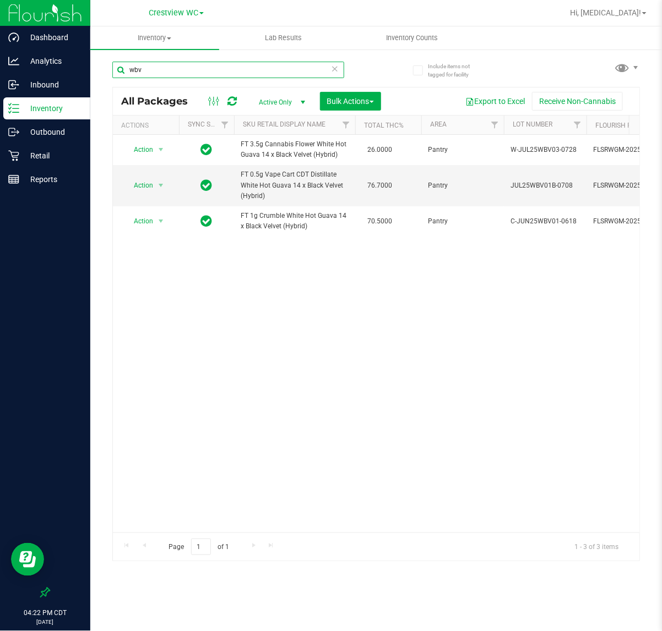
click at [0, 37] on html "Dashboard Analytics Inbound Inventory Outbound Retail Reports 04:22 PM CDT 09/2…" at bounding box center [331, 315] width 662 height 631
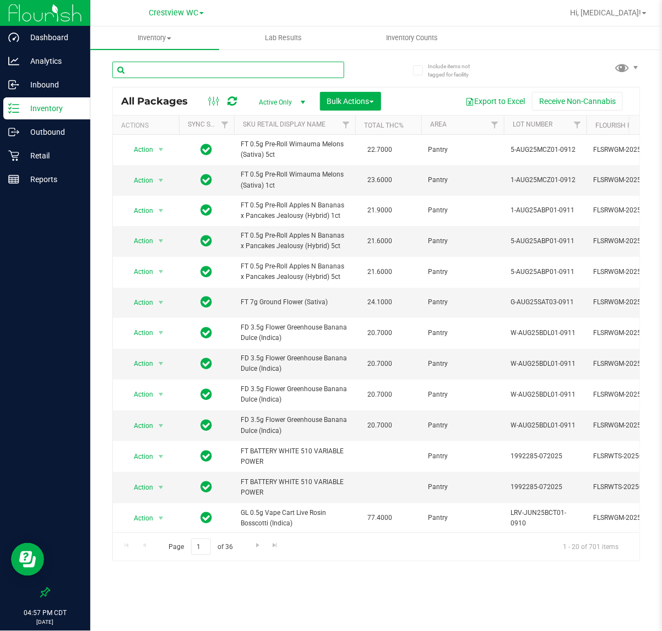
click at [135, 76] on input "text" at bounding box center [228, 70] width 232 height 17
type input "htm"
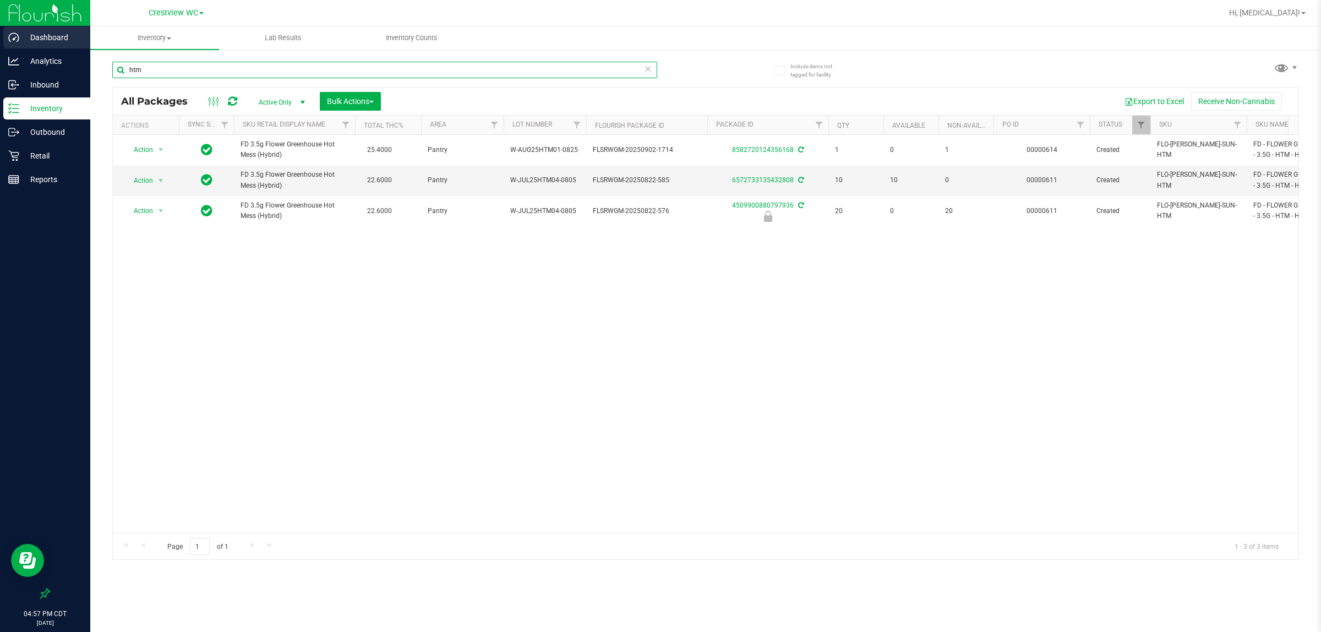
drag, startPoint x: 90, startPoint y: 67, endPoint x: 3, endPoint y: 47, distance: 88.7
click at [0, 62] on div "Dashboard Analytics Inbound Inventory Outbound Retail Reports 04:57 PM CDT 09/2…" at bounding box center [660, 316] width 1321 height 632
